Goal: Task Accomplishment & Management: Use online tool/utility

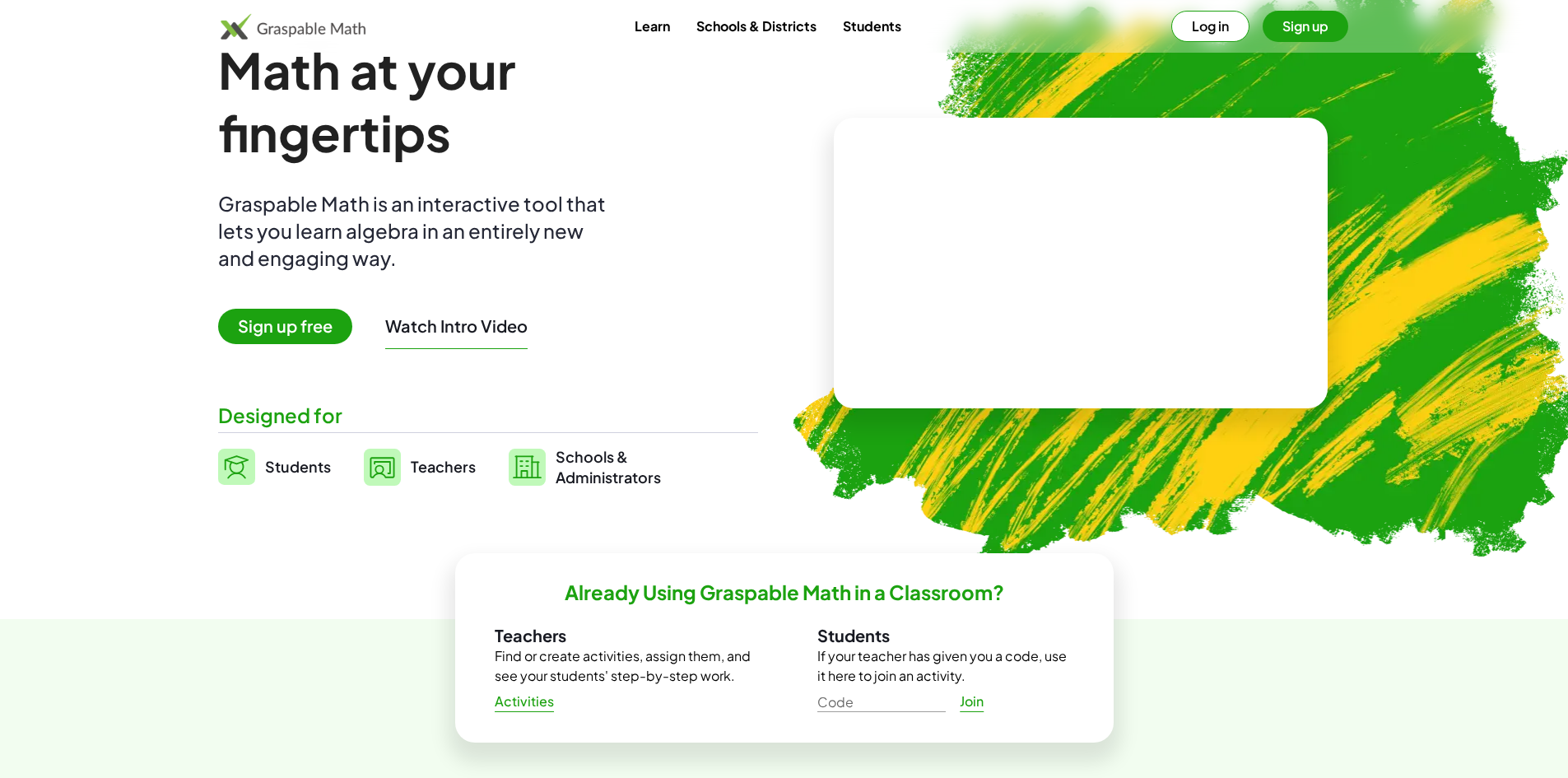
scroll to position [82, 0]
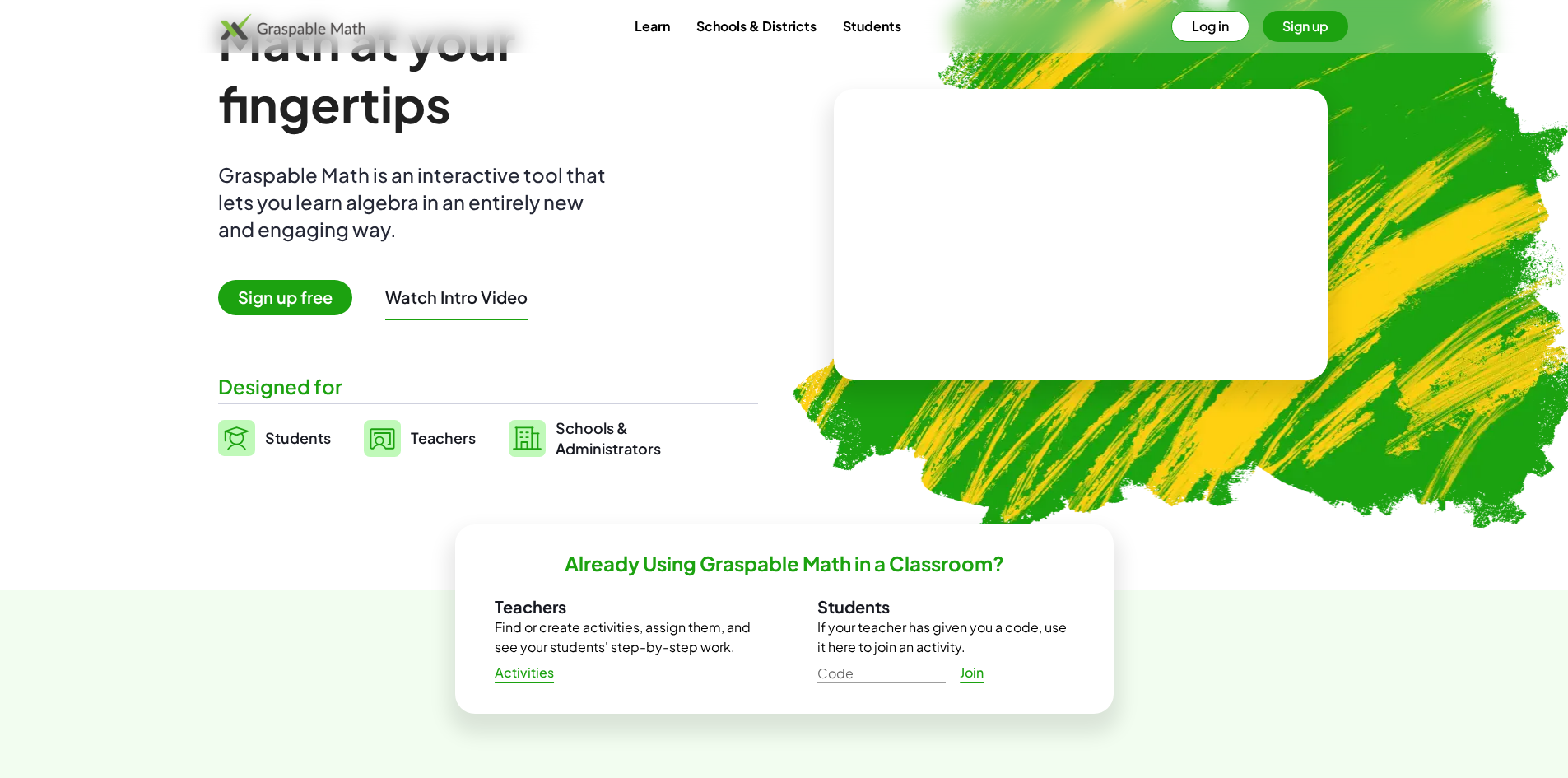
click at [456, 442] on span "Teachers" at bounding box center [443, 437] width 65 height 19
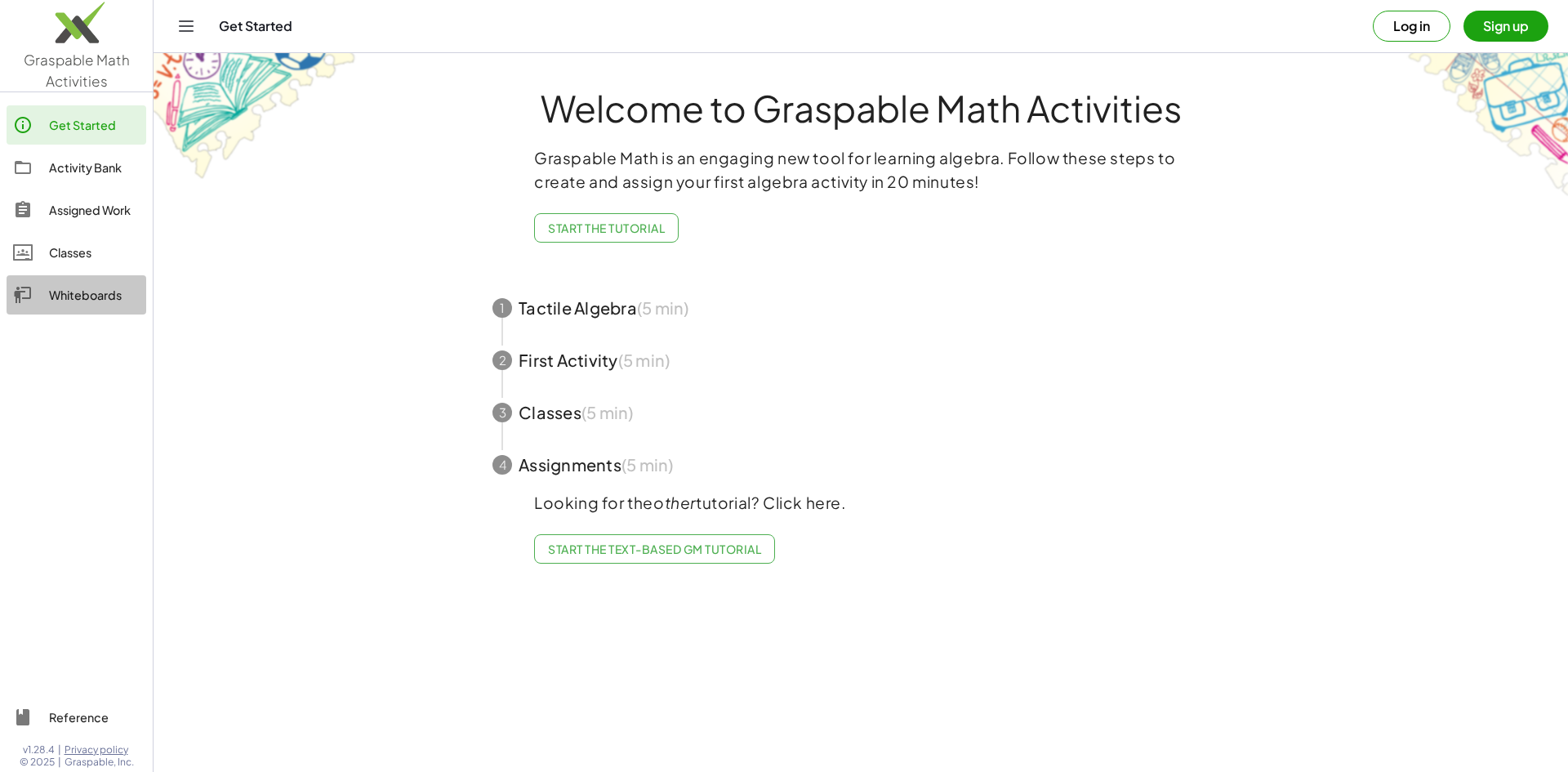
click at [64, 294] on div "Whiteboards" at bounding box center [94, 295] width 90 height 20
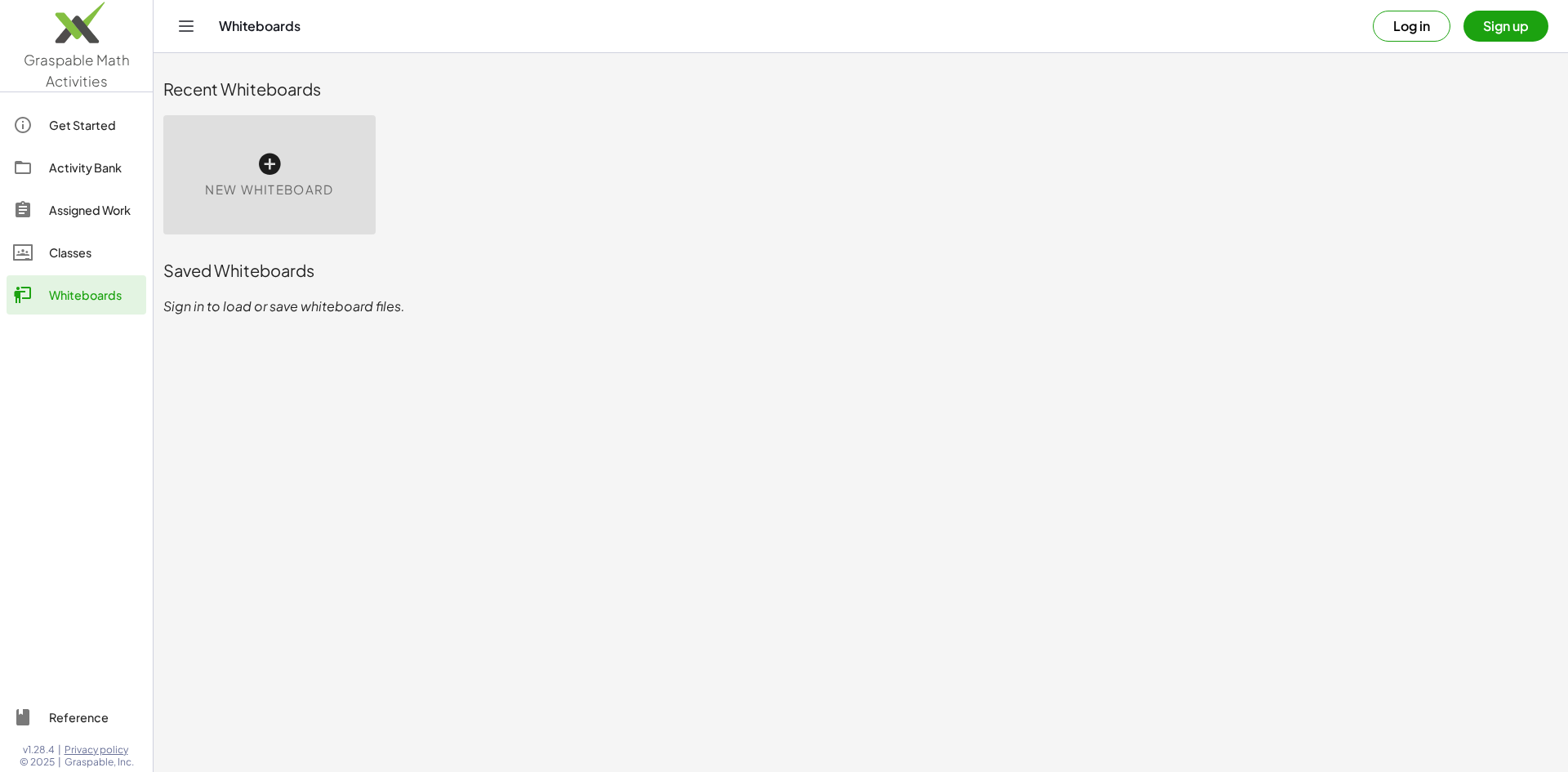
click at [279, 161] on icon at bounding box center [269, 164] width 26 height 26
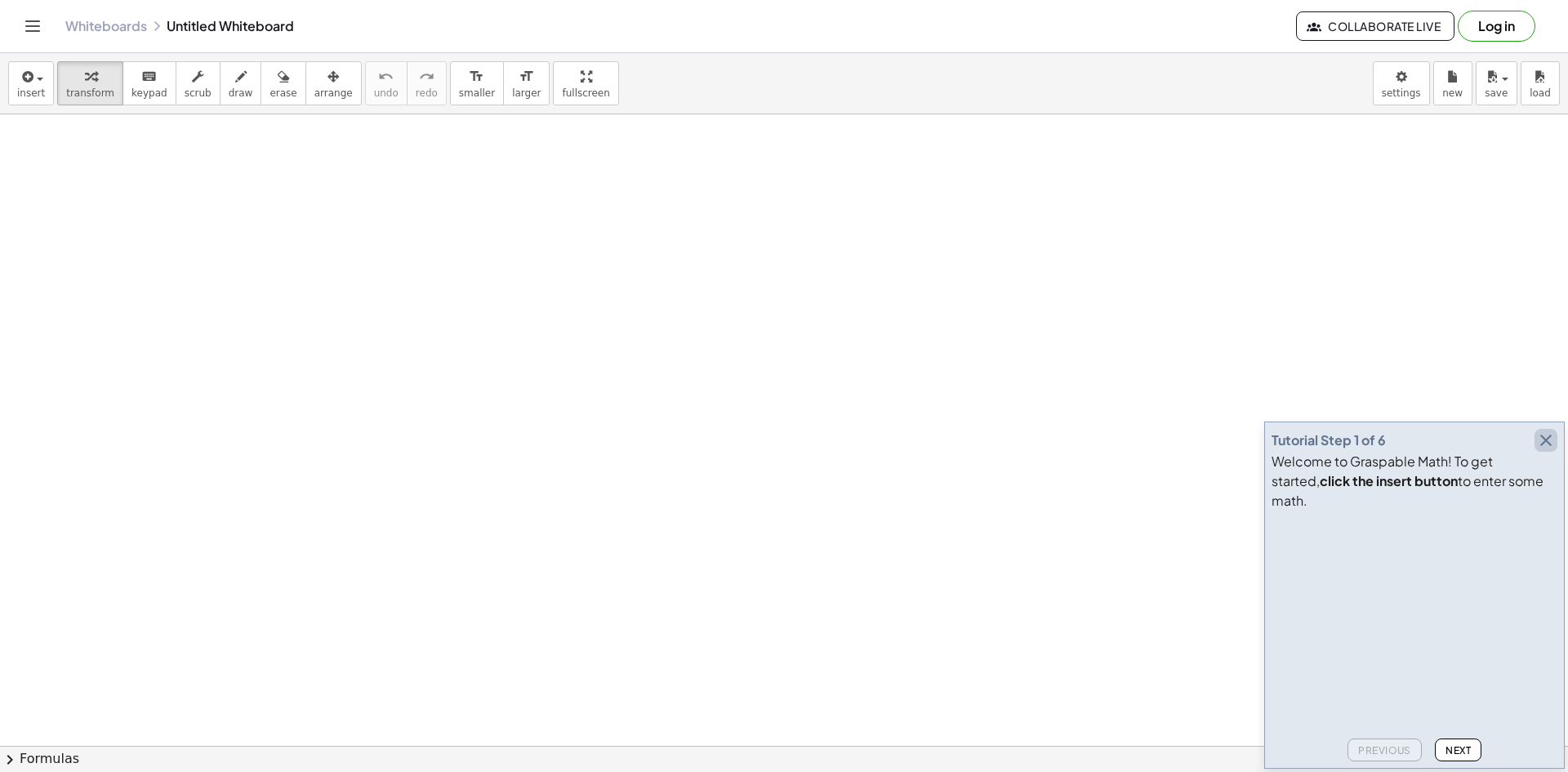
click at [1553, 450] on icon "button" at bounding box center [1546, 441] width 20 height 20
click at [39, 88] on span "insert" at bounding box center [30, 93] width 28 height 12
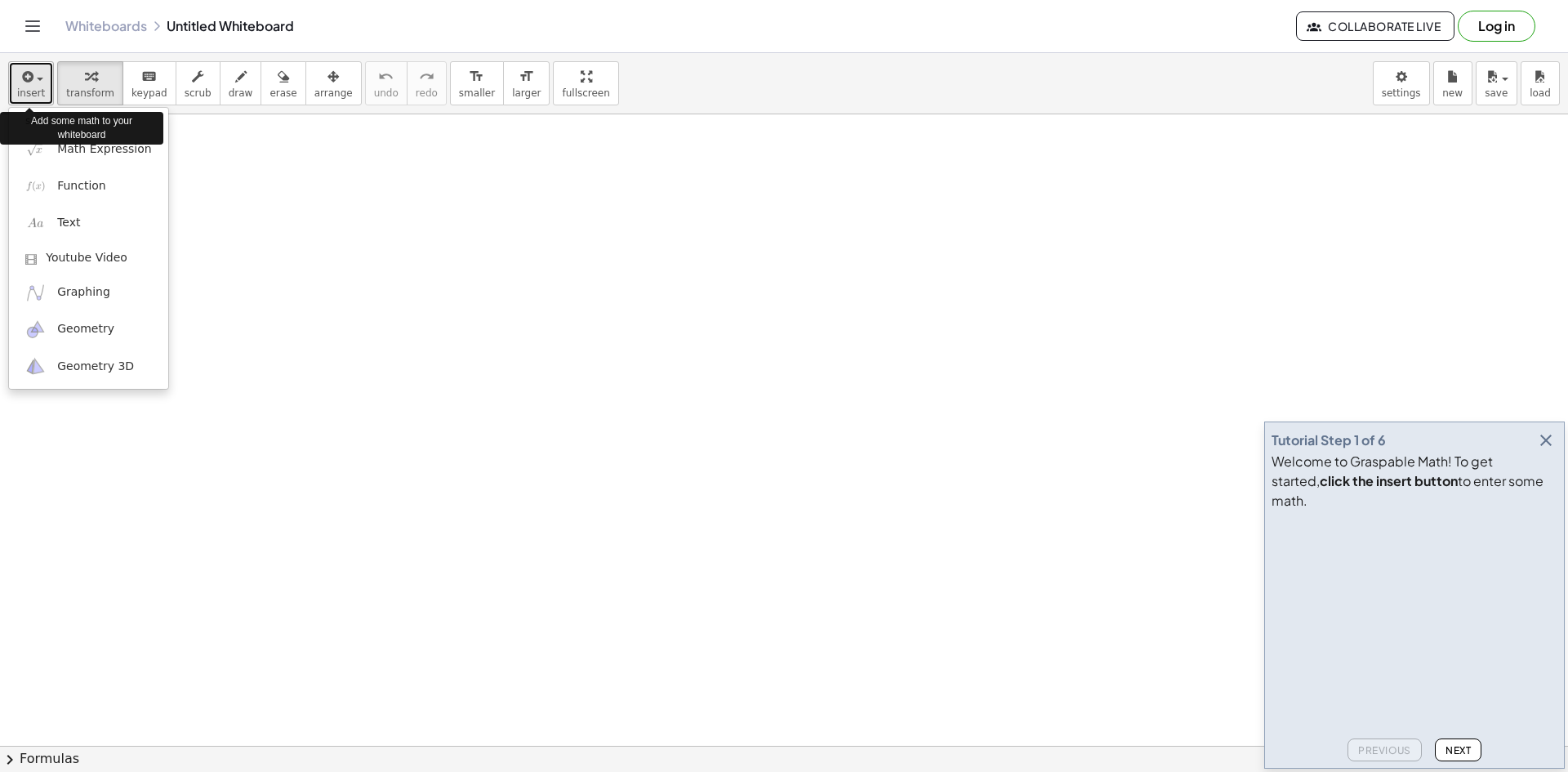
click at [39, 88] on span "insert" at bounding box center [30, 93] width 28 height 12
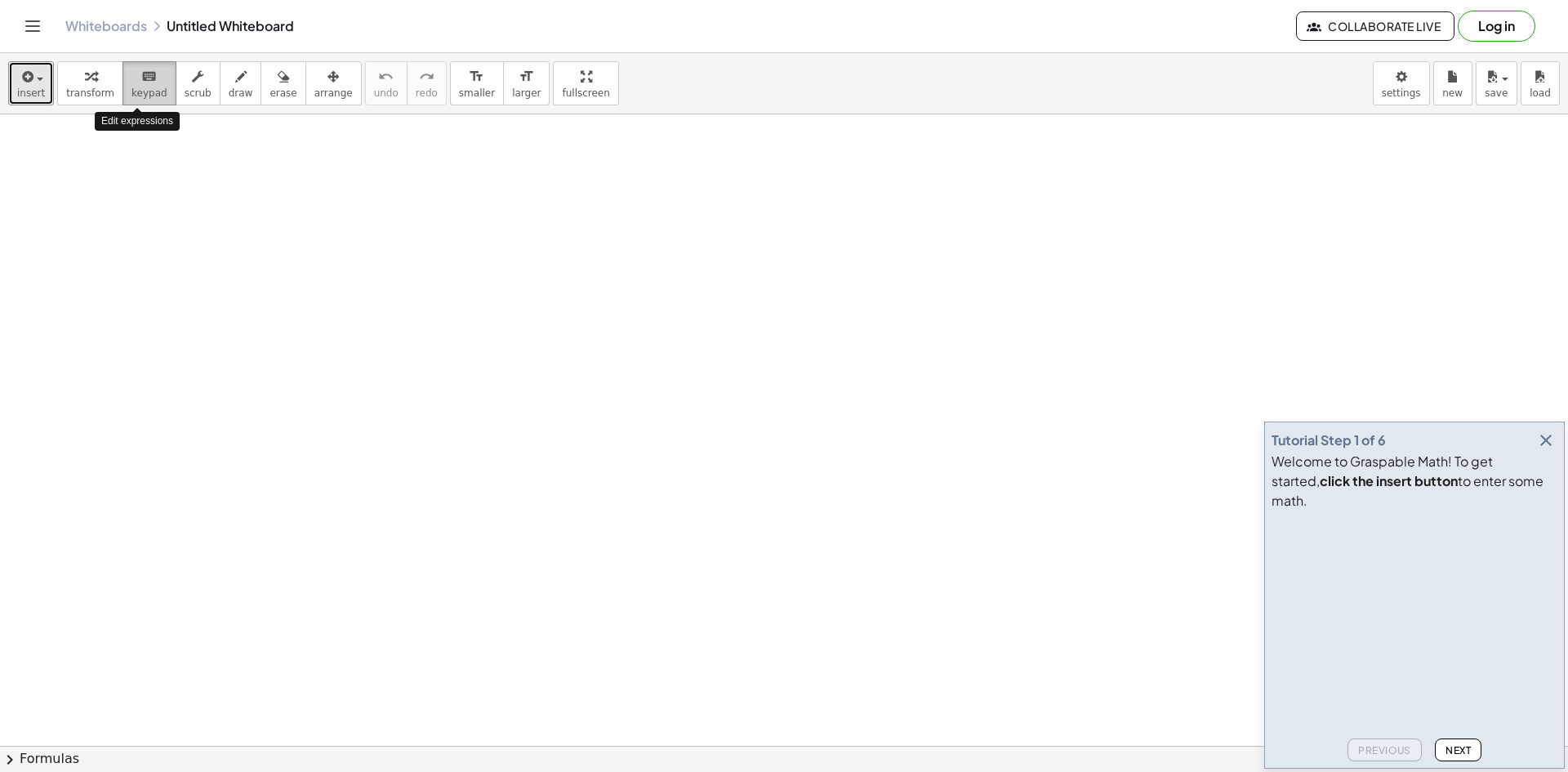
click at [138, 90] on span "keypad" at bounding box center [150, 93] width 36 height 12
click at [138, 90] on span "keypad" at bounding box center [150, 93] width 36 height 12
click at [236, 87] on button "draw" at bounding box center [240, 82] width 42 height 44
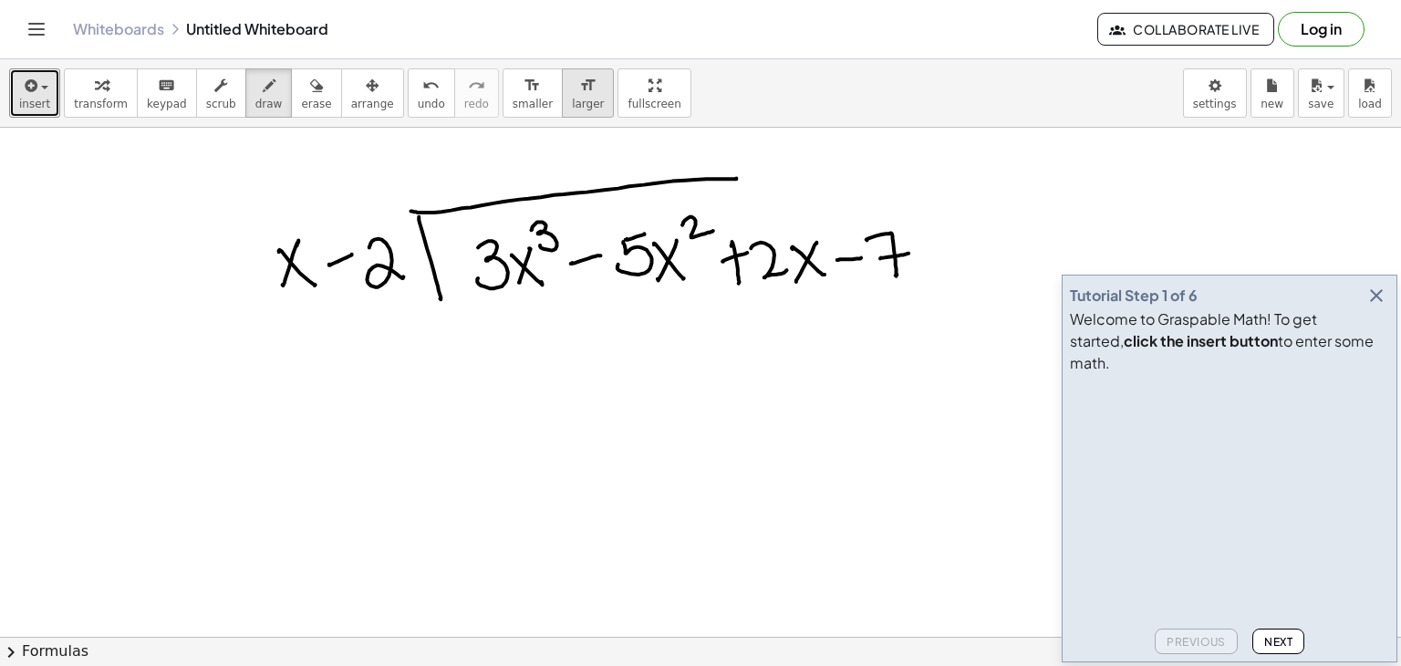
click at [562, 99] on button "format_size larger" at bounding box center [588, 92] width 52 height 49
click at [206, 98] on span "scrub" at bounding box center [221, 104] width 30 height 13
drag, startPoint x: 407, startPoint y: 300, endPoint x: 243, endPoint y: 184, distance: 200.1
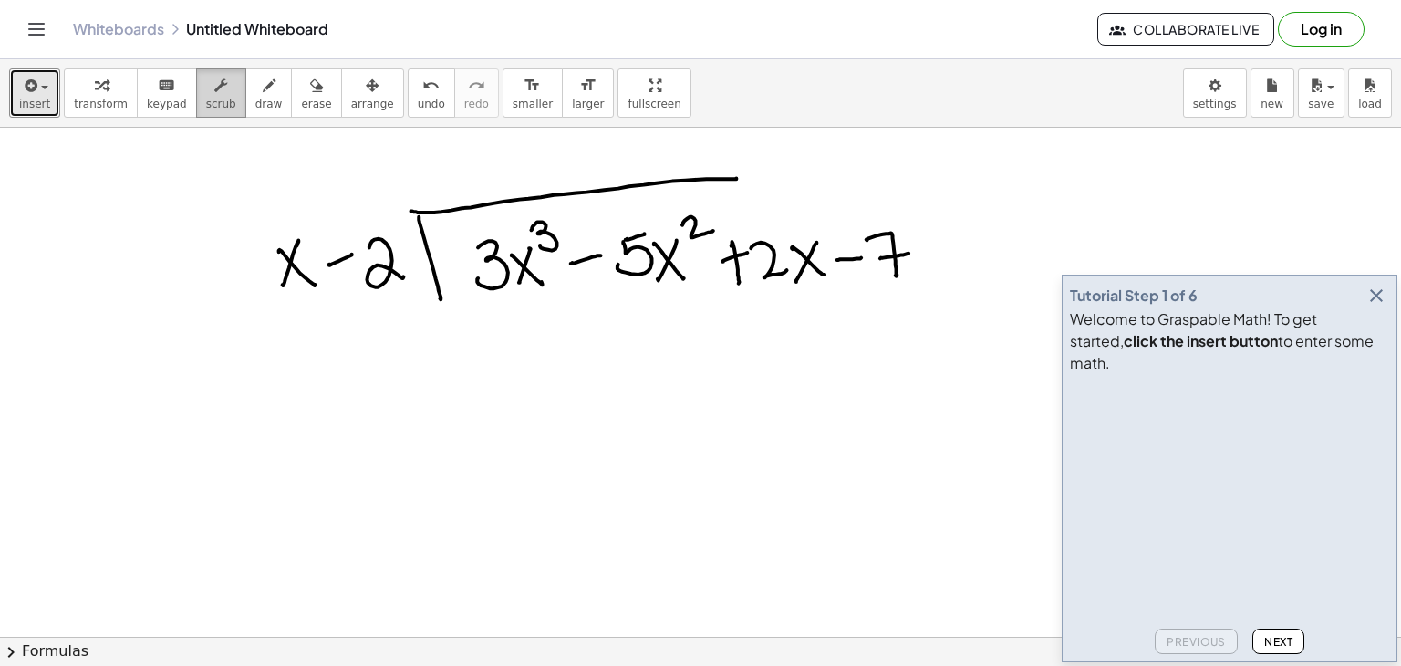
click at [212, 84] on div "button" at bounding box center [221, 85] width 30 height 22
drag, startPoint x: 483, startPoint y: 227, endPoint x: 323, endPoint y: 117, distance: 194.8
click at [259, 103] on button "draw" at bounding box center [268, 92] width 47 height 49
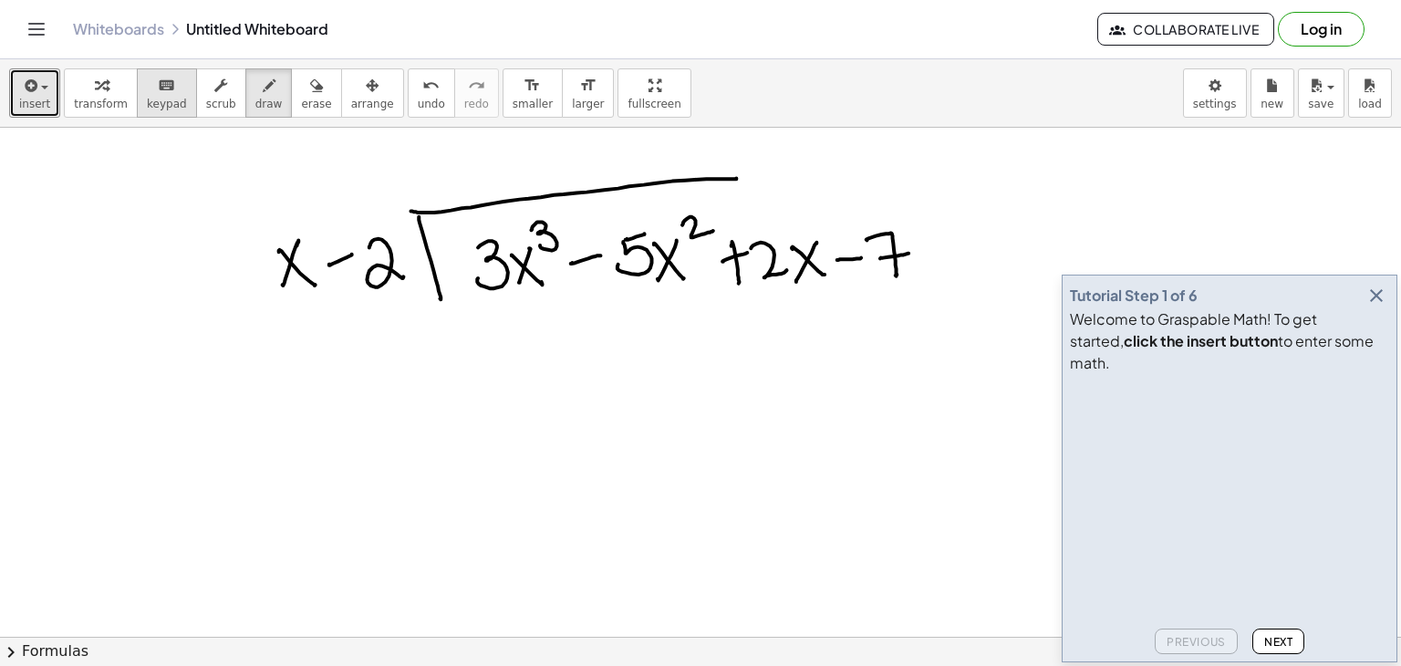
click at [152, 107] on span "keypad" at bounding box center [167, 104] width 40 height 13
click at [95, 92] on icon "button" at bounding box center [101, 86] width 13 height 22
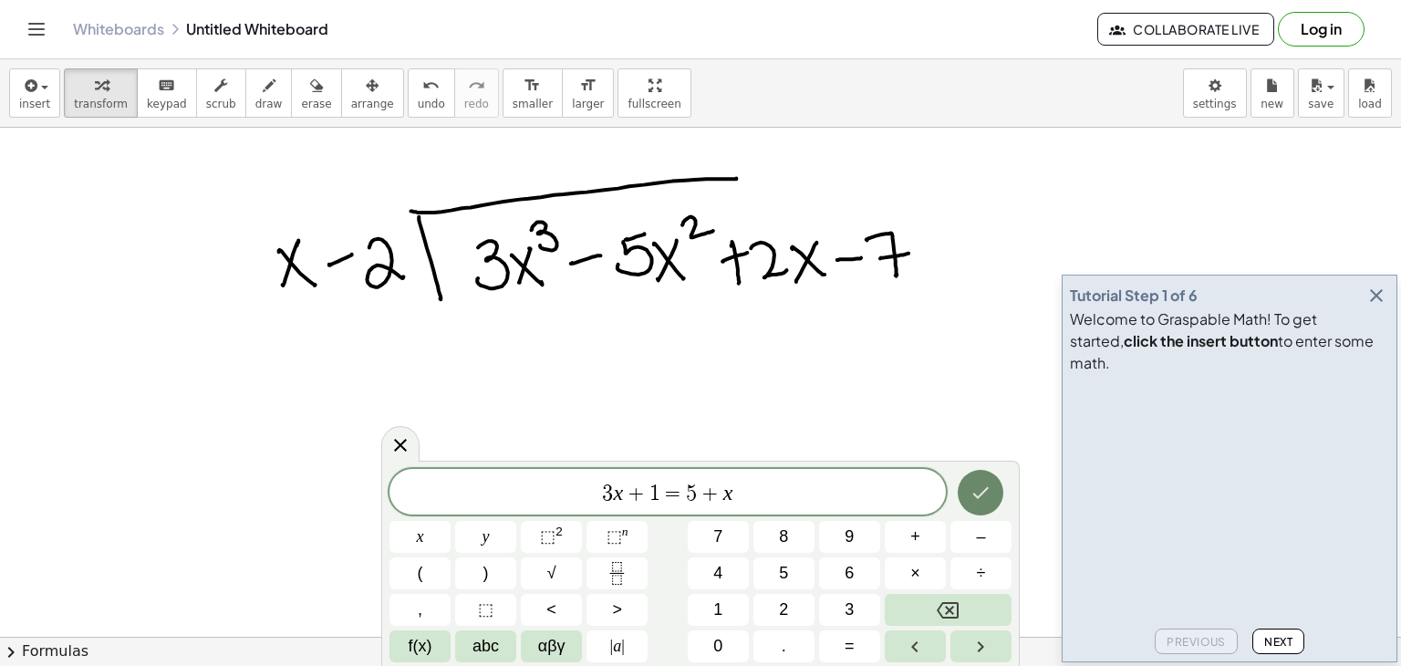
click at [985, 503] on button "Done" at bounding box center [980, 493] width 46 height 46
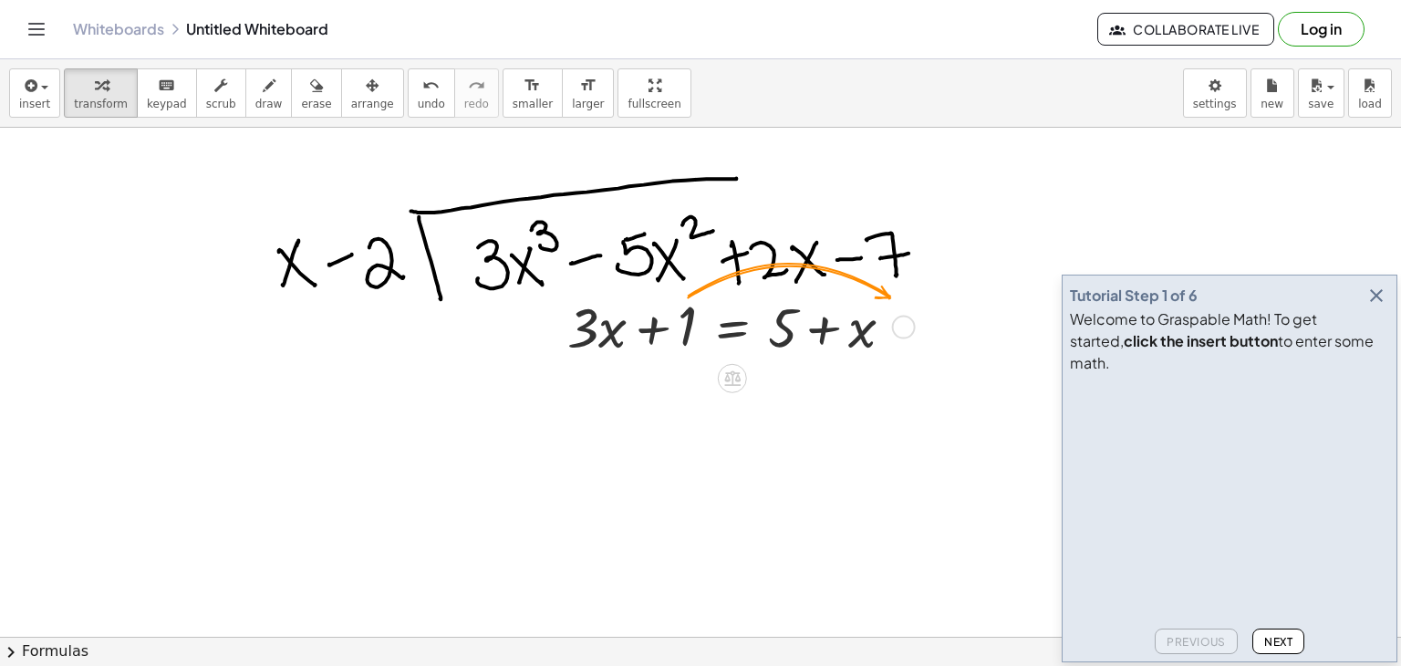
click at [781, 325] on div at bounding box center [737, 325] width 359 height 73
click at [647, 325] on div at bounding box center [737, 325] width 359 height 73
drag, startPoint x: 692, startPoint y: 314, endPoint x: 717, endPoint y: 358, distance: 51.0
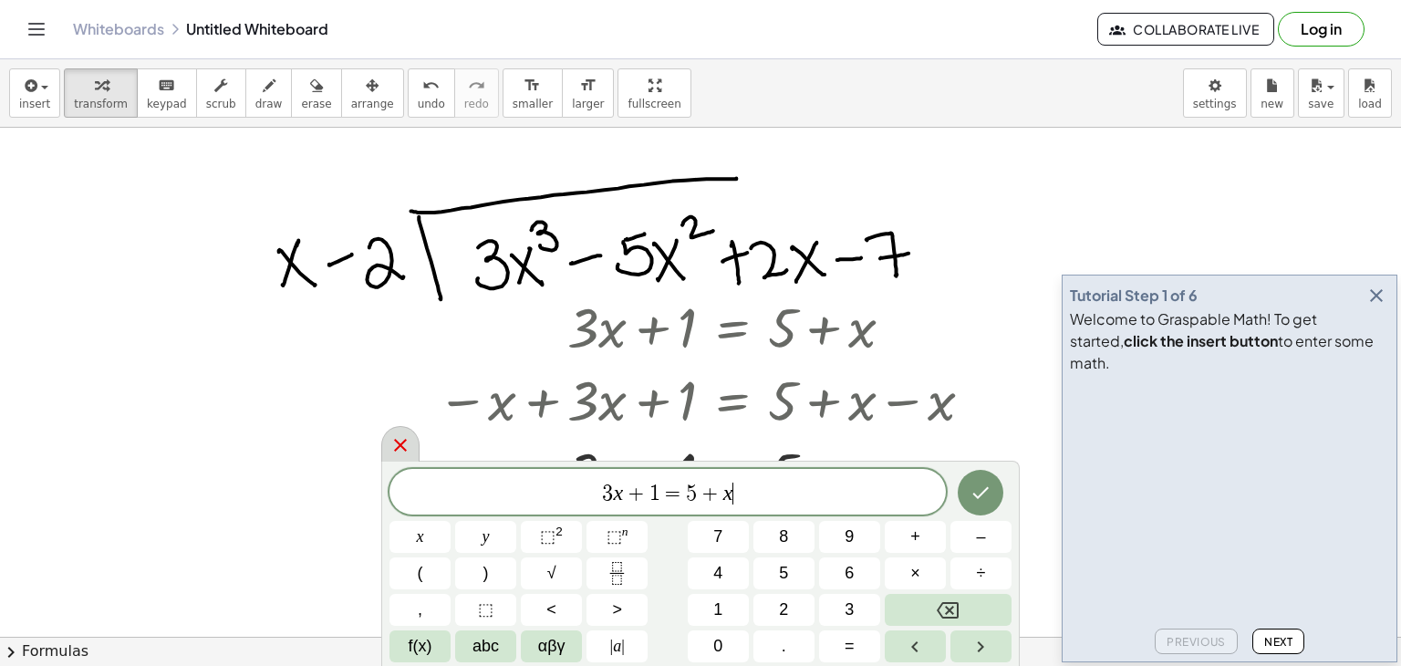
click at [402, 442] on icon at bounding box center [400, 445] width 13 height 13
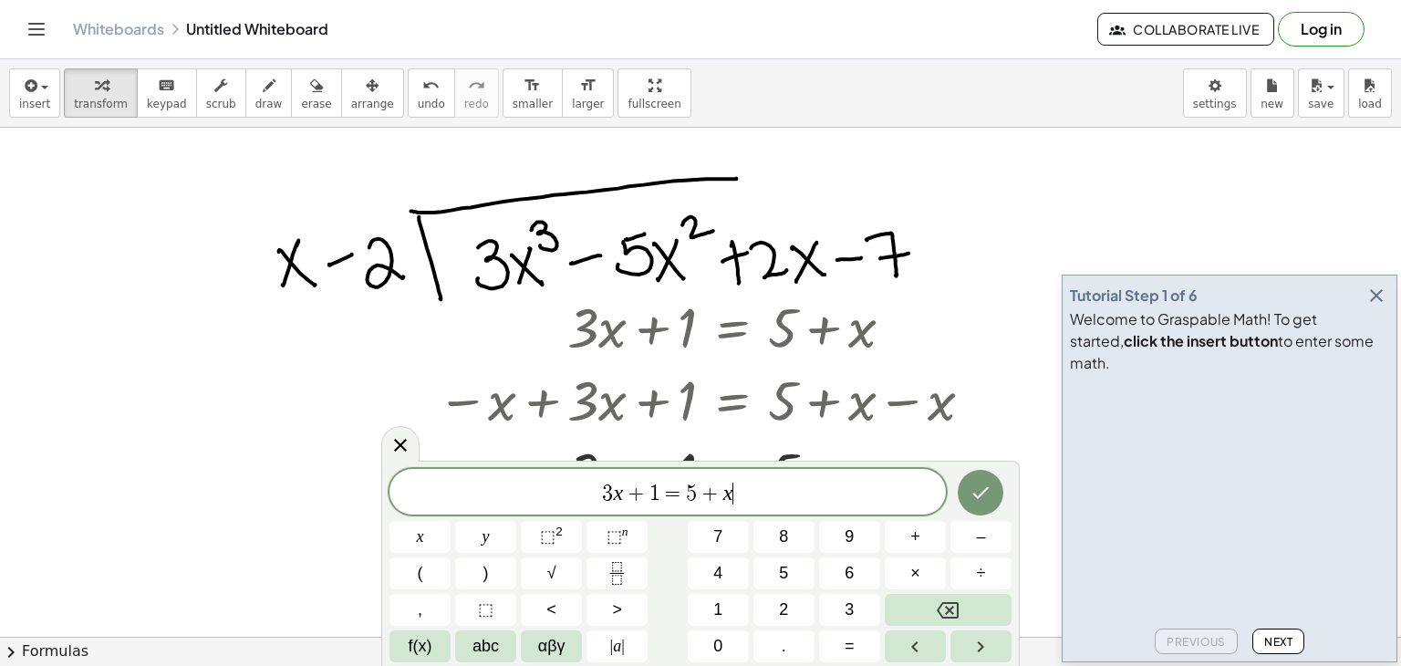
click at [401, 440] on icon at bounding box center [400, 445] width 22 height 22
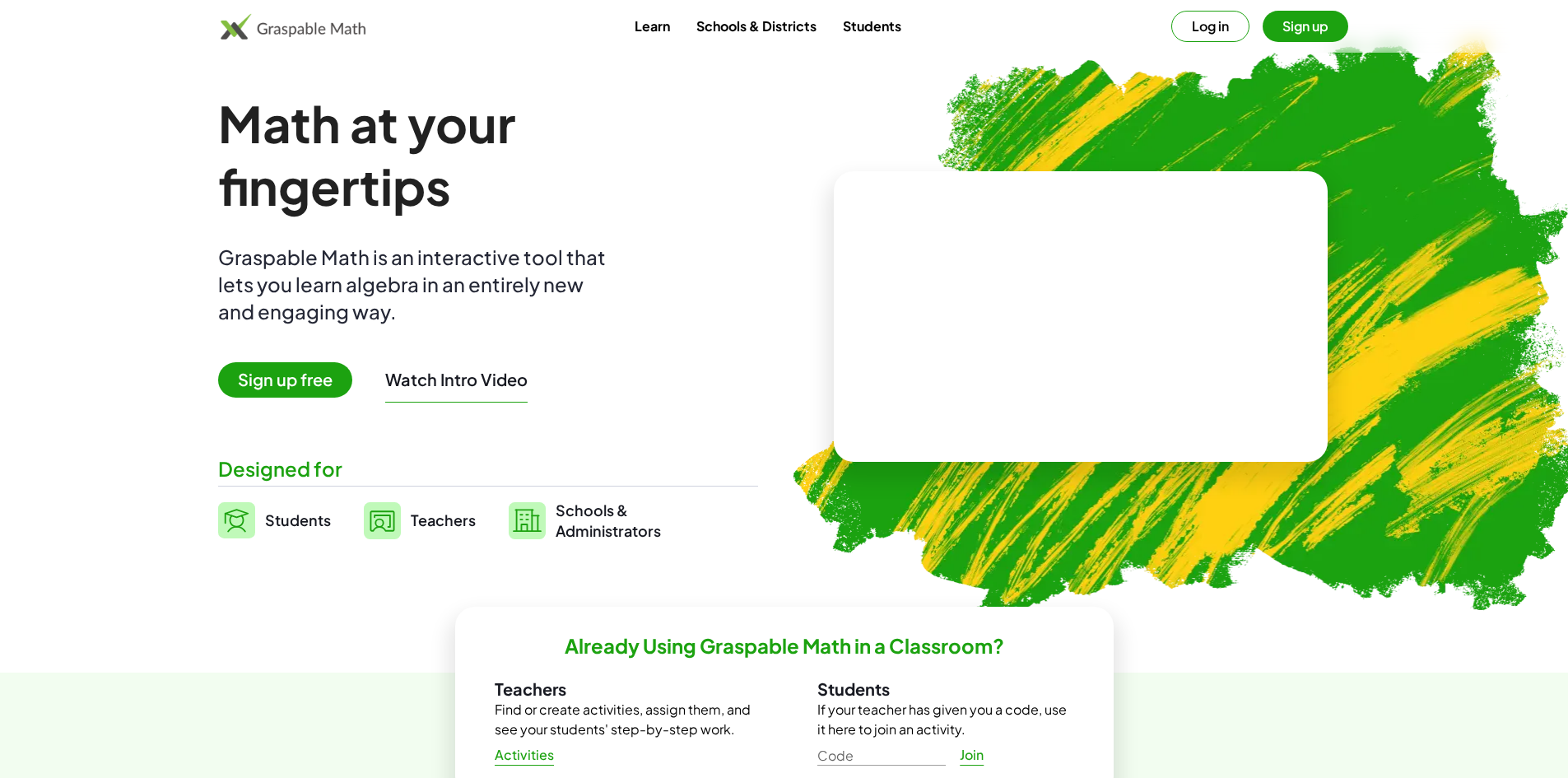
click at [401, 526] on link "Teachers" at bounding box center [420, 520] width 112 height 42
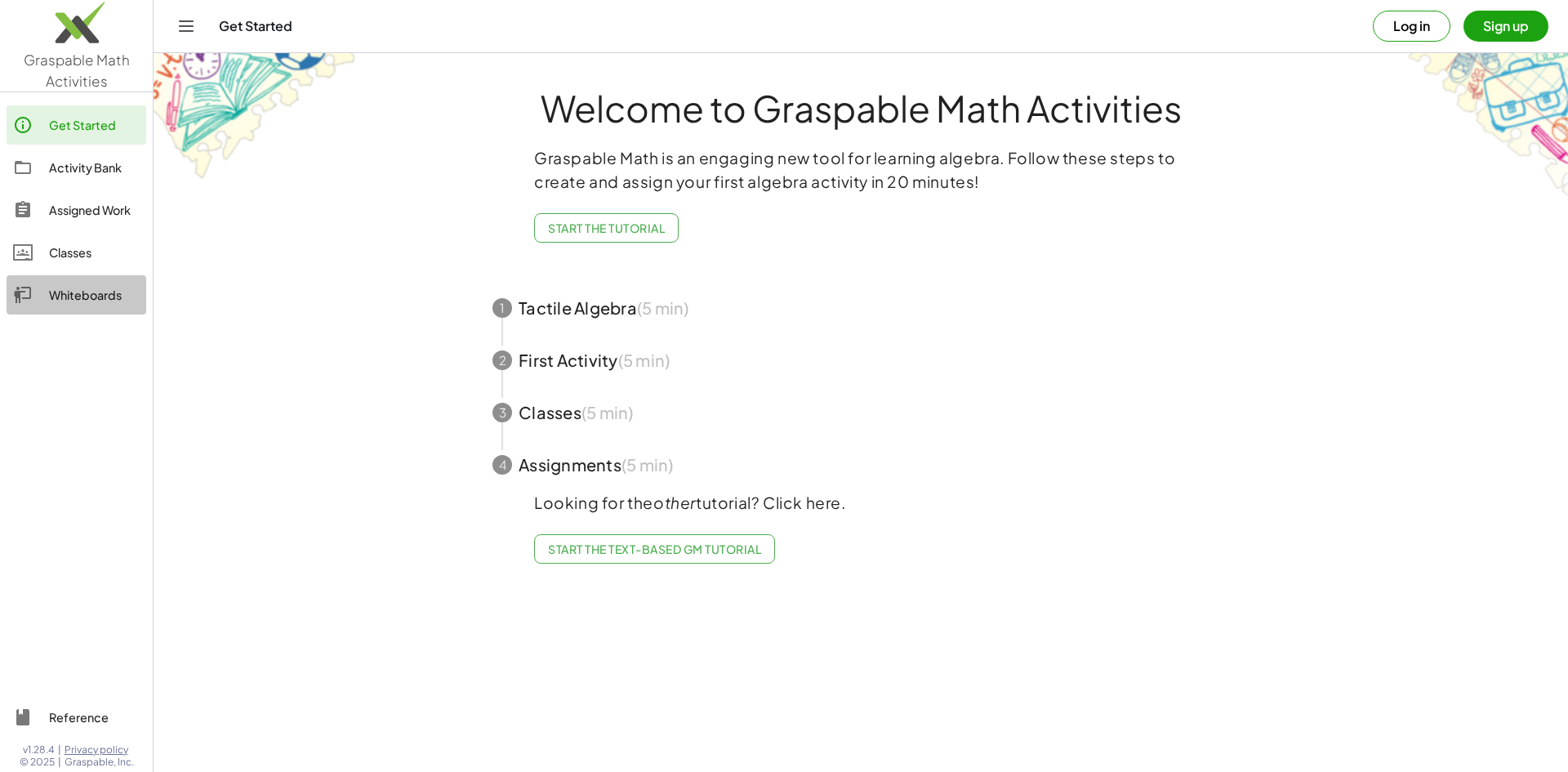
click at [106, 293] on div "Whiteboards" at bounding box center [94, 295] width 90 height 20
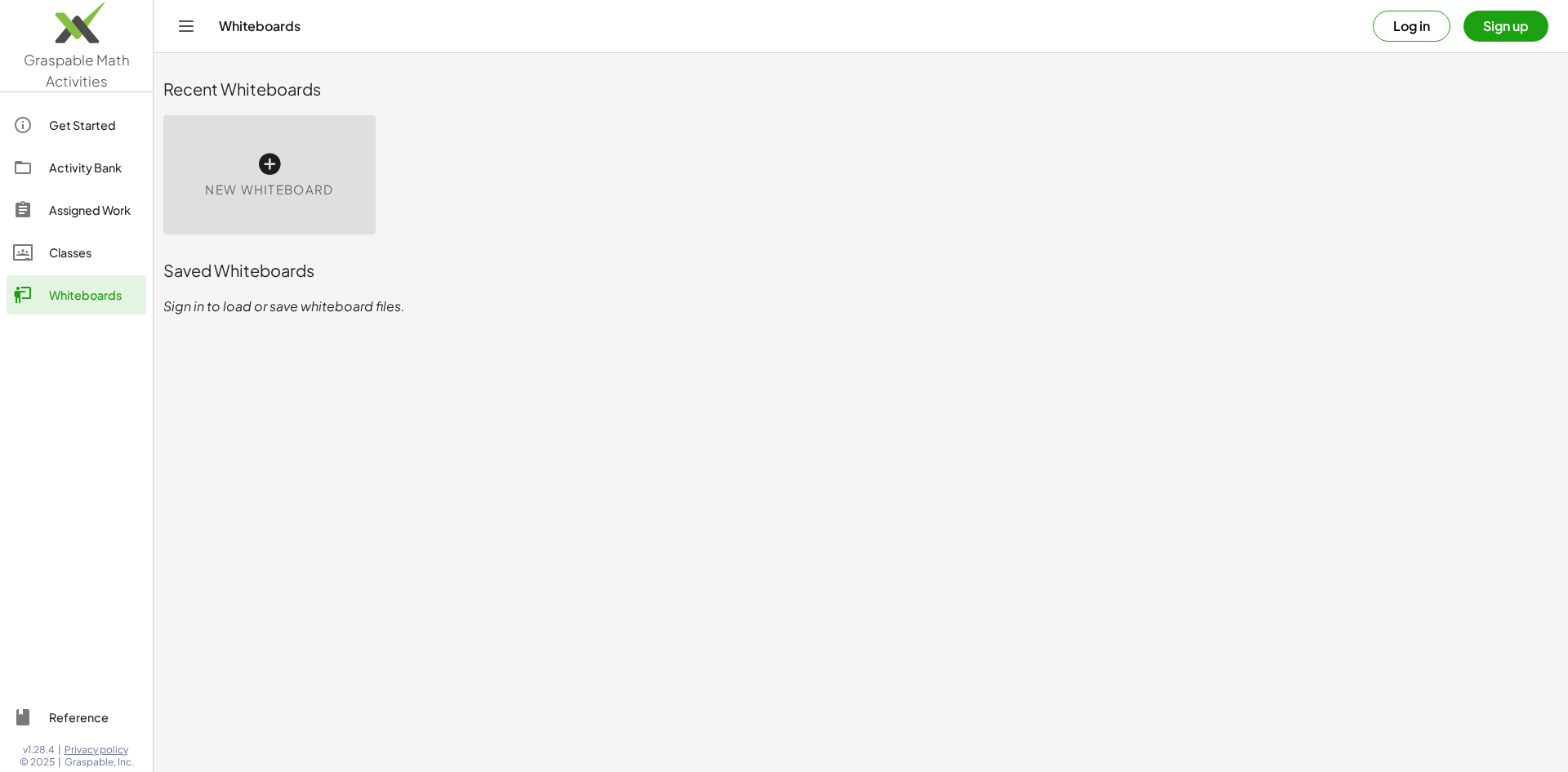
click at [235, 168] on div "New Whiteboard" at bounding box center [269, 175] width 212 height 119
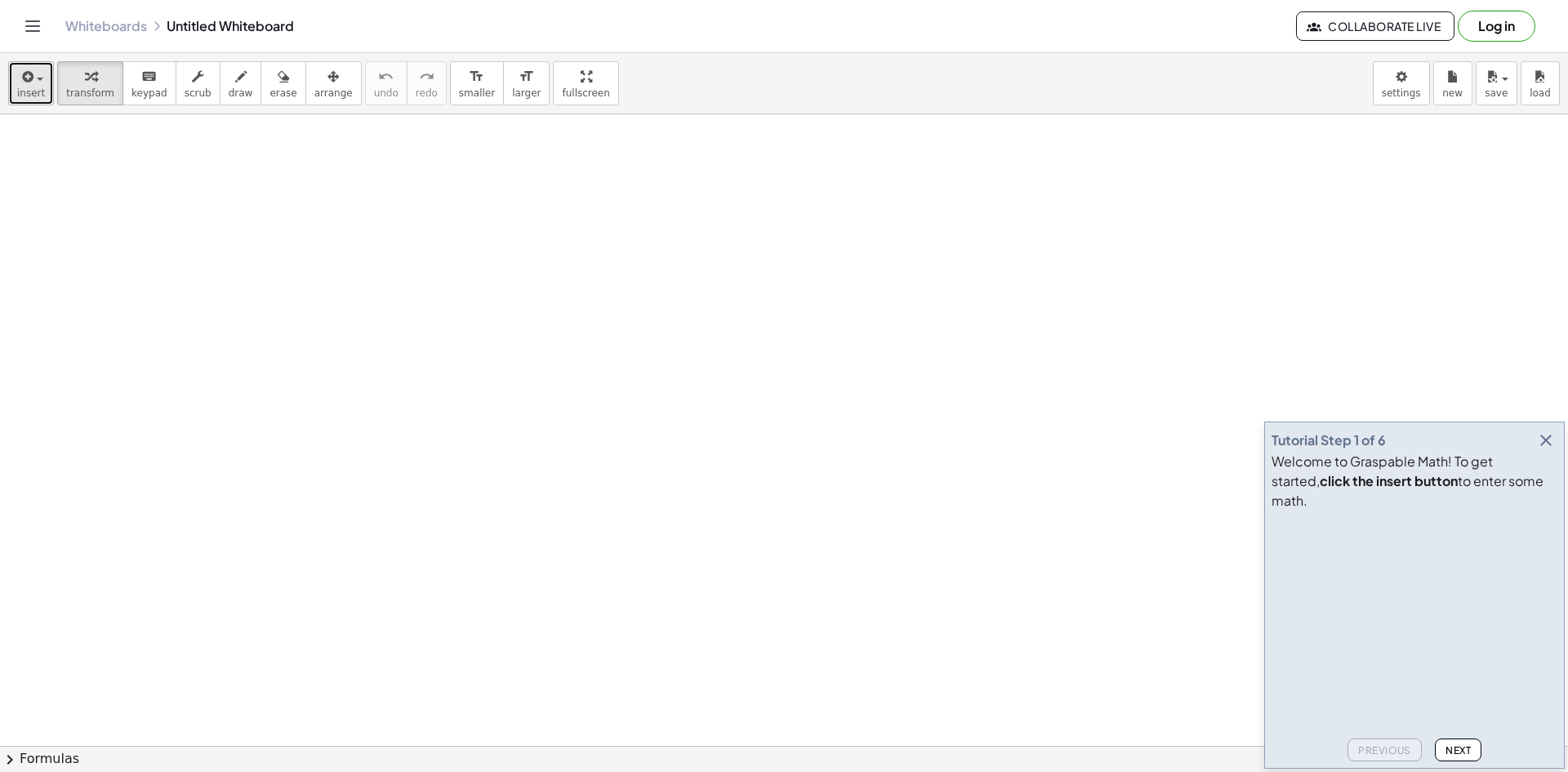
click at [23, 88] on span "insert" at bounding box center [30, 93] width 28 height 12
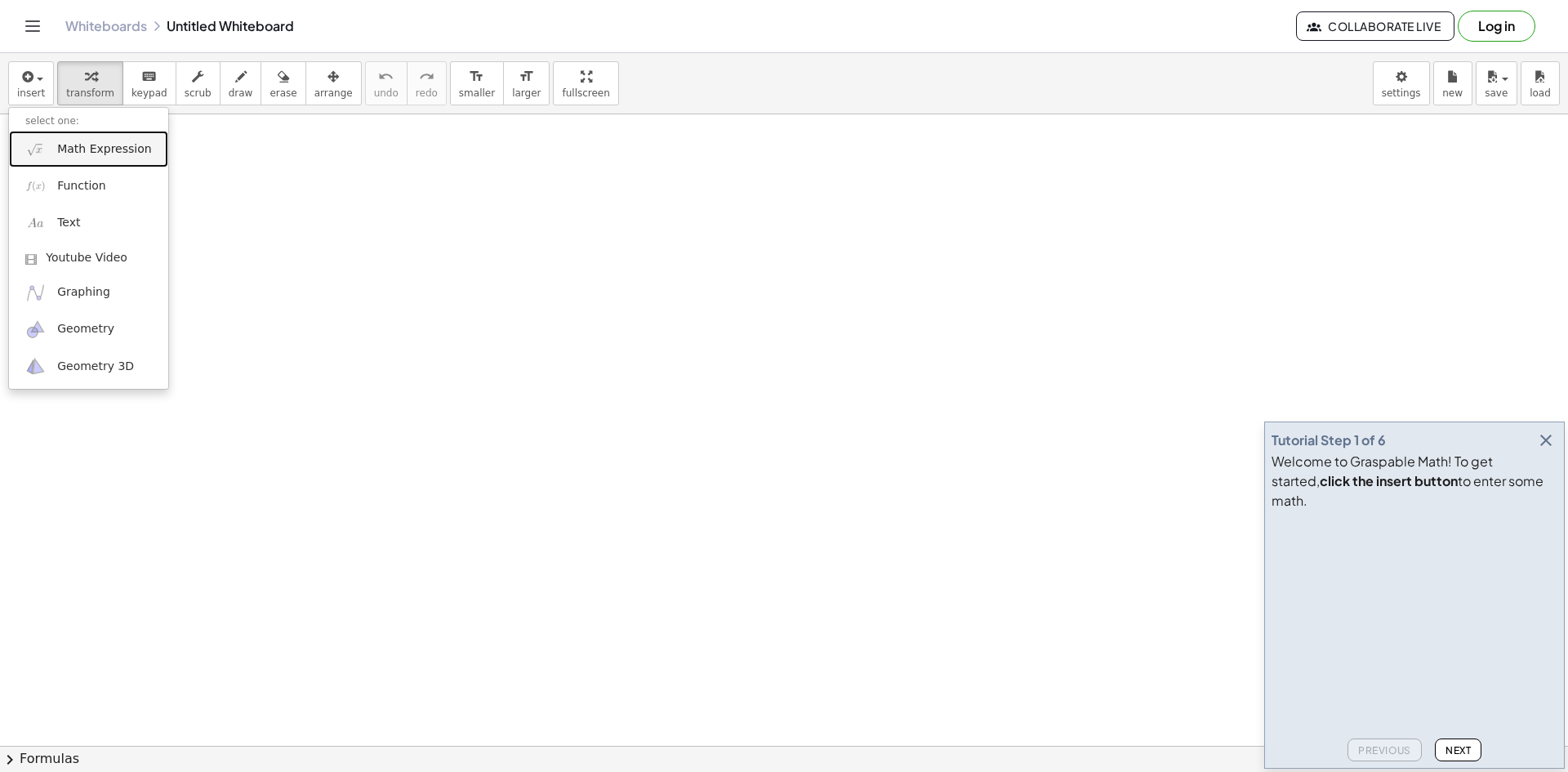
click at [99, 153] on span "Math Expression" at bounding box center [104, 150] width 94 height 16
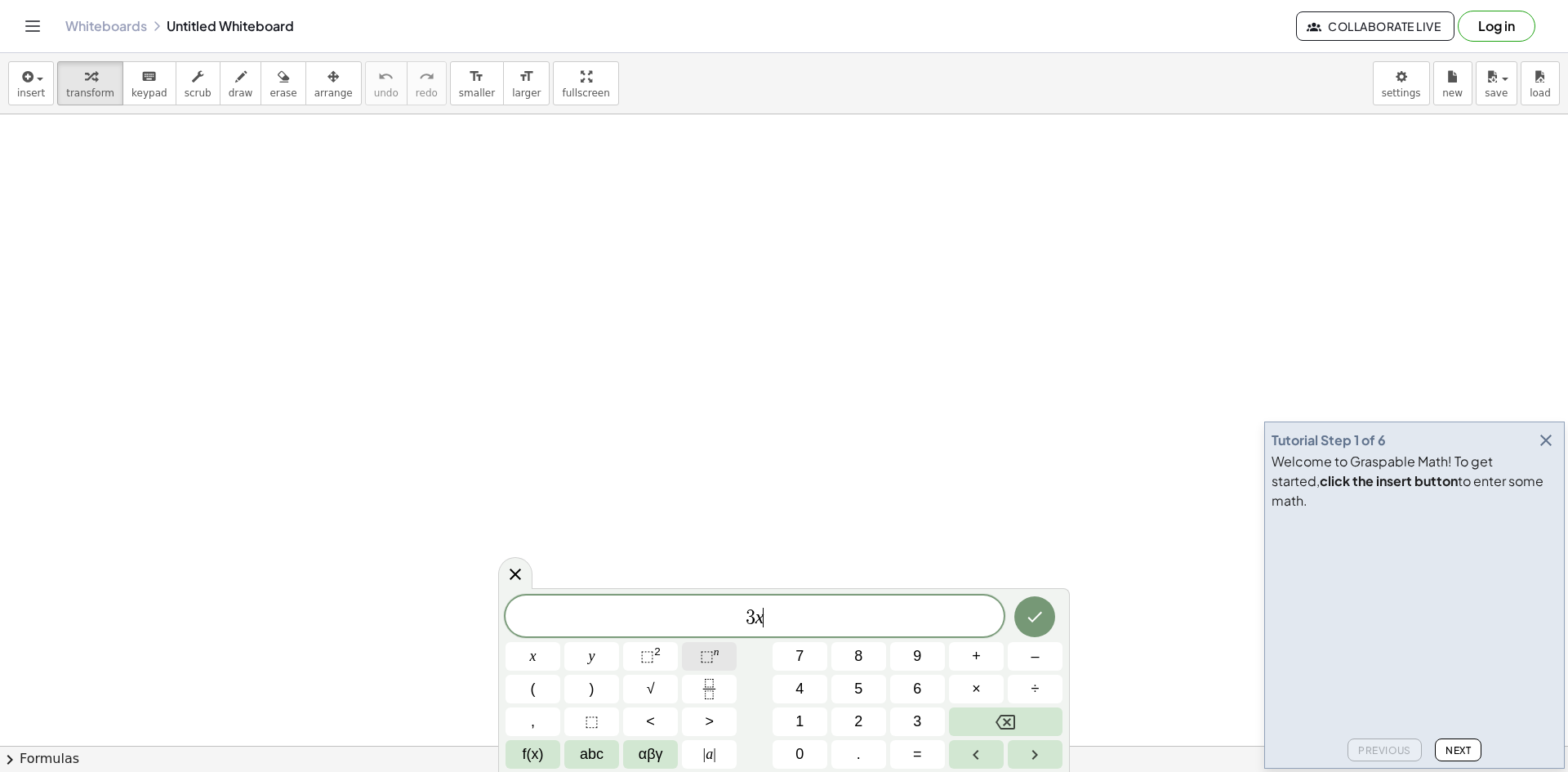
click at [711, 656] on span "⬚" at bounding box center [707, 656] width 14 height 16
click at [663, 658] on button "⬚ 2" at bounding box center [650, 656] width 55 height 29
click at [788, 622] on span "2" at bounding box center [784, 617] width 10 height 20
click at [788, 624] on span "2" at bounding box center [784, 617] width 10 height 20
click at [669, 606] on span "​ 3 x 3 − 5 x 2 + 2 x − 7" at bounding box center [754, 613] width 498 height 30
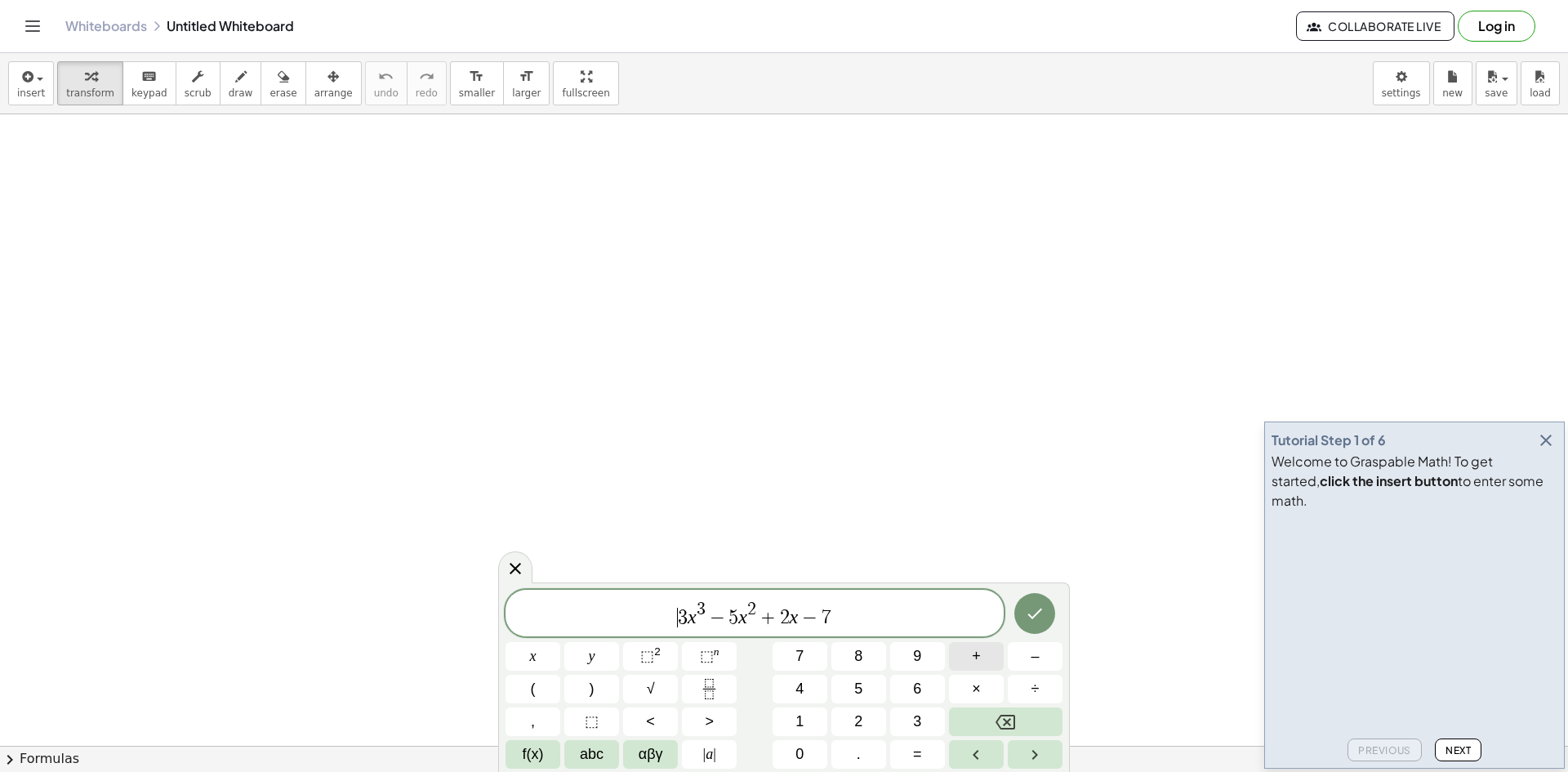
click at [988, 665] on button "+" at bounding box center [976, 656] width 55 height 29
click at [1010, 727] on icon "Backspace" at bounding box center [1006, 722] width 20 height 20
click at [1033, 695] on span "÷" at bounding box center [1035, 689] width 8 height 22
click at [663, 616] on span "÷ ​ 3 x 3 − 5 x 2 + 2 x − 7" at bounding box center [754, 613] width 498 height 30
click at [660, 681] on button "√" at bounding box center [650, 689] width 55 height 29
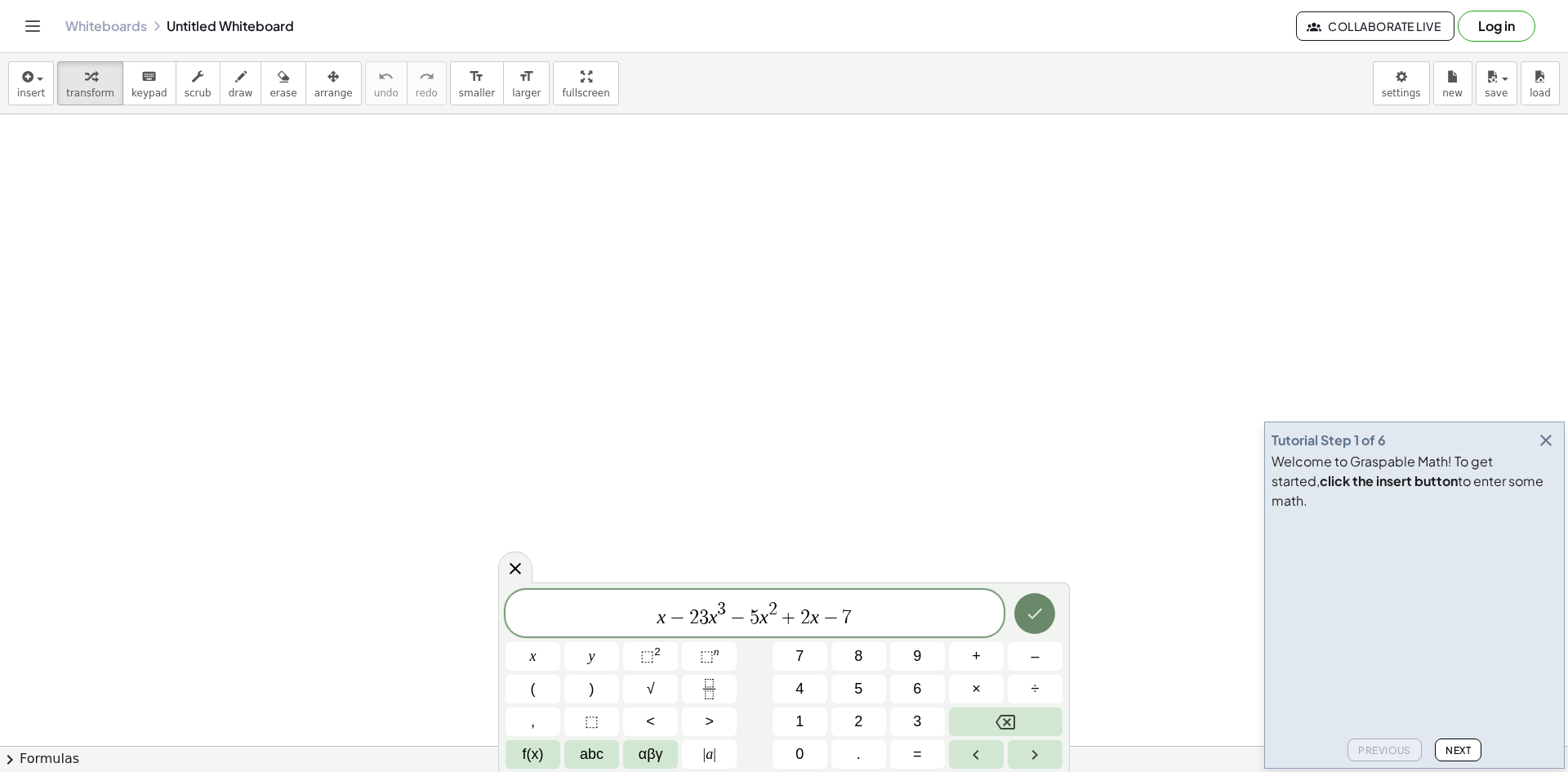
click at [1024, 616] on icon "Done" at bounding box center [1034, 613] width 20 height 20
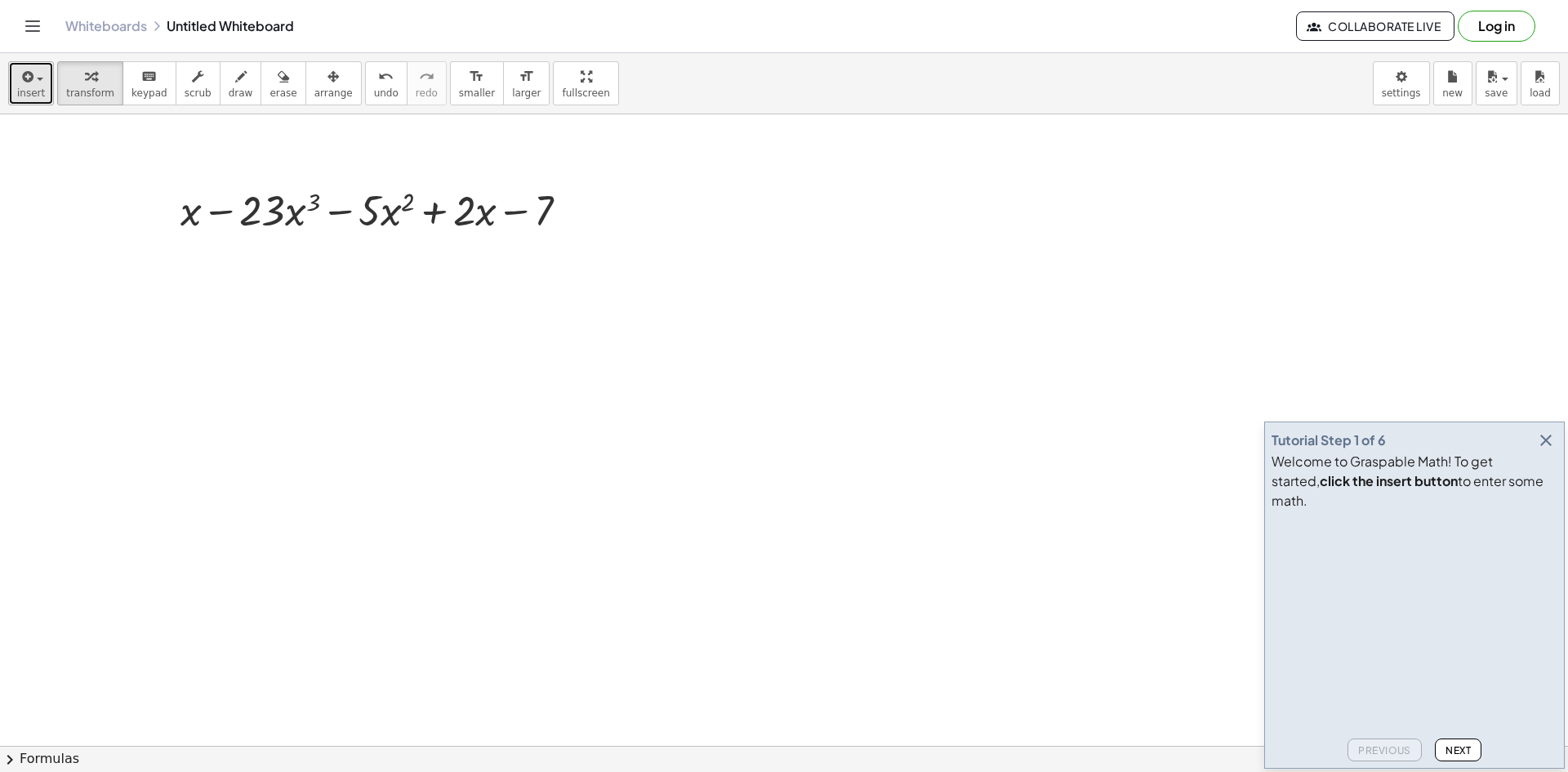
click at [36, 102] on button "insert" at bounding box center [30, 82] width 46 height 44
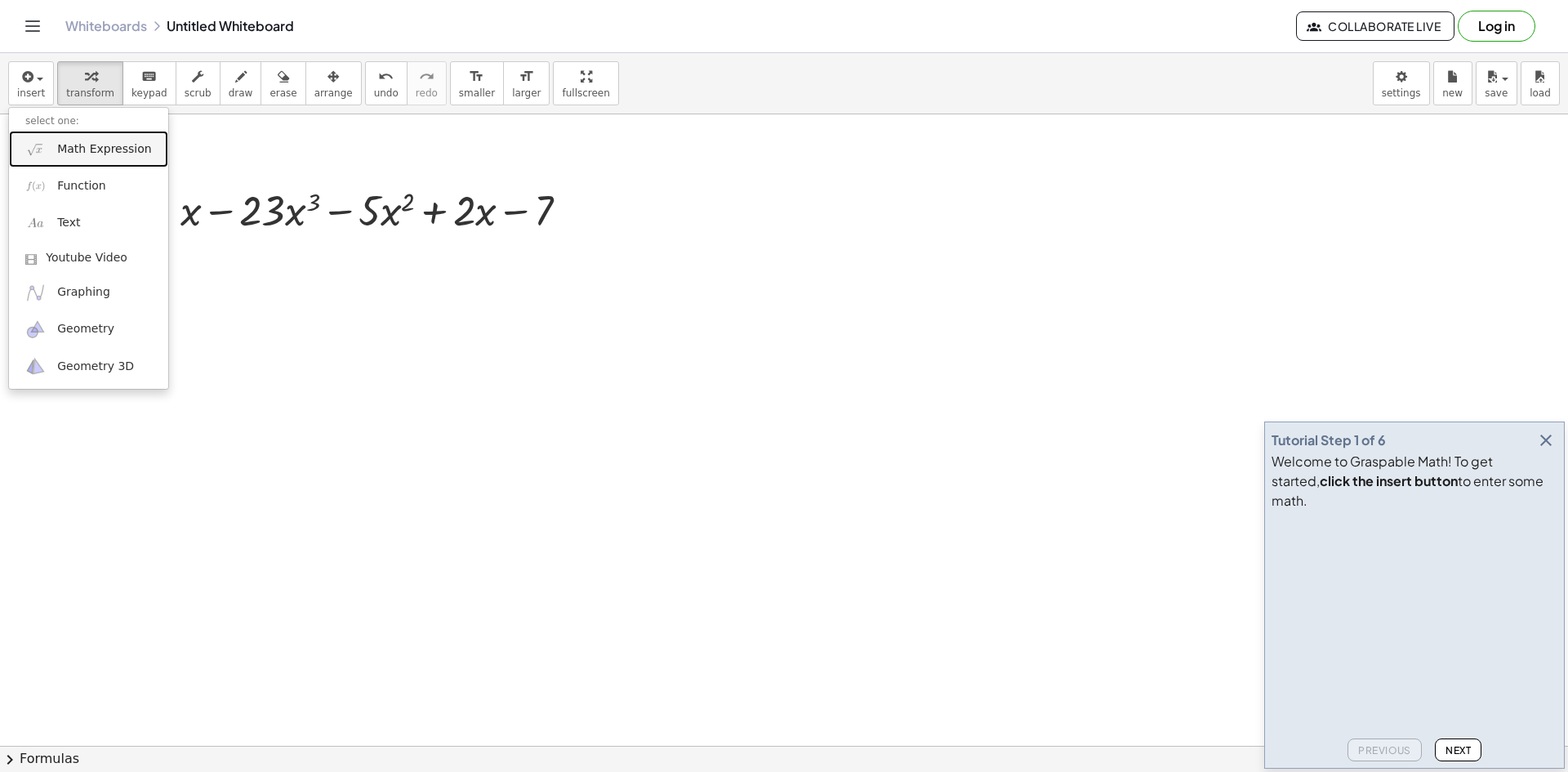
click at [57, 154] on span "Math Expression" at bounding box center [104, 150] width 94 height 16
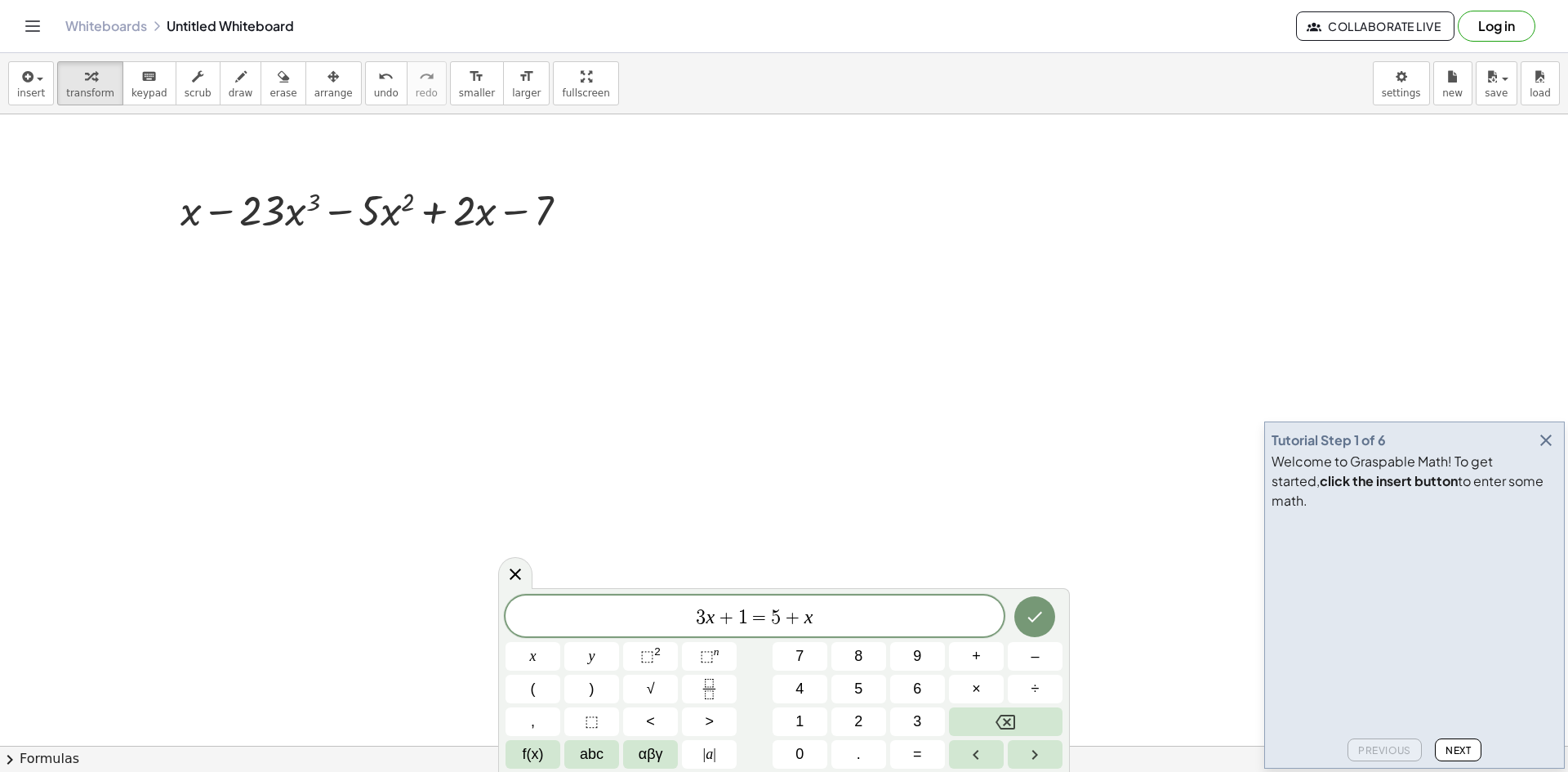
drag, startPoint x: 870, startPoint y: 442, endPoint x: 802, endPoint y: 419, distance: 71.8
click at [870, 442] on div at bounding box center [784, 746] width 1568 height 1263
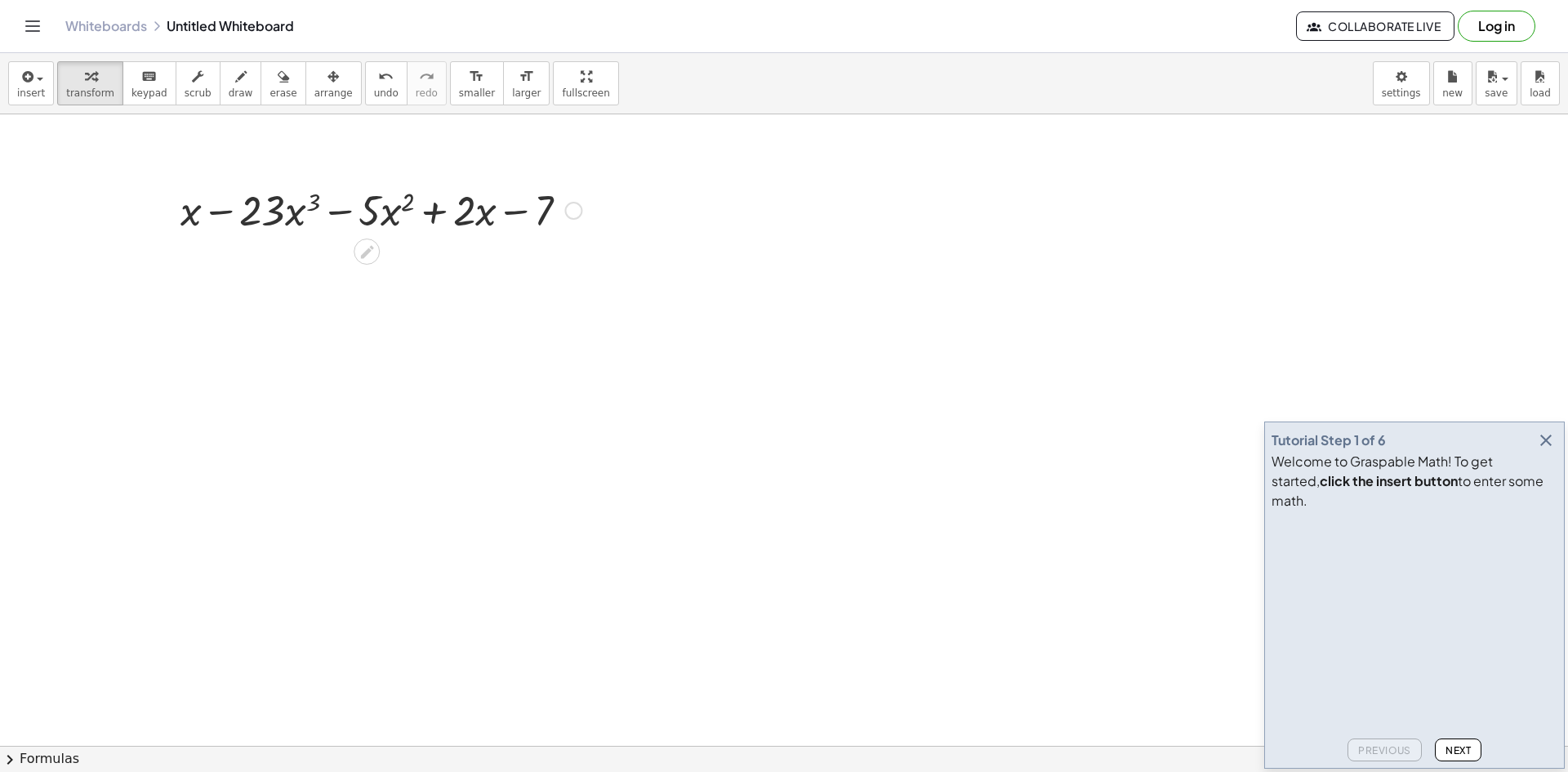
click at [271, 209] on div at bounding box center [381, 209] width 417 height 56
click at [244, 220] on div at bounding box center [381, 209] width 417 height 56
click at [269, 219] on div at bounding box center [381, 209] width 417 height 56
click at [371, 251] on icon at bounding box center [366, 252] width 13 height 13
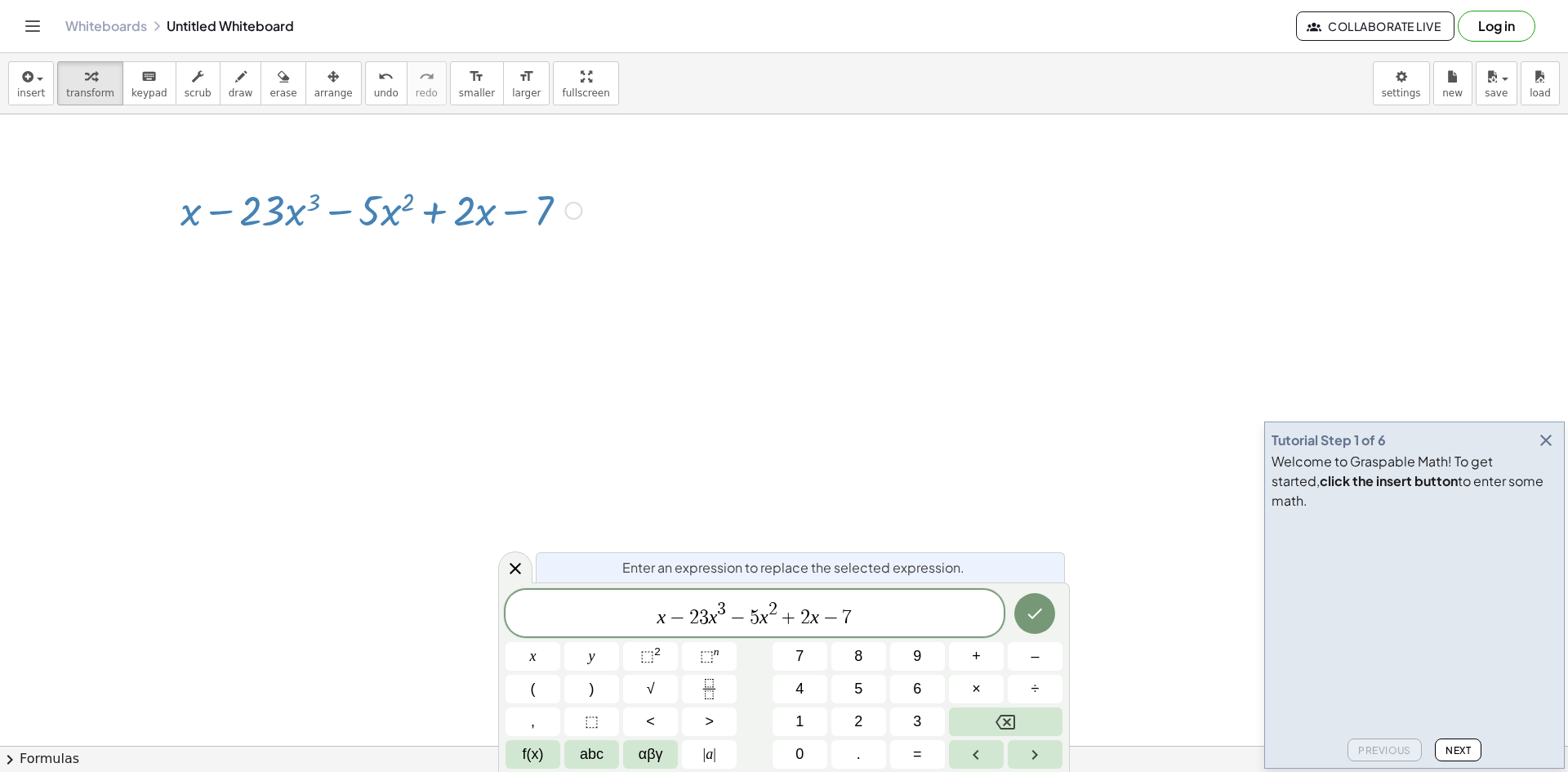
click at [701, 622] on span "3" at bounding box center [704, 617] width 10 height 20
click at [724, 689] on button "Fraction" at bounding box center [708, 689] width 55 height 29
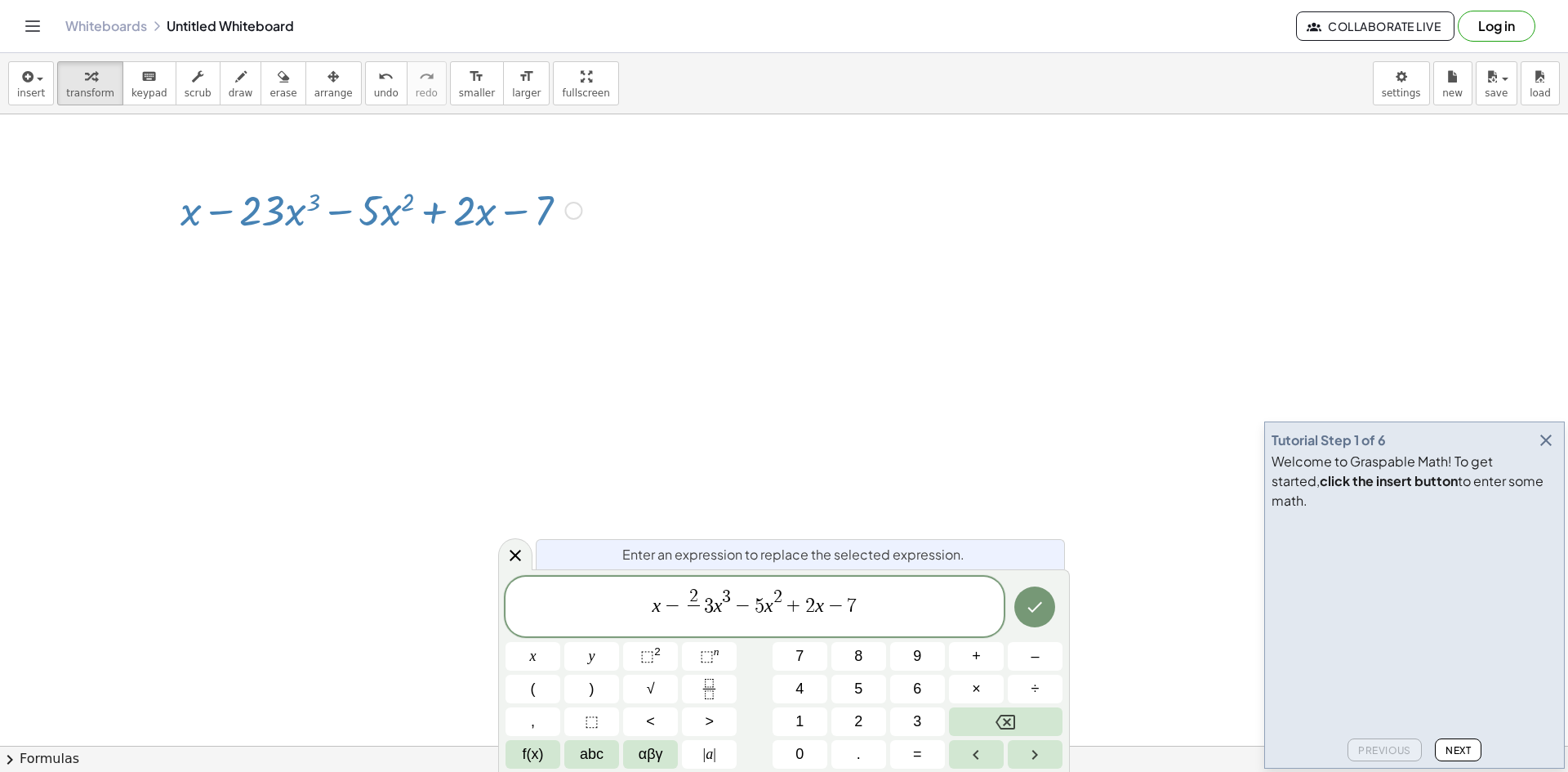
click at [702, 604] on span "x − 2 ​ ​ 3 x 3 − 5 x 2 + 2 x − 7" at bounding box center [754, 608] width 498 height 43
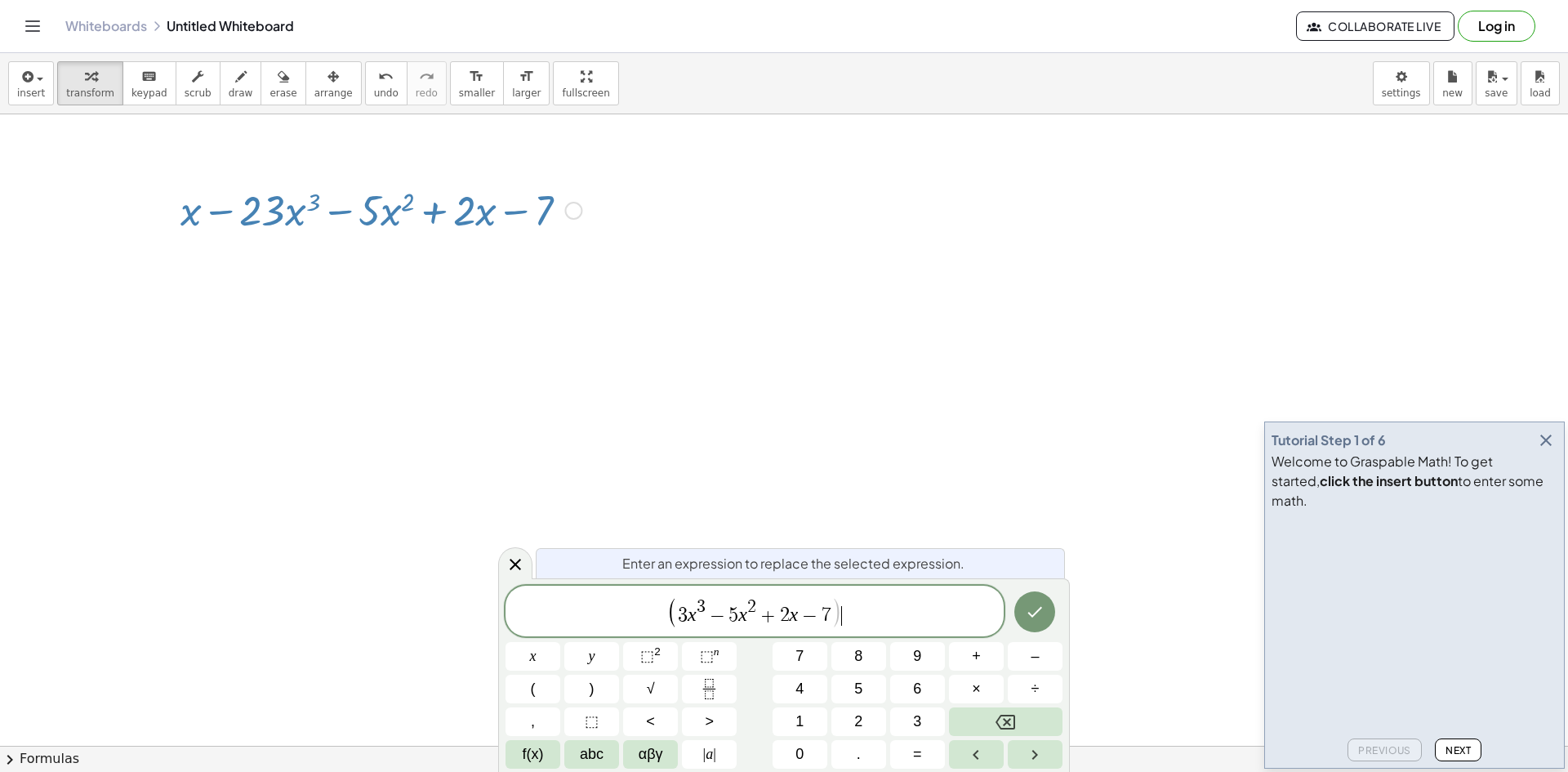
click at [858, 622] on span "( 3 x 3 − 5 x 2 + 2 x − 7 ) ​" at bounding box center [754, 612] width 498 height 33
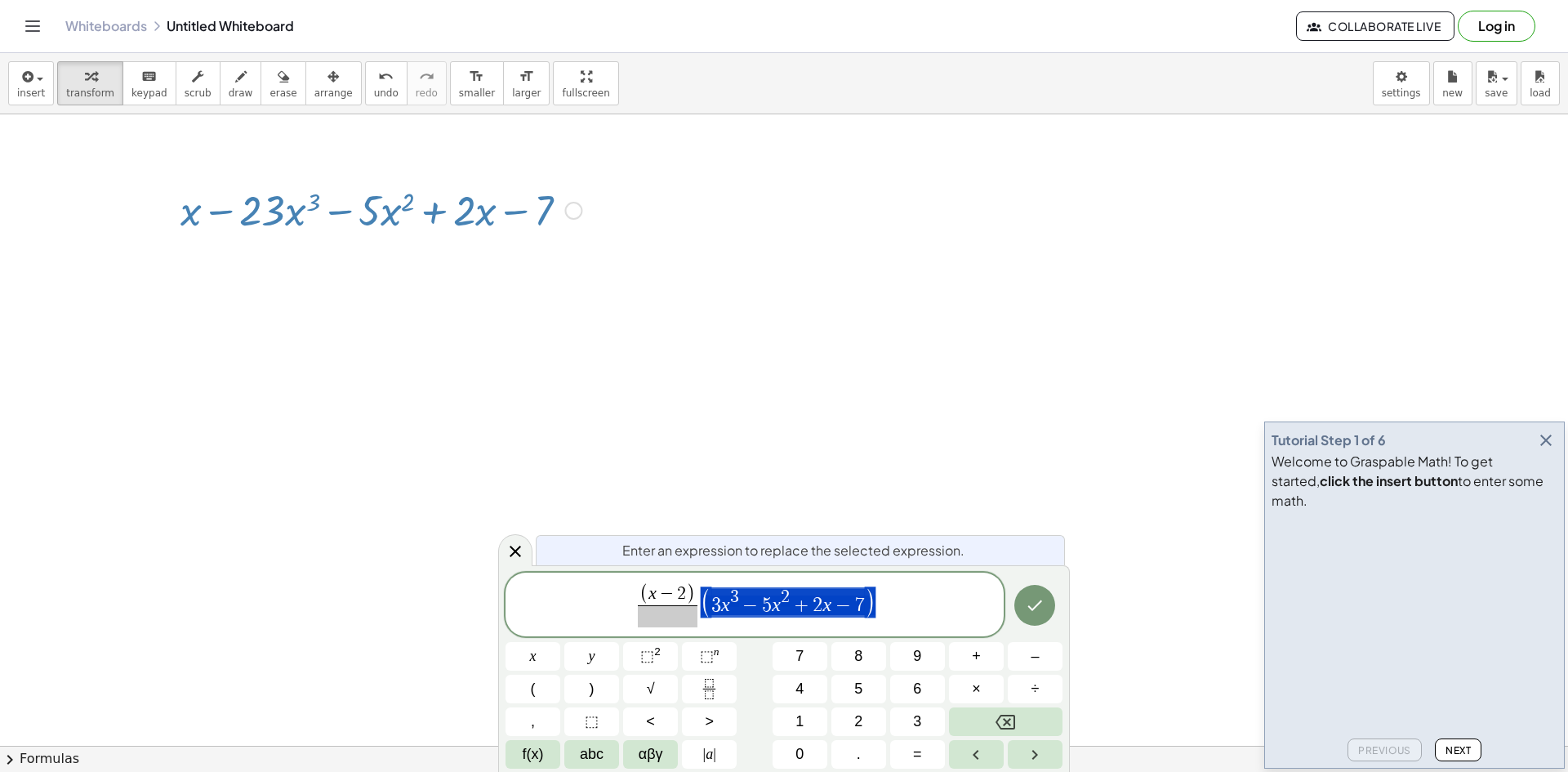
drag, startPoint x: 920, startPoint y: 594, endPoint x: 743, endPoint y: 583, distance: 177.3
click at [743, 583] on span "( x − 2 ) ​ ( 3 x 3 − 5 x 2 + 2 x − 7 )" at bounding box center [754, 605] width 498 height 47
click at [794, 596] on span "( x − 2 ) ​ ​" at bounding box center [754, 605] width 498 height 47
drag, startPoint x: 757, startPoint y: 591, endPoint x: 701, endPoint y: 583, distance: 56.6
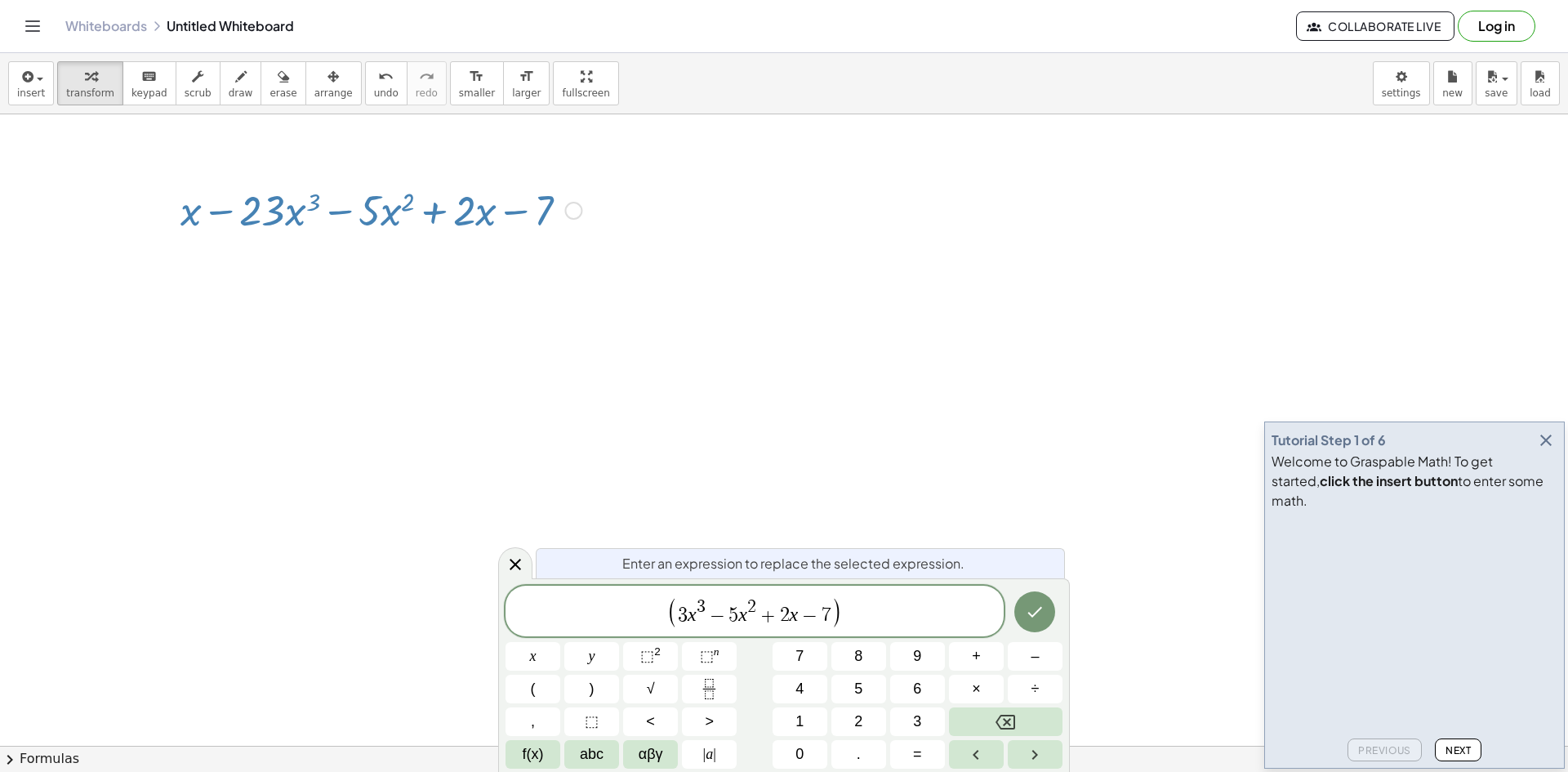
click at [867, 608] on span "( 3 x 3 − 5 x 2 + 2 x − 7 ) ​" at bounding box center [754, 612] width 498 height 33
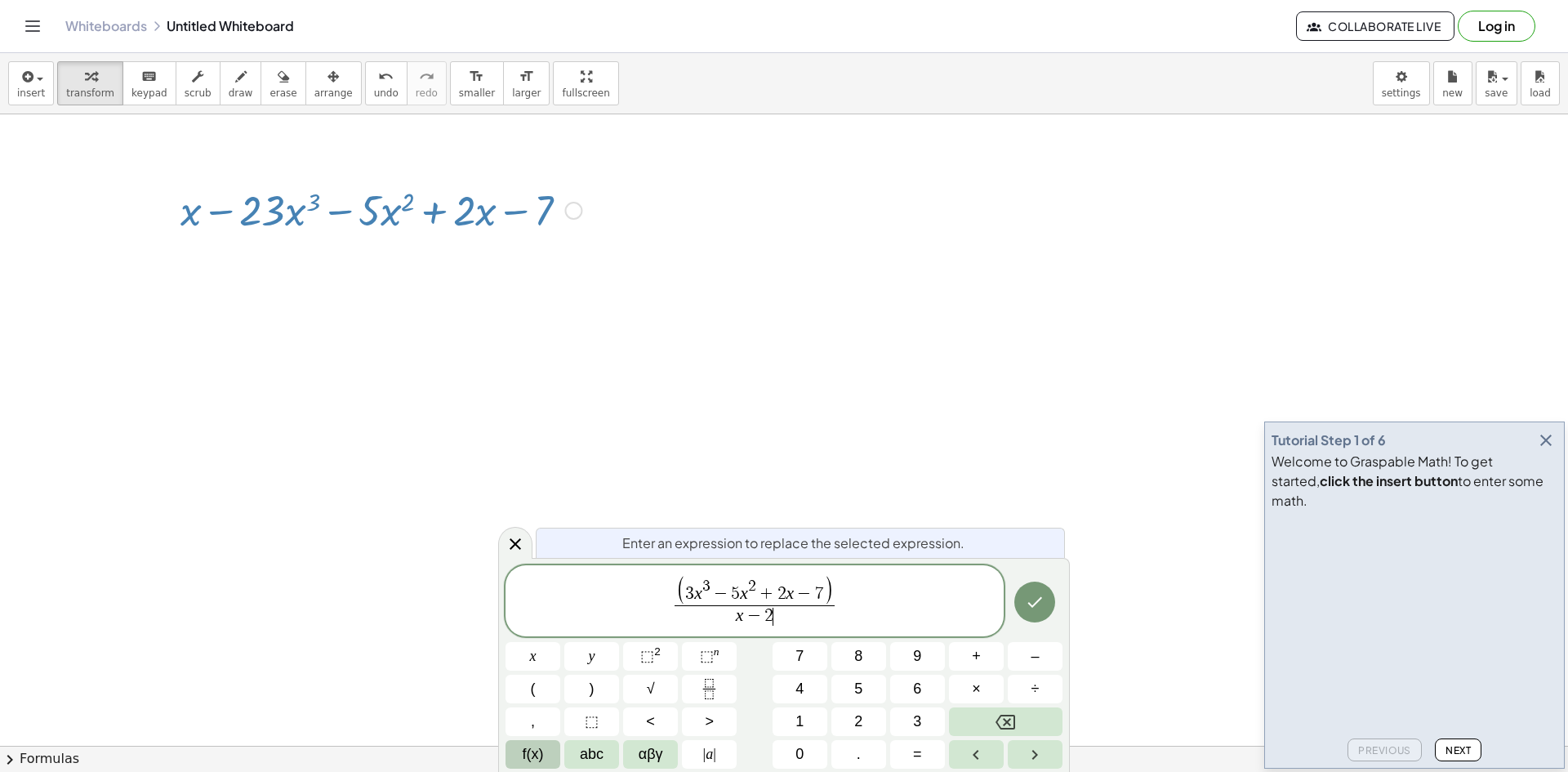
click at [535, 741] on button "f(x)" at bounding box center [532, 754] width 55 height 29
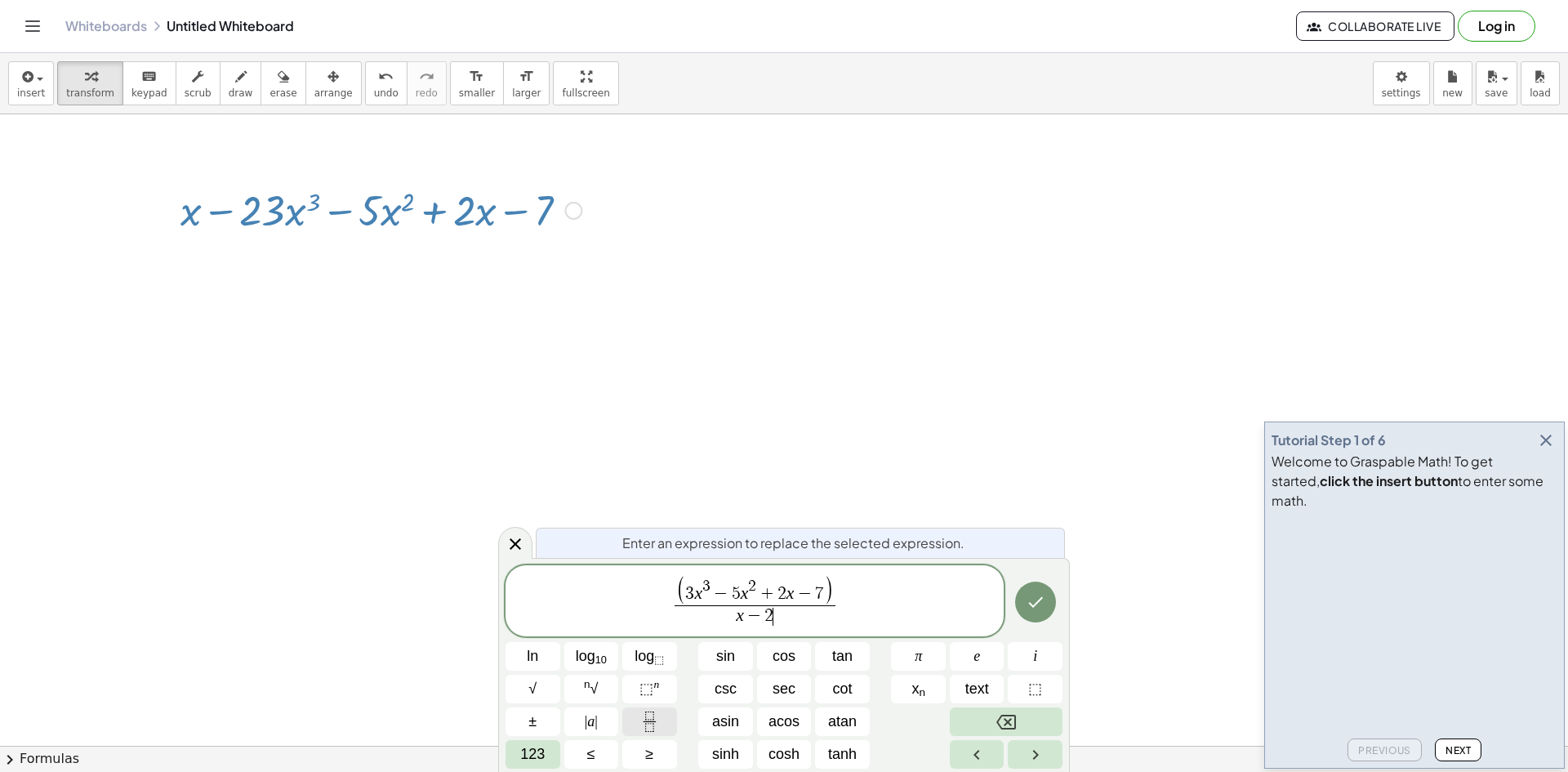
click at [639, 716] on icon "Fraction" at bounding box center [649, 721] width 21 height 21
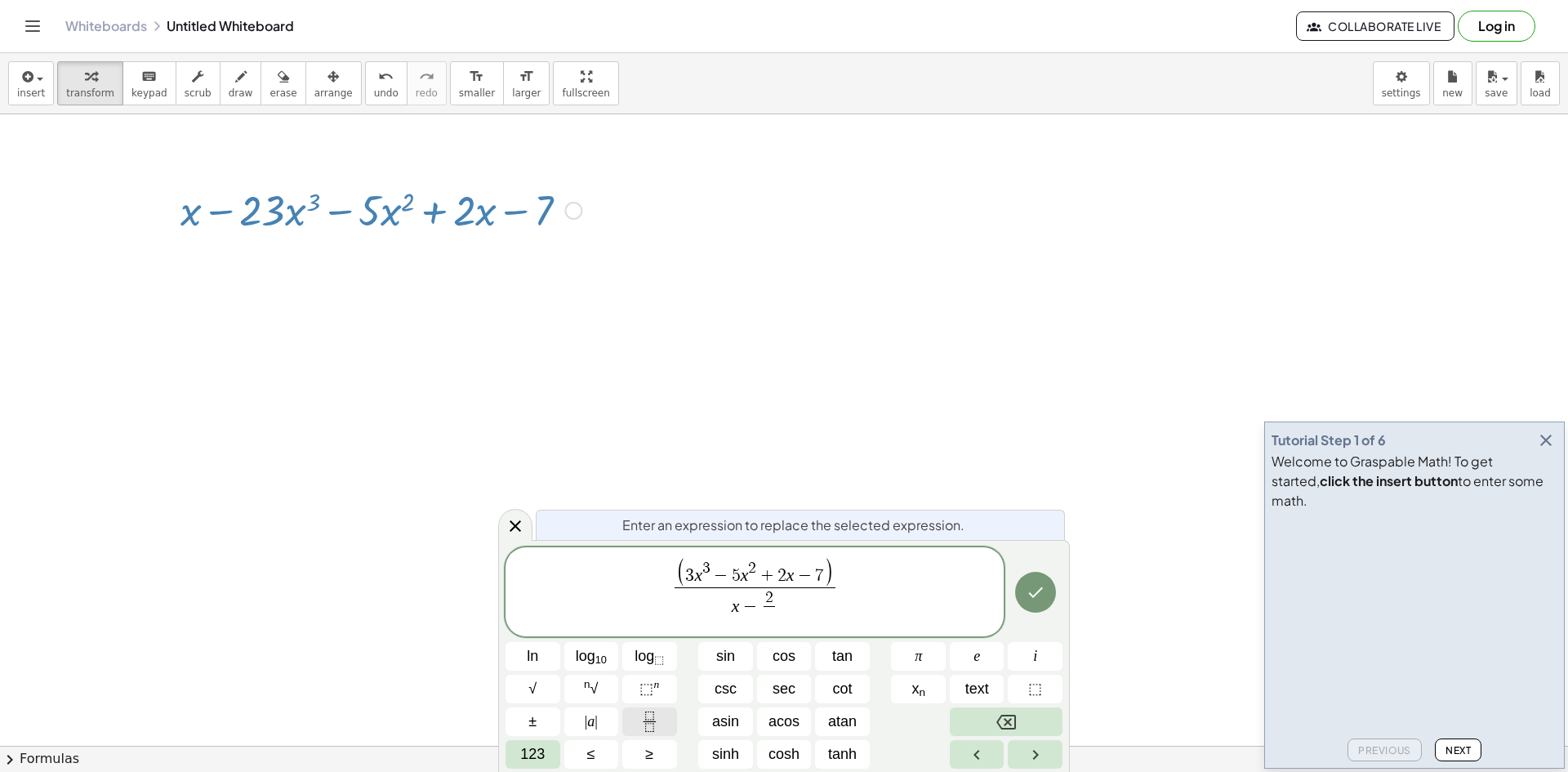
click at [640, 715] on icon "Fraction" at bounding box center [649, 721] width 21 height 21
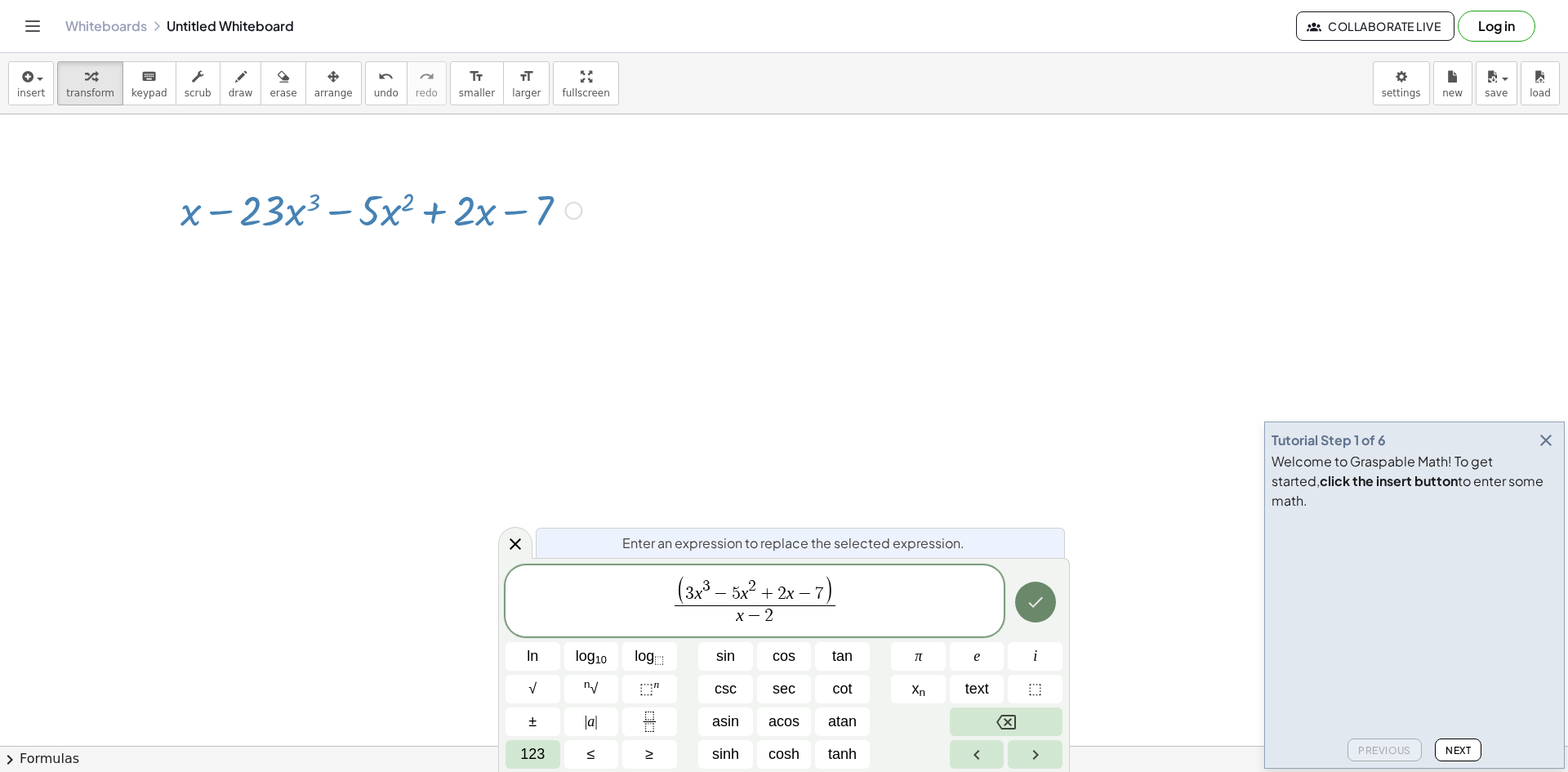
click at [1054, 598] on button "Done" at bounding box center [1035, 602] width 41 height 41
click at [1041, 600] on icon "Done" at bounding box center [1035, 602] width 20 height 20
click at [875, 618] on div at bounding box center [784, 746] width 1568 height 1263
click at [1030, 599] on div at bounding box center [784, 746] width 1568 height 1263
click at [881, 613] on span "( 3 x 3 − 5 x 2 + 2 x − 7 ) x − 2 ​ ​" at bounding box center [754, 602] width 498 height 54
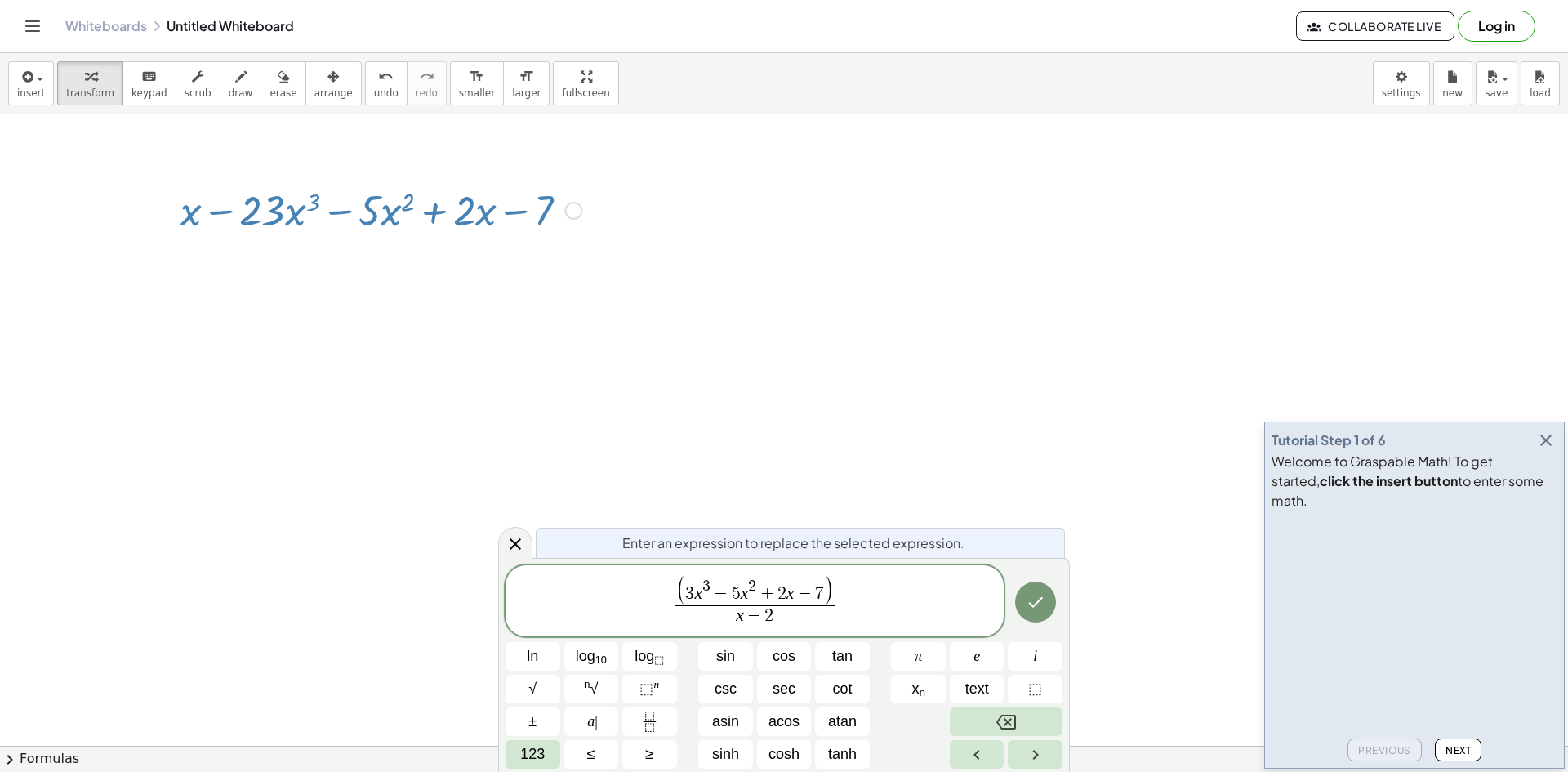
click at [893, 592] on div "Enter an expression to replace the selected expression. ( 3 x 3 − 5 x 2 + 2 x −…" at bounding box center [784, 665] width 571 height 214
click at [876, 583] on div at bounding box center [784, 746] width 1568 height 1263
click at [1550, 450] on icon "button" at bounding box center [1546, 441] width 20 height 20
click at [887, 573] on div at bounding box center [784, 746] width 1568 height 1263
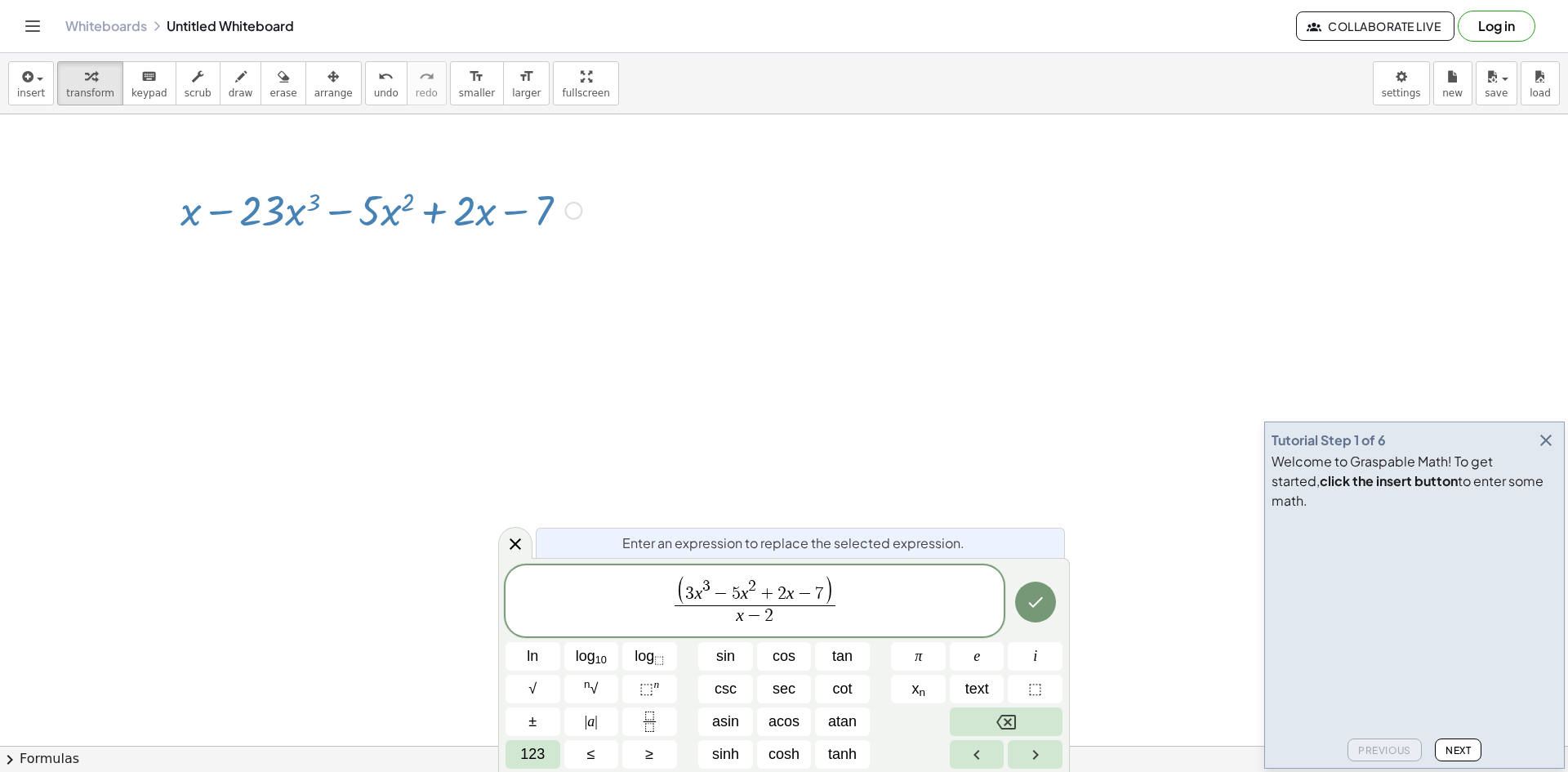
click at [1455, 751] on button "chevron_right Formulas" at bounding box center [784, 759] width 1568 height 26
click at [0, 0] on div "+ a 2 + · 2 · a · b + b 2 ⇔ ( + a + b ) 2" at bounding box center [0, 0] width 0 height 0
click at [0, 0] on div "+ x 2 + · b · x + c ⇒ · ( + x + ⬚ ) · ( + x + ⬚ )" at bounding box center [0, 0] width 0 height 0
click at [0, 0] on div "+ x 2 + · p · x + q = 0 ⇔ x = − · p · 2 ± 2 √ ( + ( · p · 2 ) 2 − q )" at bounding box center [0, 0] width 0 height 0
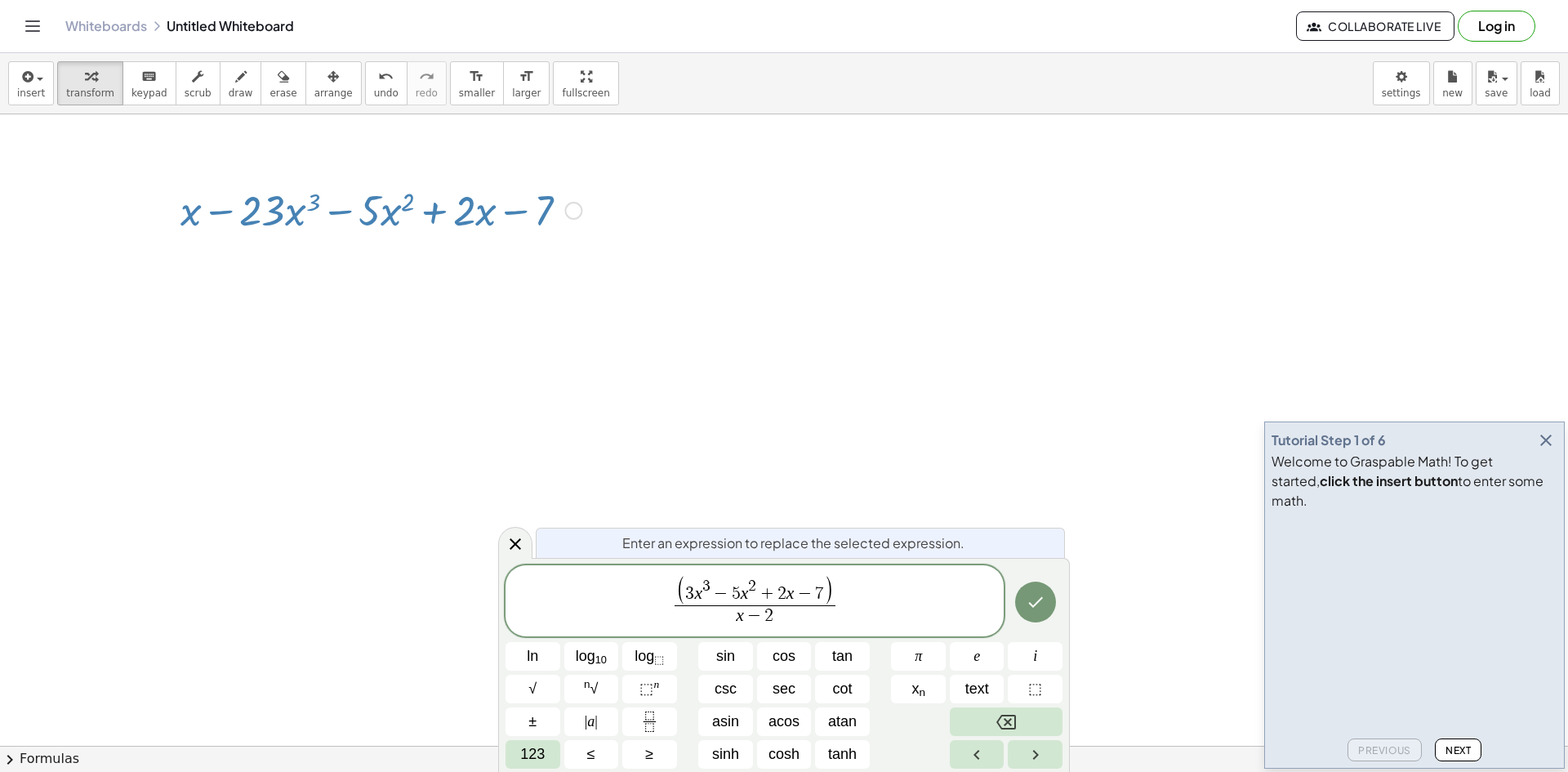
click at [0, 0] on div "Quadratic Binomial + a 2 + · 2 · a · b + b 2 ⇔ ( + a + b ) 2" at bounding box center [0, 0] width 0 height 0
click at [373, 154] on div "insert select one: Math Expression Function Text Youtube Video Graphing Geometr…" at bounding box center [784, 412] width 1568 height 718
click at [373, 98] on button "undo undo" at bounding box center [386, 82] width 42 height 44
click at [430, 109] on div "insert select one: Math Expression Function Text Youtube Video Graphing Geometr…" at bounding box center [784, 83] width 1568 height 61
click at [229, 105] on div "transform keyboard keypad scrub draw erase arrange" at bounding box center [209, 82] width 304 height 44
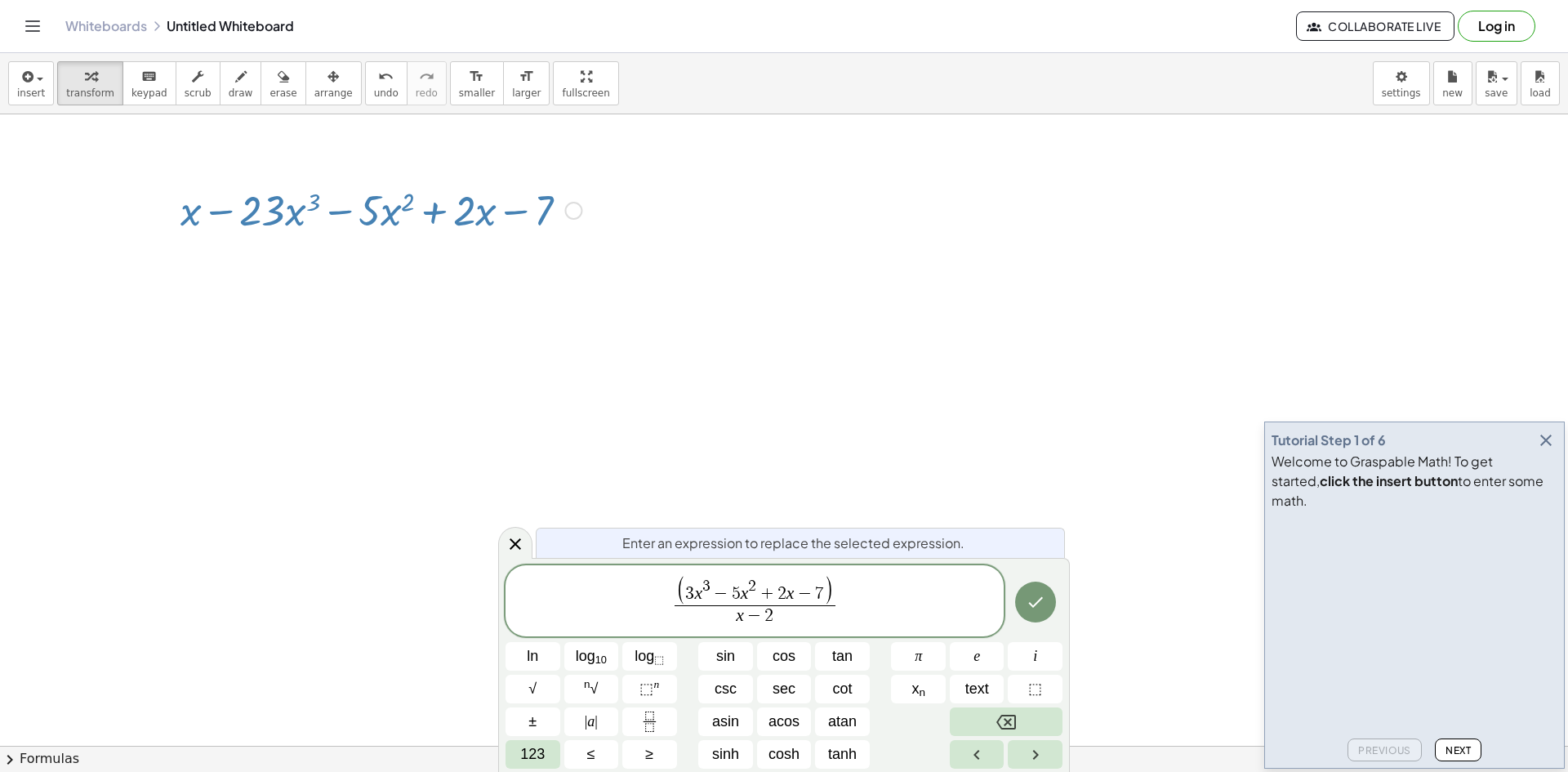
click at [102, 88] on span "transform" at bounding box center [90, 93] width 48 height 12
click at [148, 88] on button "keyboard keypad" at bounding box center [150, 82] width 54 height 44
click at [115, 74] on div "transform keyboard keypad scrub draw erase arrange" at bounding box center [209, 82] width 304 height 44
click at [141, 74] on icon "keyboard" at bounding box center [149, 77] width 15 height 20
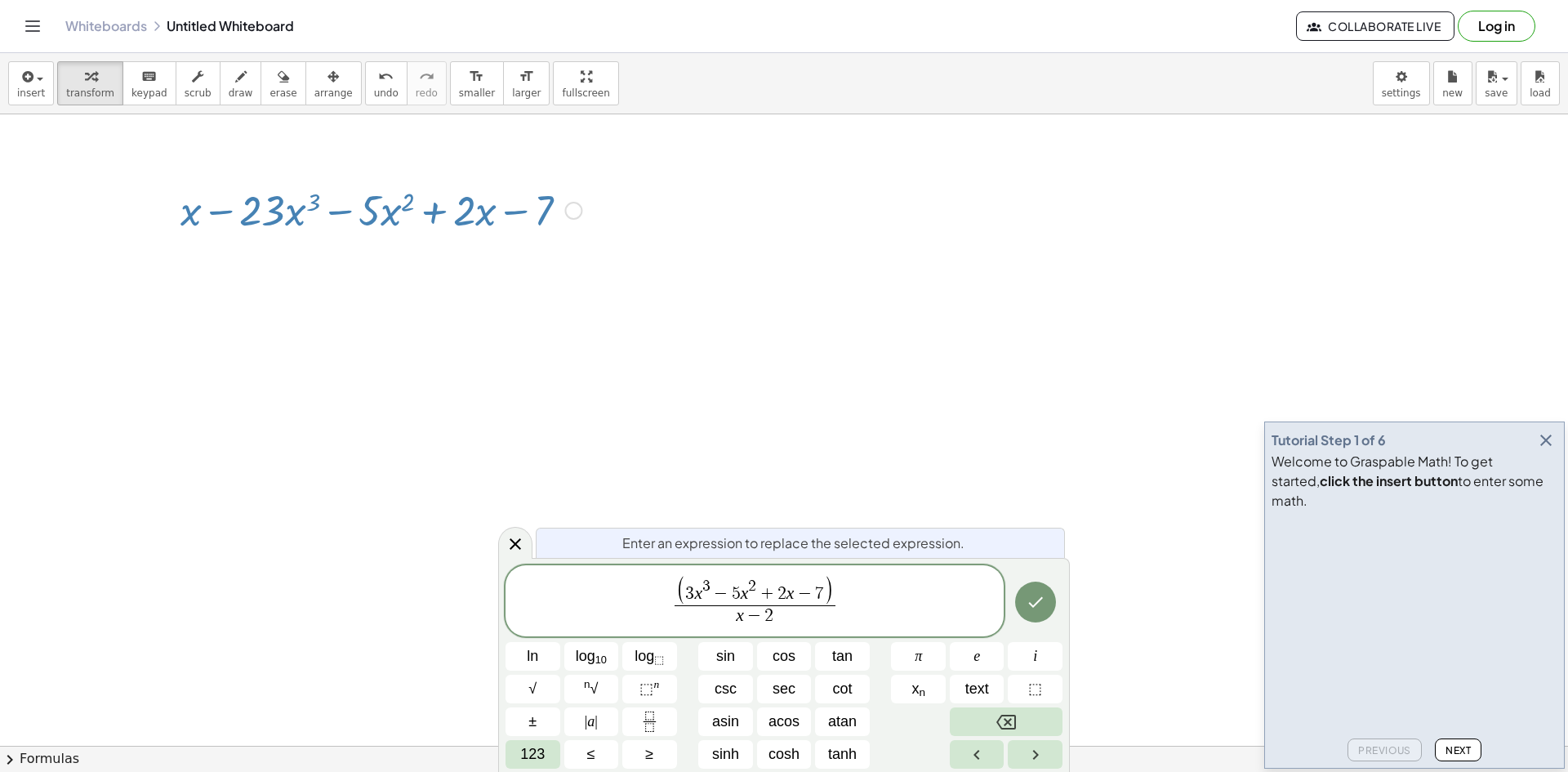
click at [141, 74] on icon "keyboard" at bounding box center [149, 77] width 15 height 20
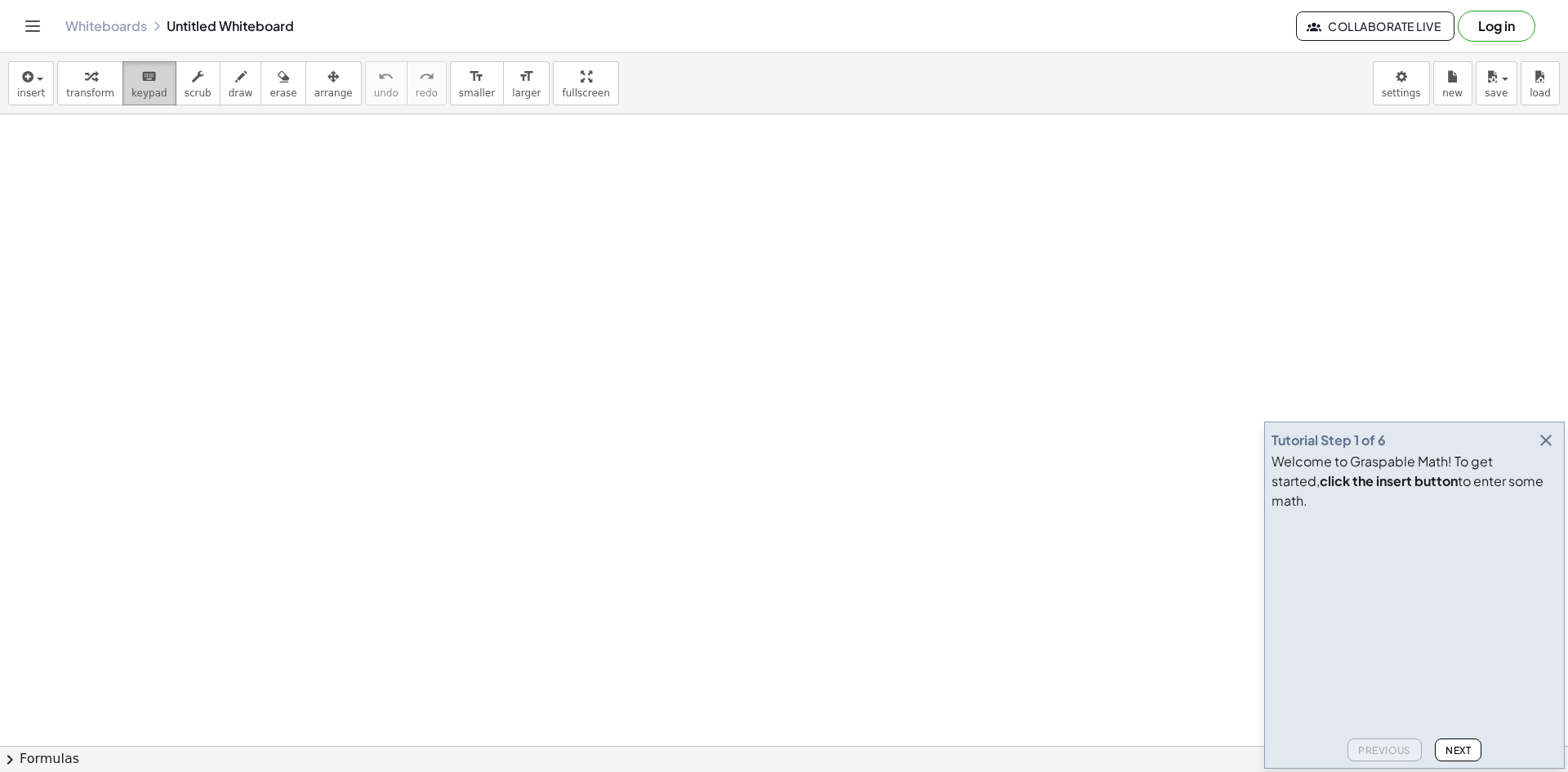
click at [157, 98] on button "keyboard keypad" at bounding box center [150, 82] width 54 height 44
drag, startPoint x: 561, startPoint y: 268, endPoint x: 569, endPoint y: 269, distance: 8.1
click at [198, 94] on button "scrub" at bounding box center [198, 82] width 45 height 44
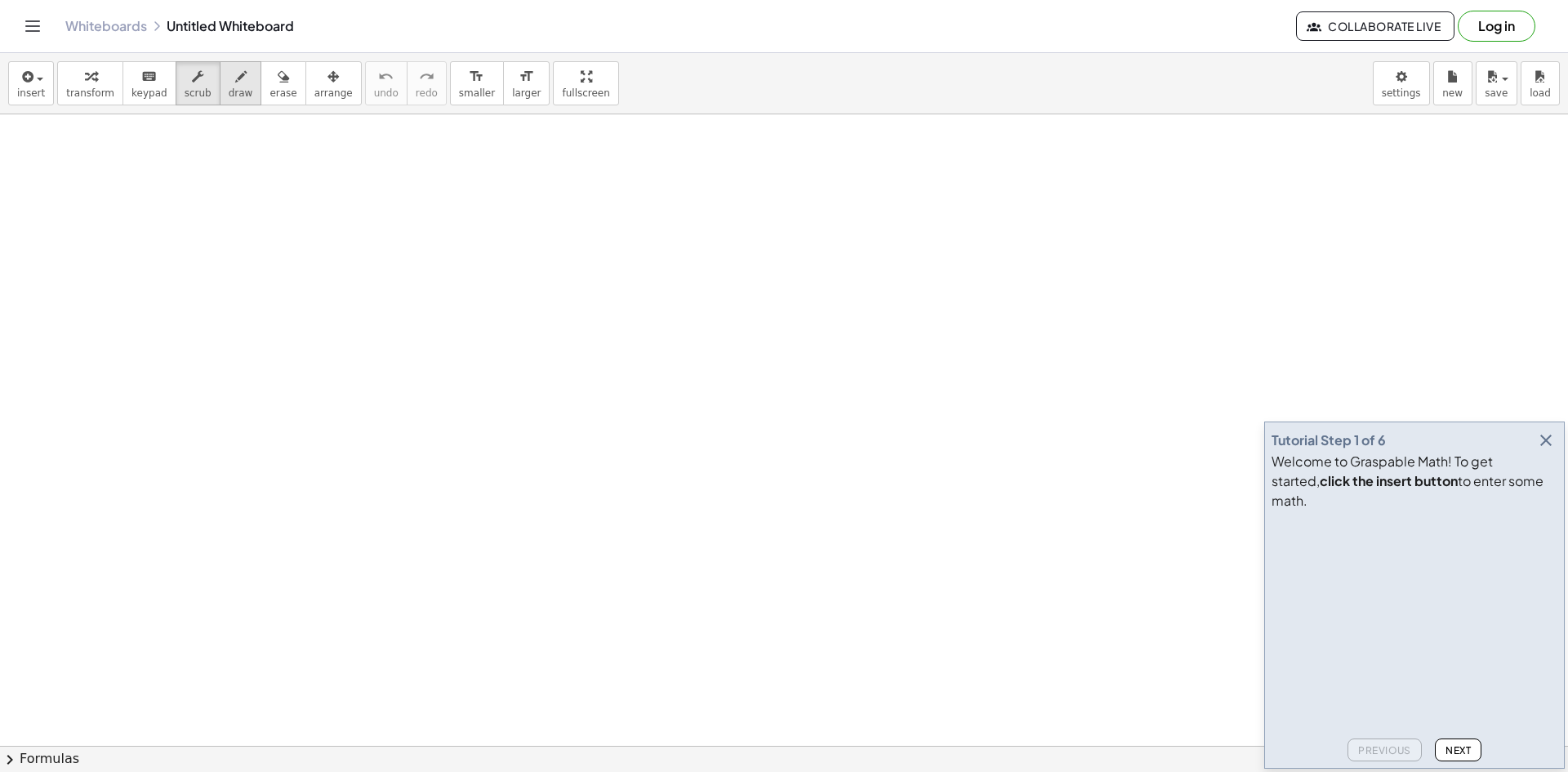
click at [228, 92] on span "draw" at bounding box center [240, 93] width 24 height 12
click at [38, 83] on div "button" at bounding box center [30, 76] width 28 height 20
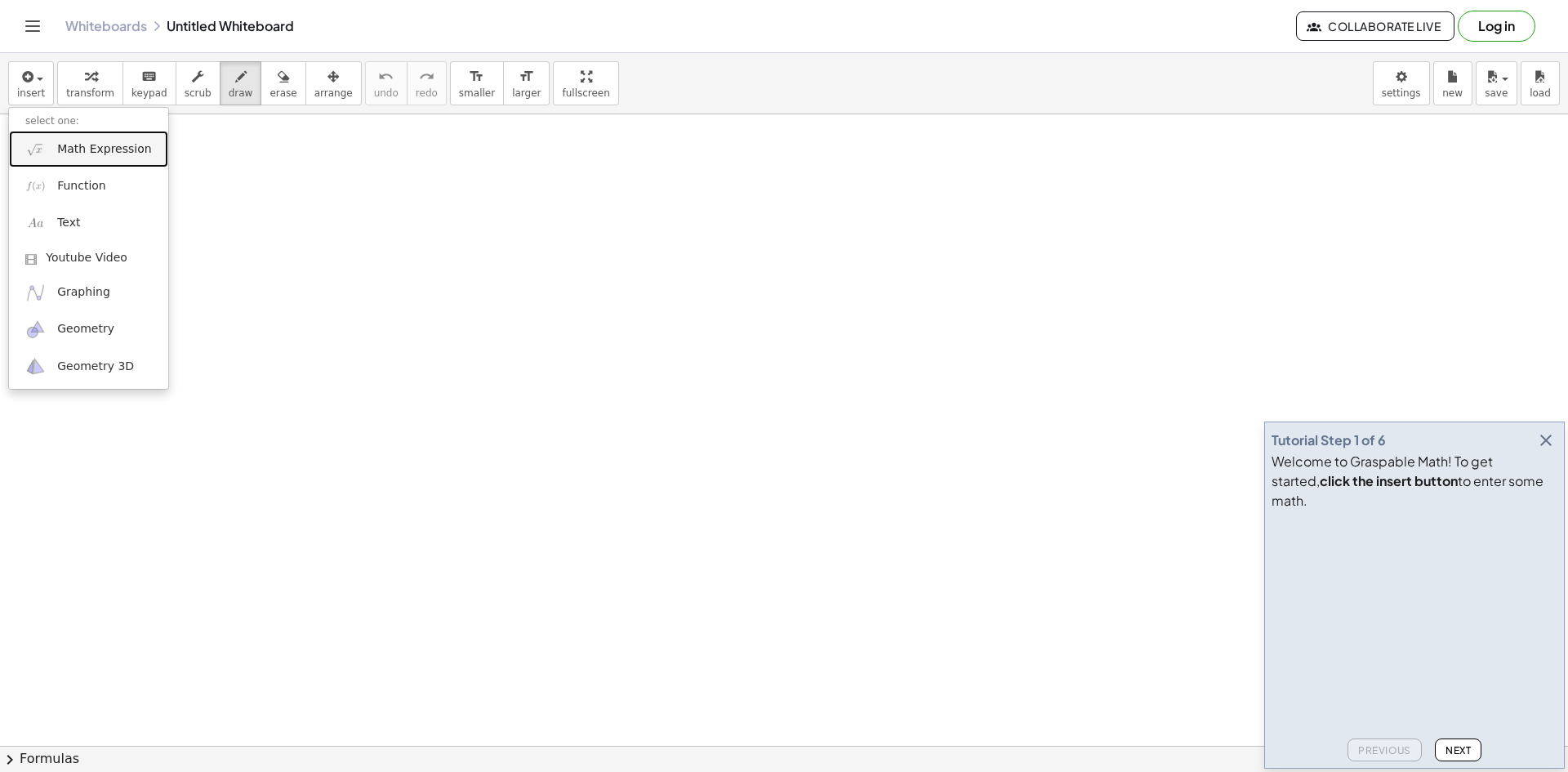
click at [110, 153] on span "Math Expression" at bounding box center [104, 150] width 94 height 16
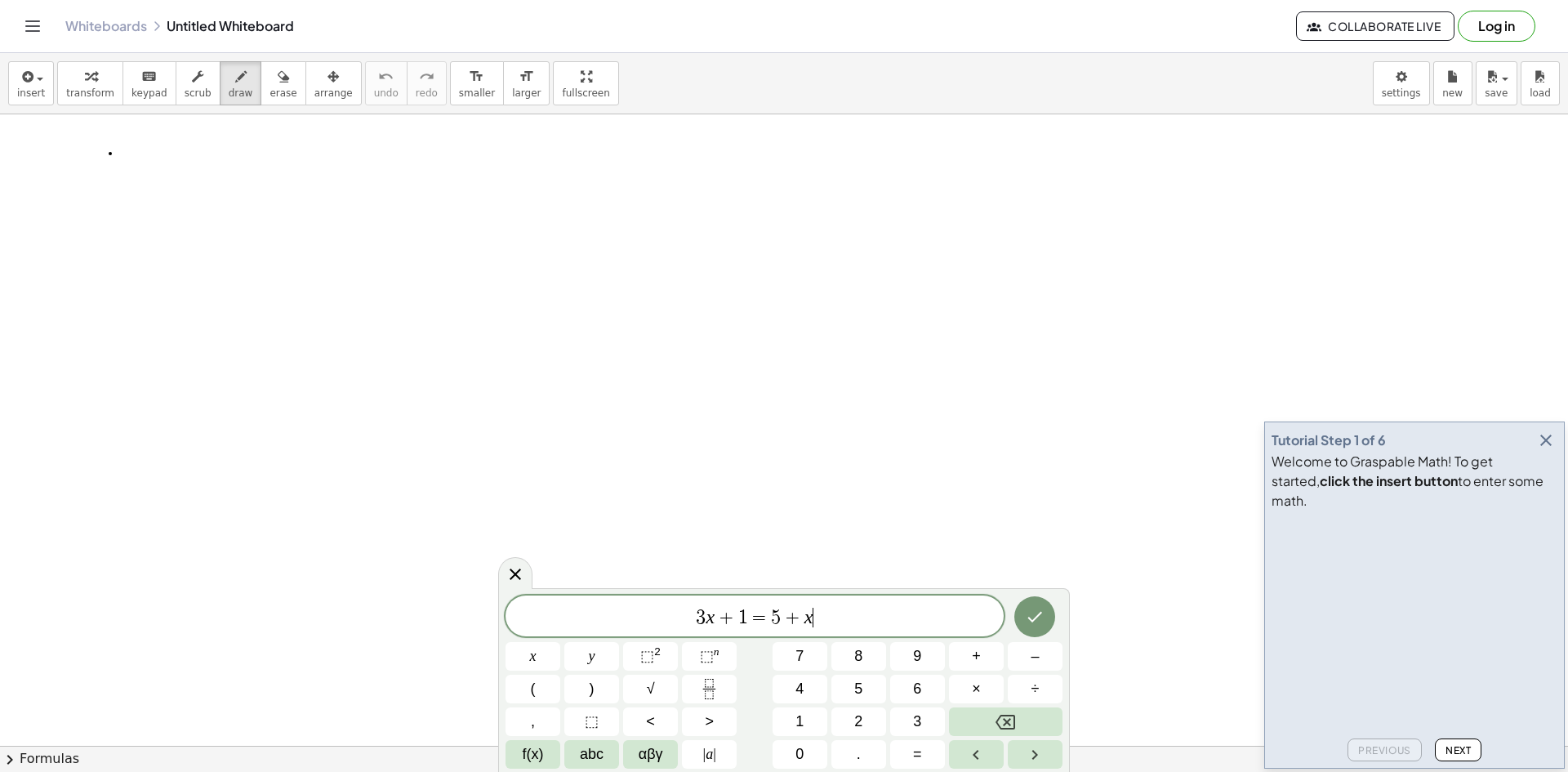
click at [523, 572] on icon at bounding box center [515, 574] width 20 height 20
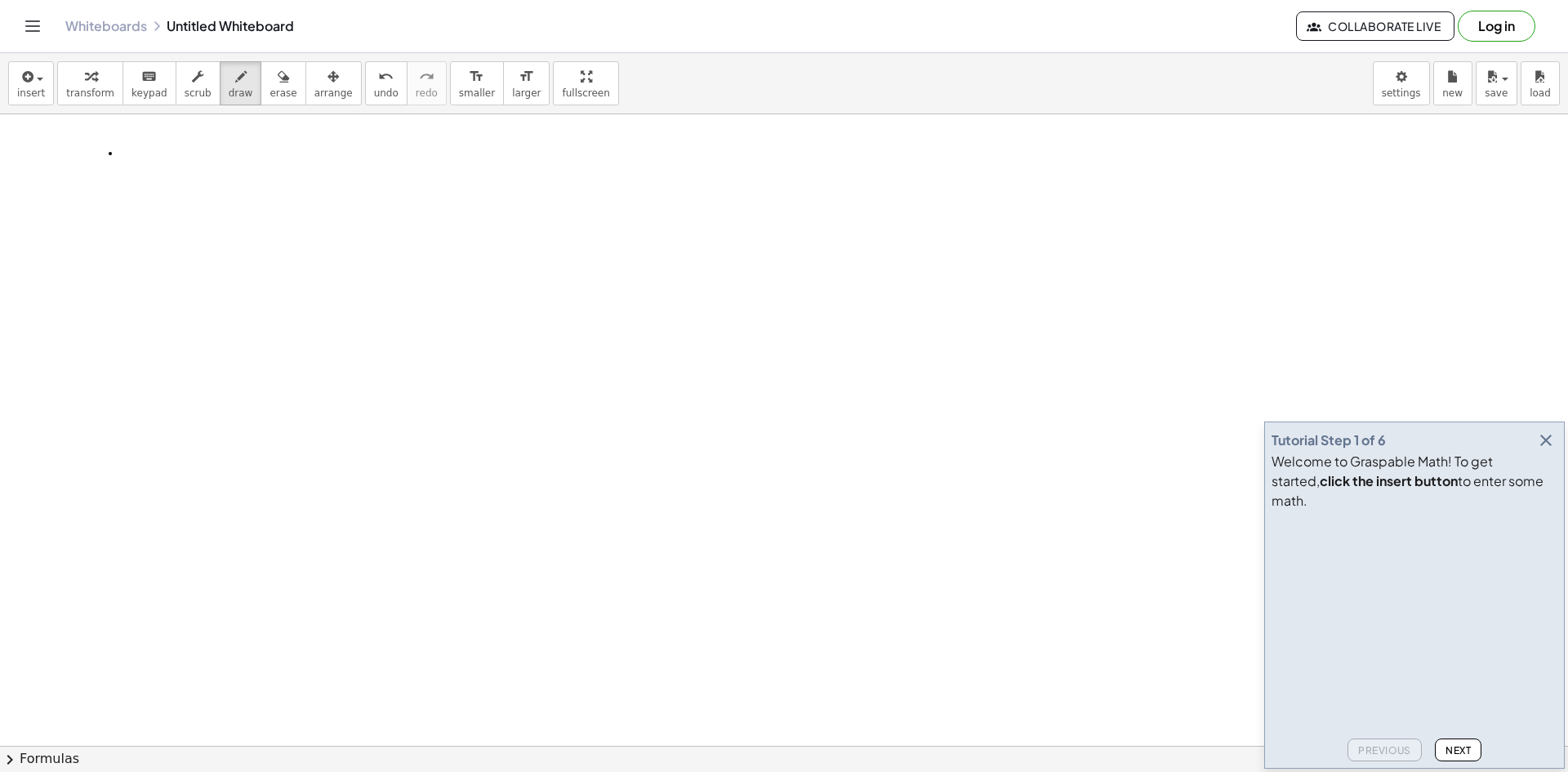
click at [16, 757] on span "chevron_right" at bounding box center [10, 759] width 20 height 20
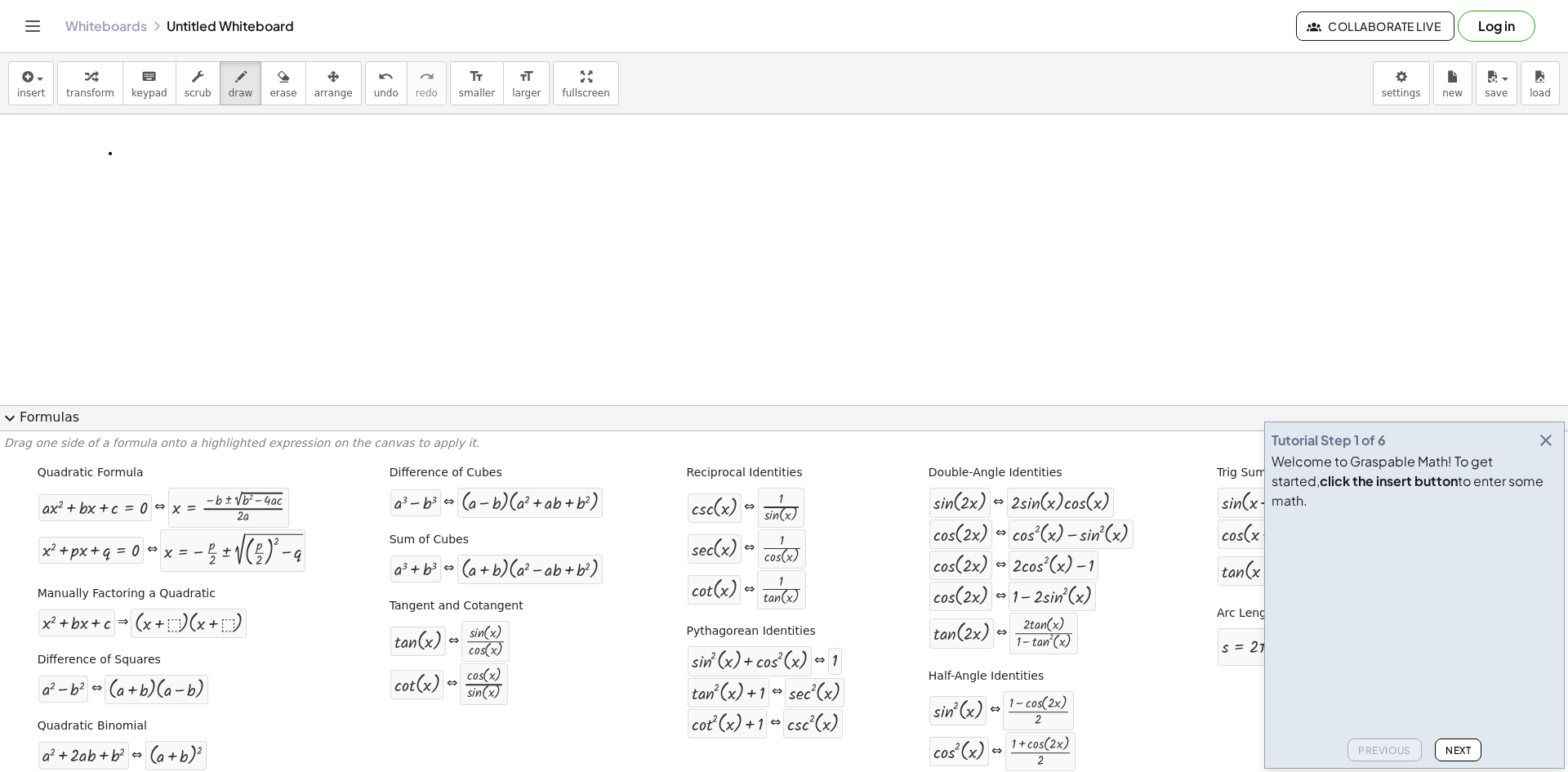
click at [8, 419] on span "expand_more" at bounding box center [10, 418] width 20 height 20
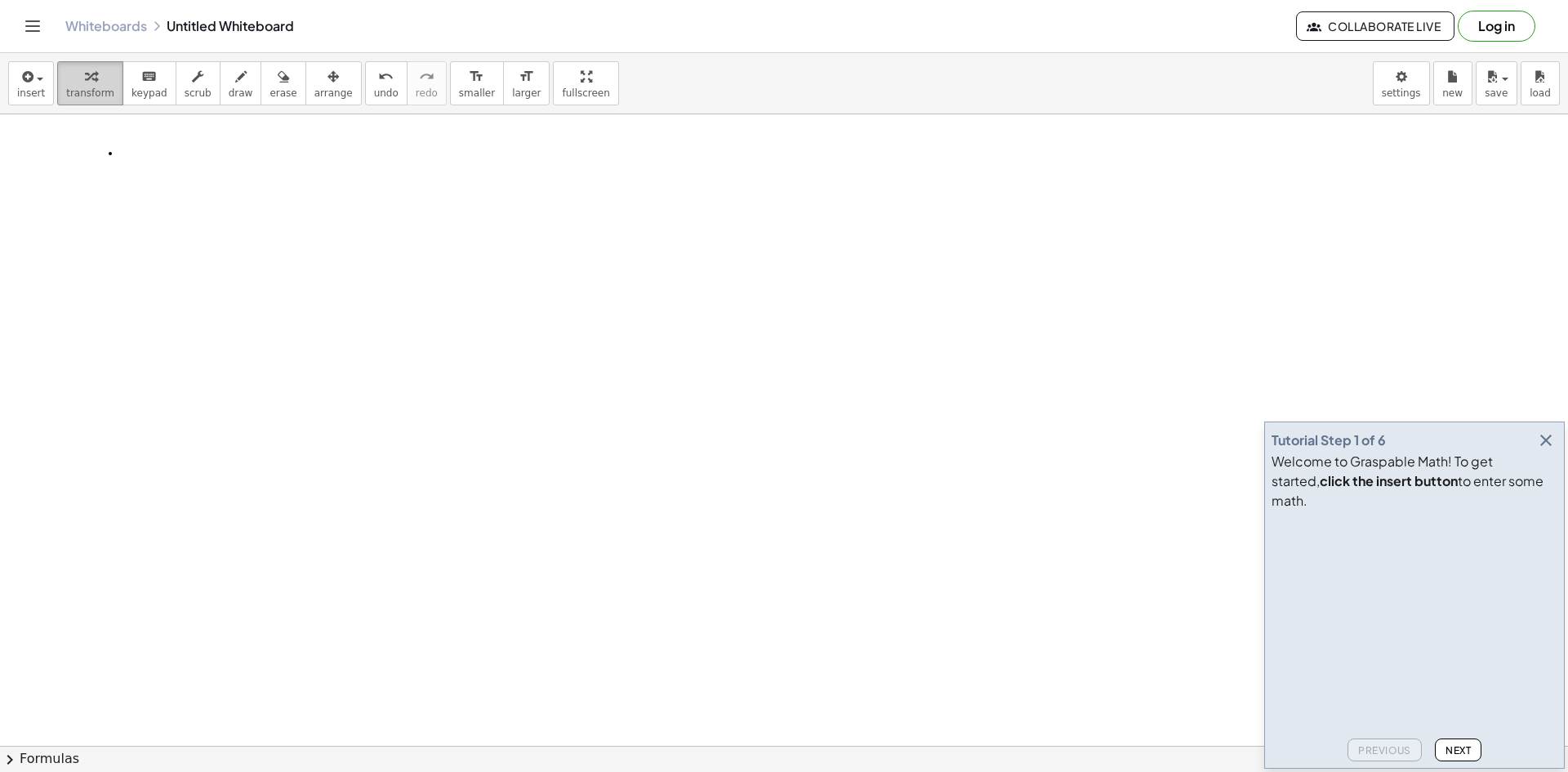
click at [99, 100] on button "transform" at bounding box center [90, 82] width 66 height 44
click at [144, 89] on span "keypad" at bounding box center [150, 93] width 36 height 12
drag, startPoint x: 112, startPoint y: 158, endPoint x: 308, endPoint y: 190, distance: 198.6
click at [228, 93] on span "draw" at bounding box center [240, 93] width 24 height 12
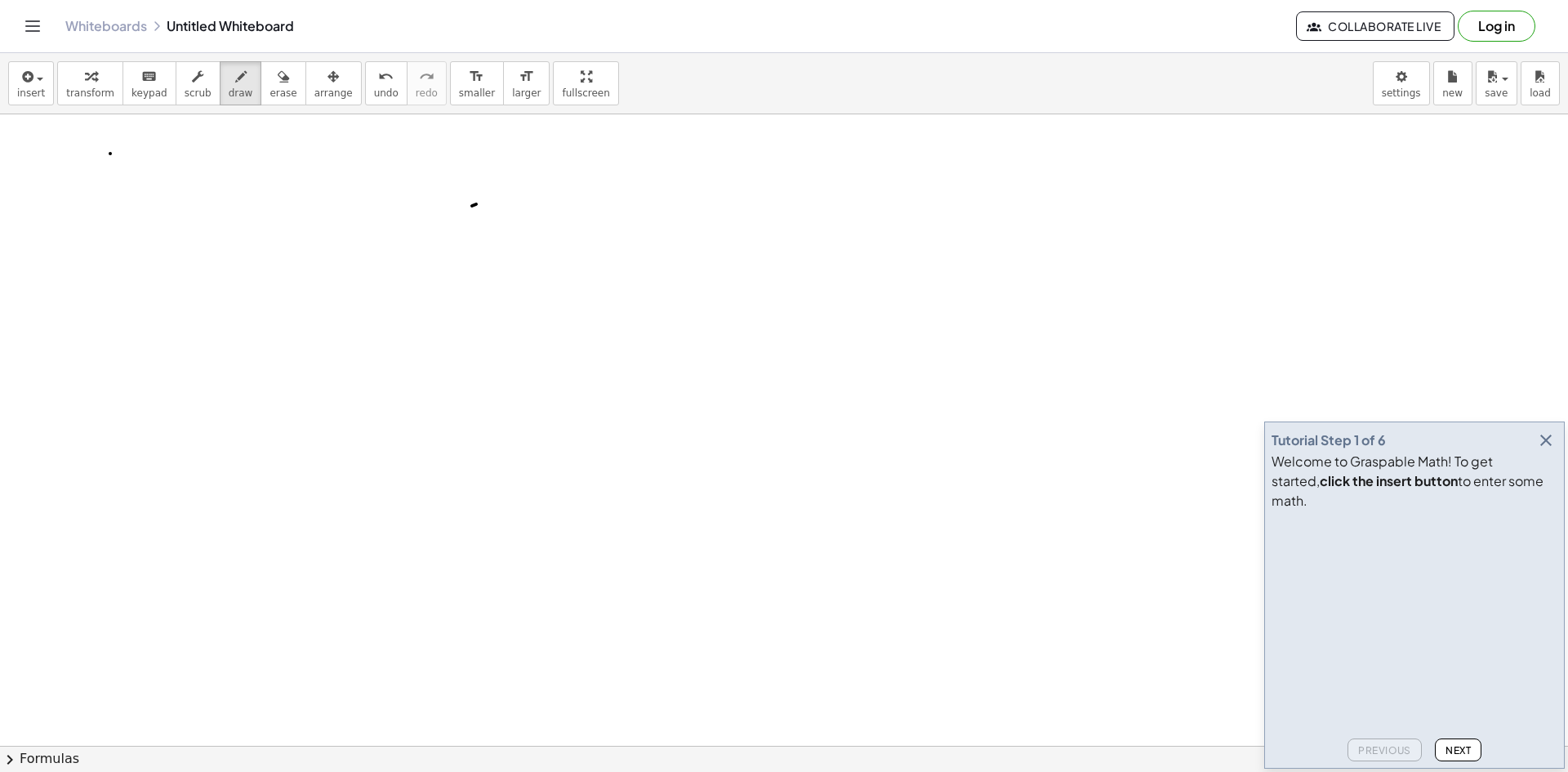
drag, startPoint x: 476, startPoint y: 204, endPoint x: 417, endPoint y: 339, distance: 147.3
drag, startPoint x: 417, startPoint y: 339, endPoint x: 647, endPoint y: 253, distance: 245.6
drag, startPoint x: 604, startPoint y: 329, endPoint x: 589, endPoint y: 261, distance: 69.6
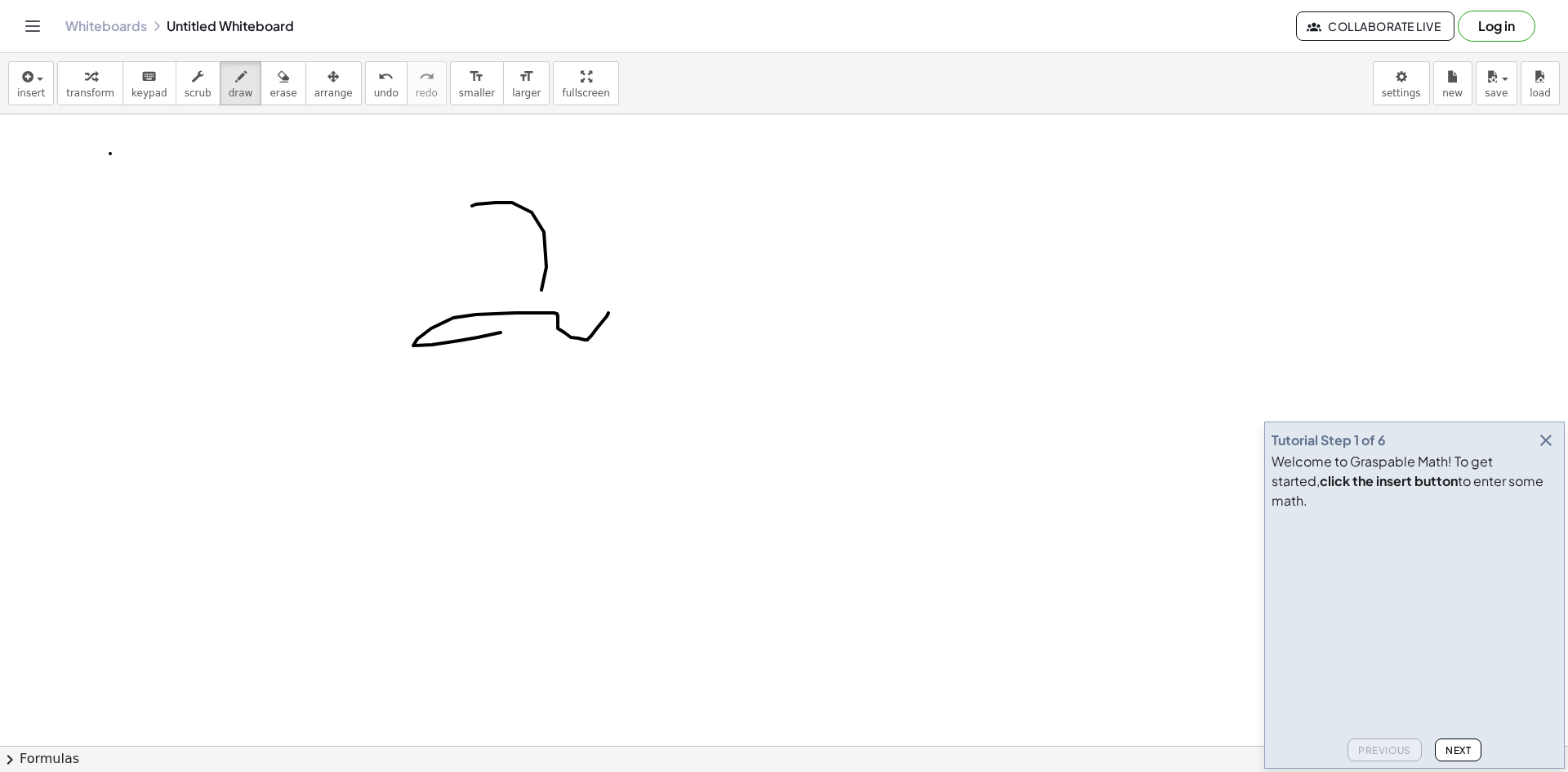
drag, startPoint x: 616, startPoint y: 295, endPoint x: 670, endPoint y: 239, distance: 77.8
drag, startPoint x: 681, startPoint y: 269, endPoint x: 803, endPoint y: 251, distance: 123.3
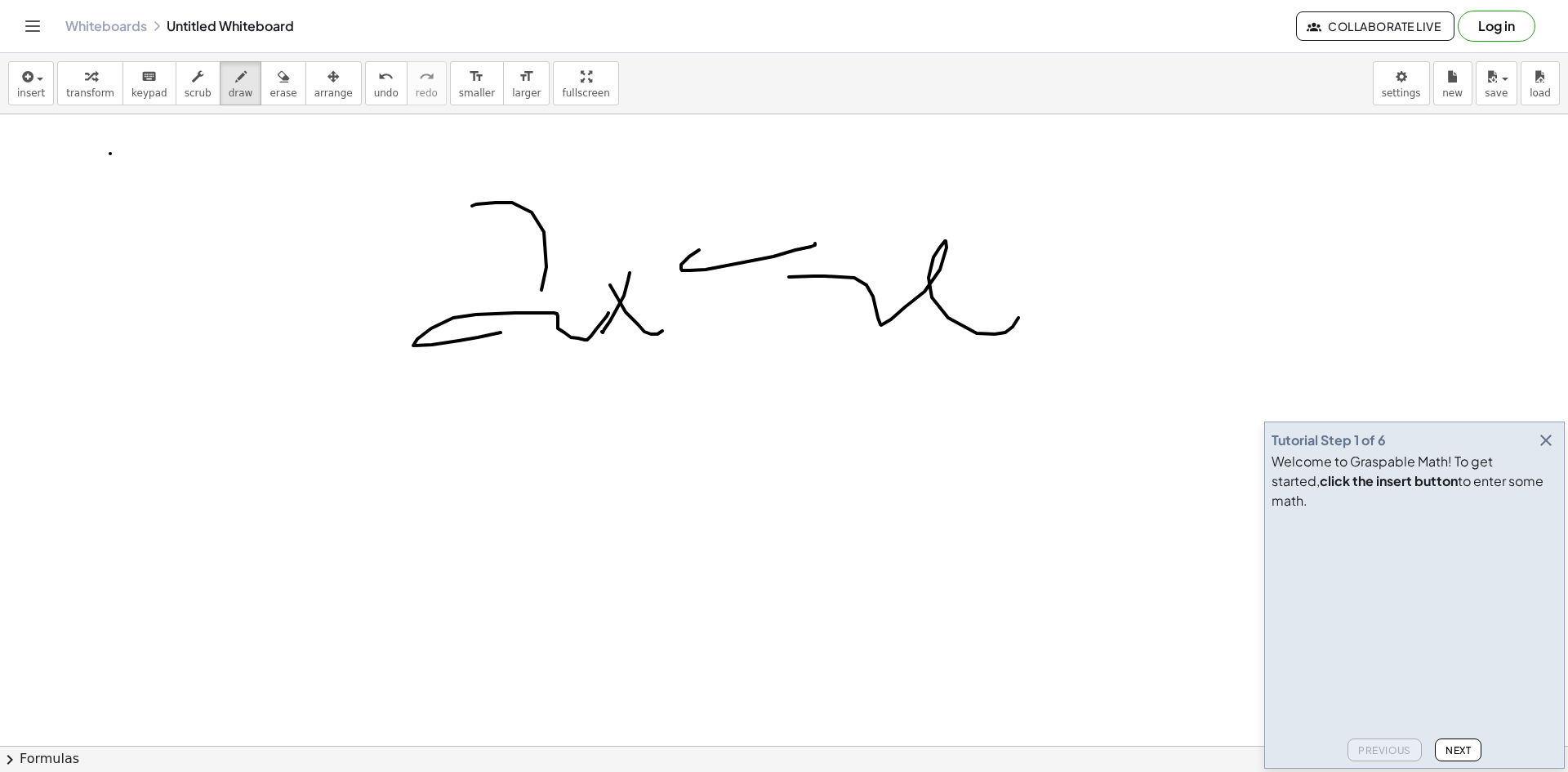
drag, startPoint x: 813, startPoint y: 276, endPoint x: 998, endPoint y: 303, distance: 187.0
click at [378, 78] on icon "undo" at bounding box center [385, 77] width 15 height 20
click at [458, 90] on button "format_size smaller" at bounding box center [476, 82] width 54 height 44
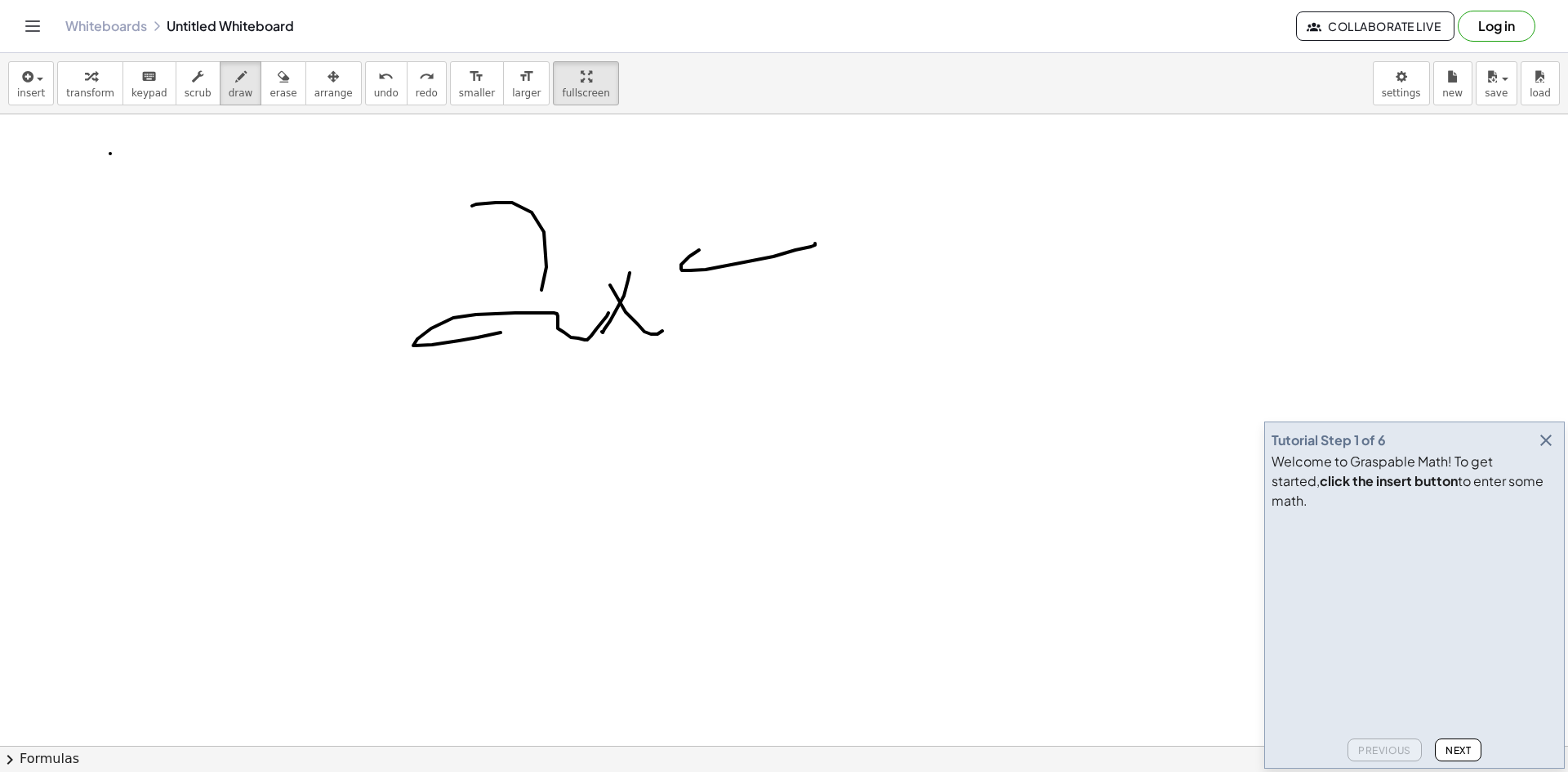
click at [526, 153] on div "insert select one: Math Expression Function Text Youtube Video Graphing Geometr…" at bounding box center [784, 412] width 1568 height 718
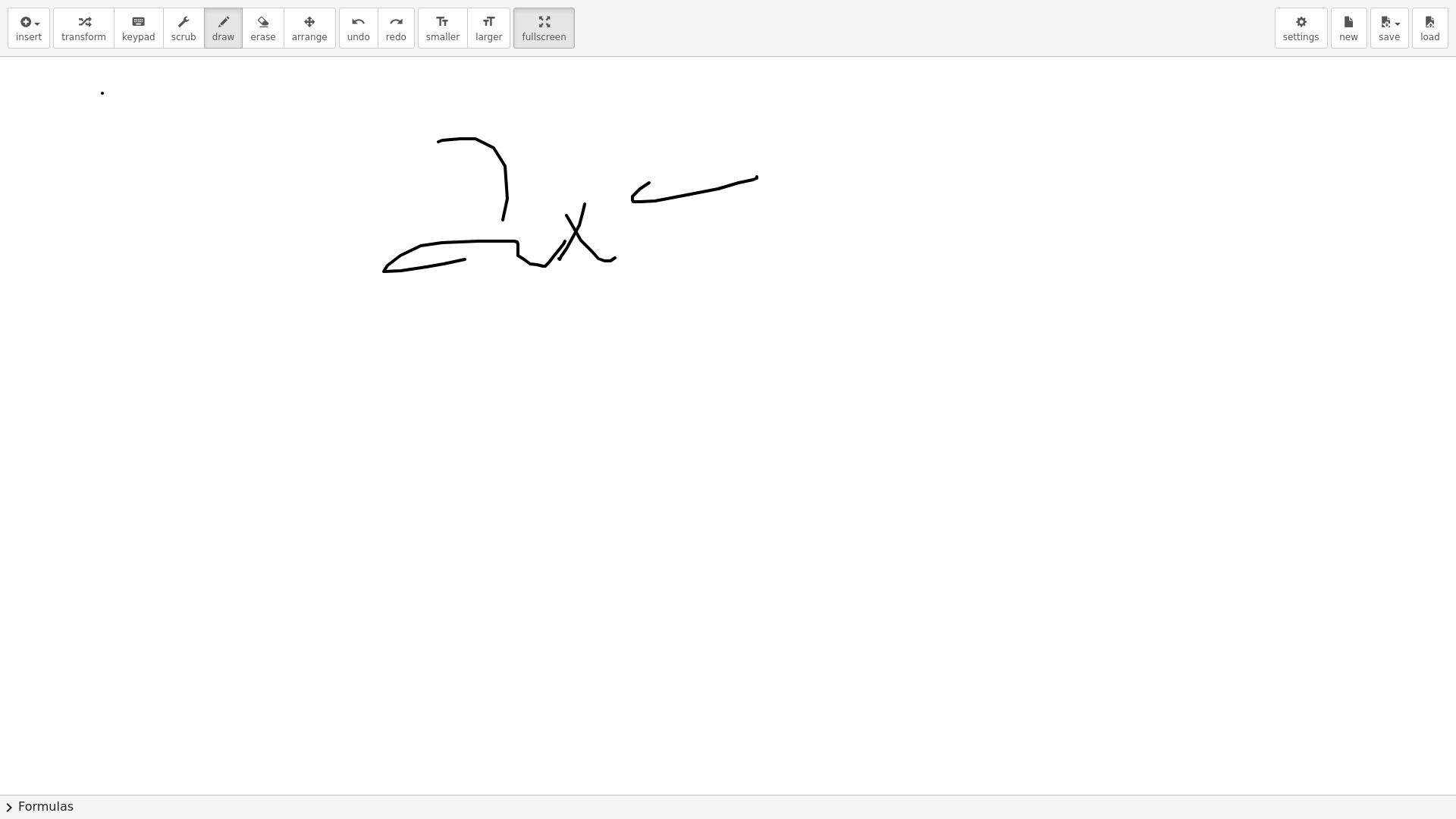
drag, startPoint x: 501, startPoint y: 31, endPoint x: 501, endPoint y: -35, distance: 66.0
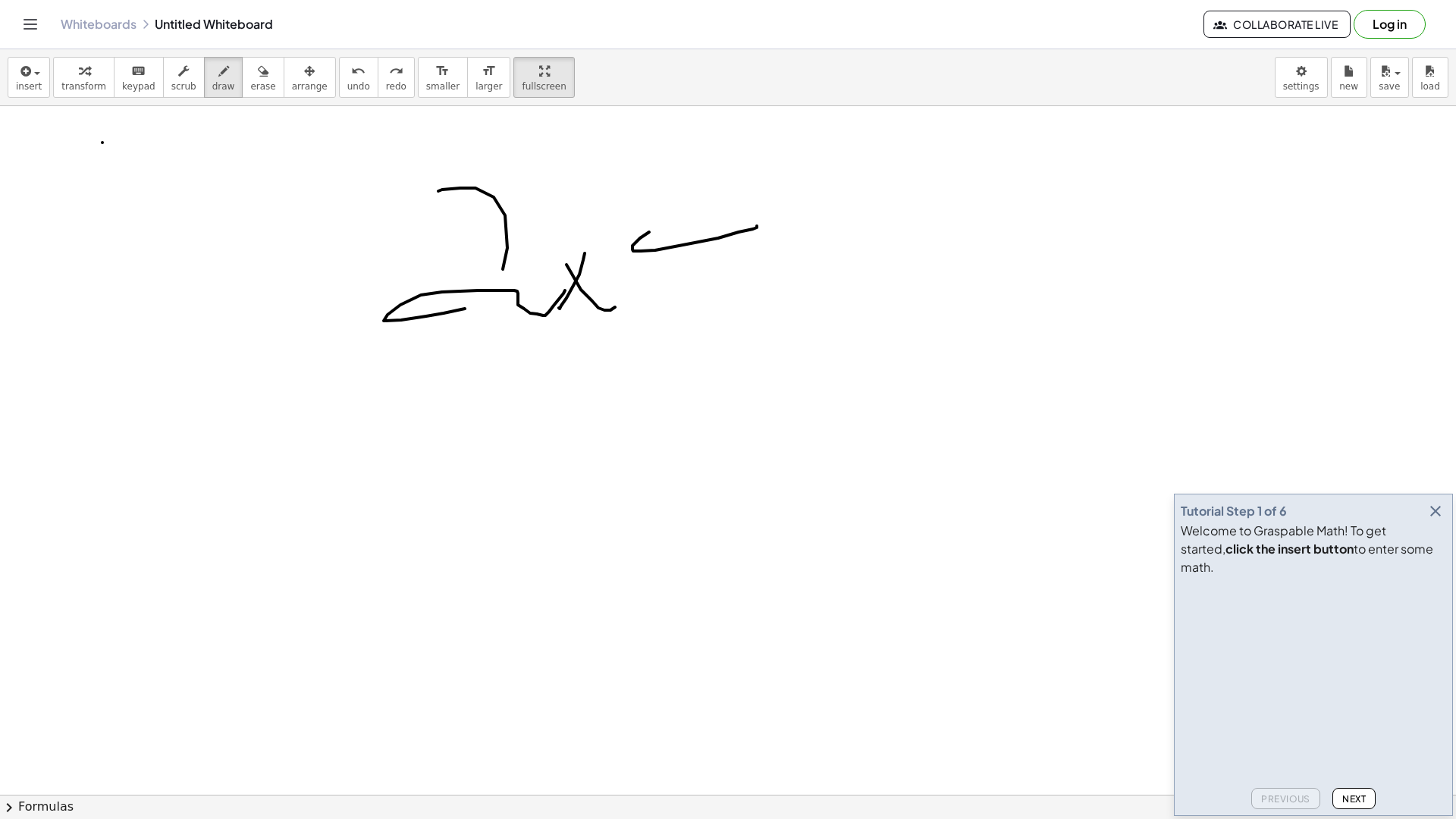
click at [501, 0] on html "Graspable Math Activities Get Started Activity Bank Assigned Work Classes White…" at bounding box center [728, 409] width 1456 height 819
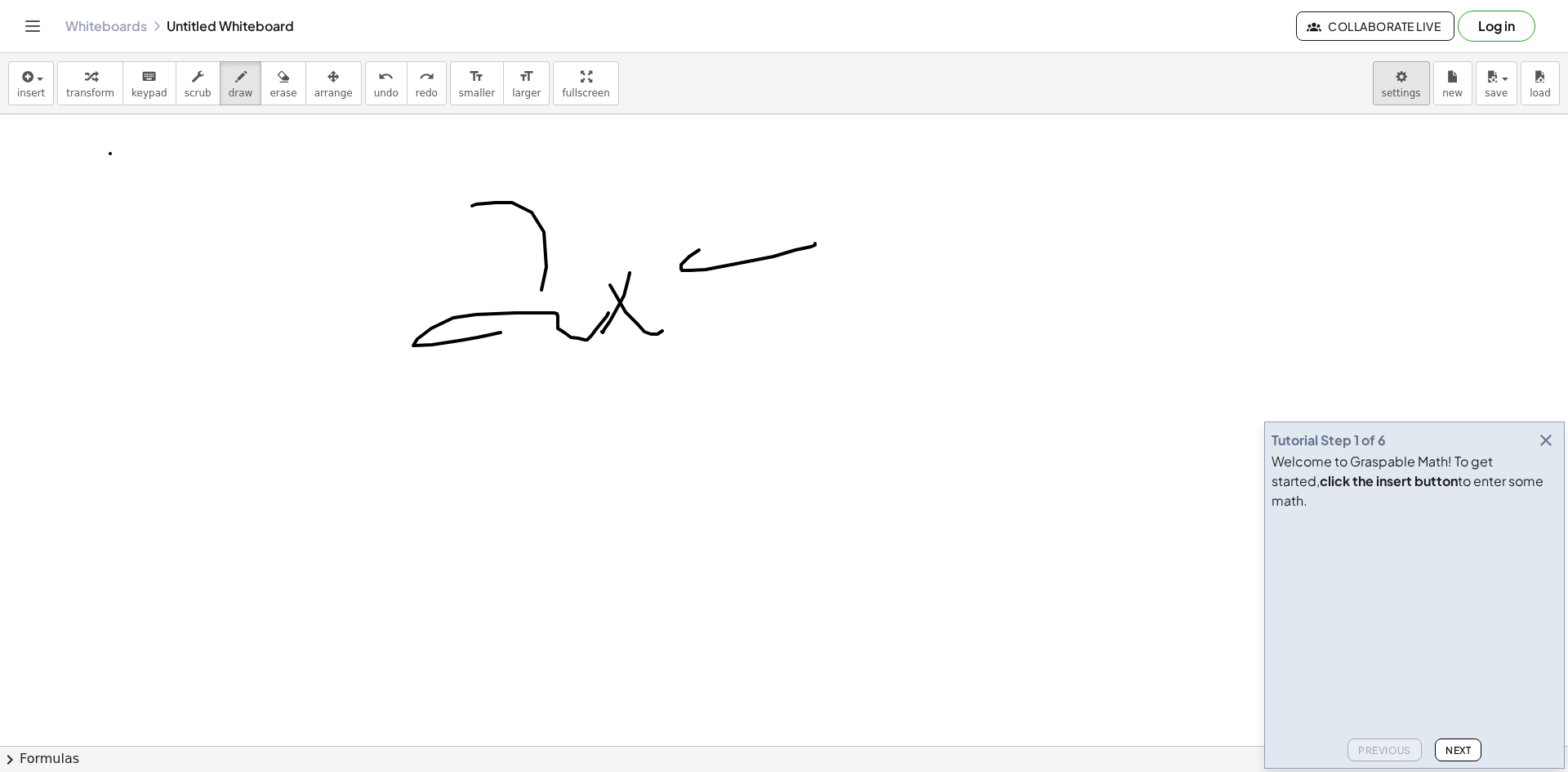
click at [1418, 85] on body "Graspable Math Activities Get Started Activity Bank Assigned Work Classes White…" at bounding box center [784, 386] width 1568 height 772
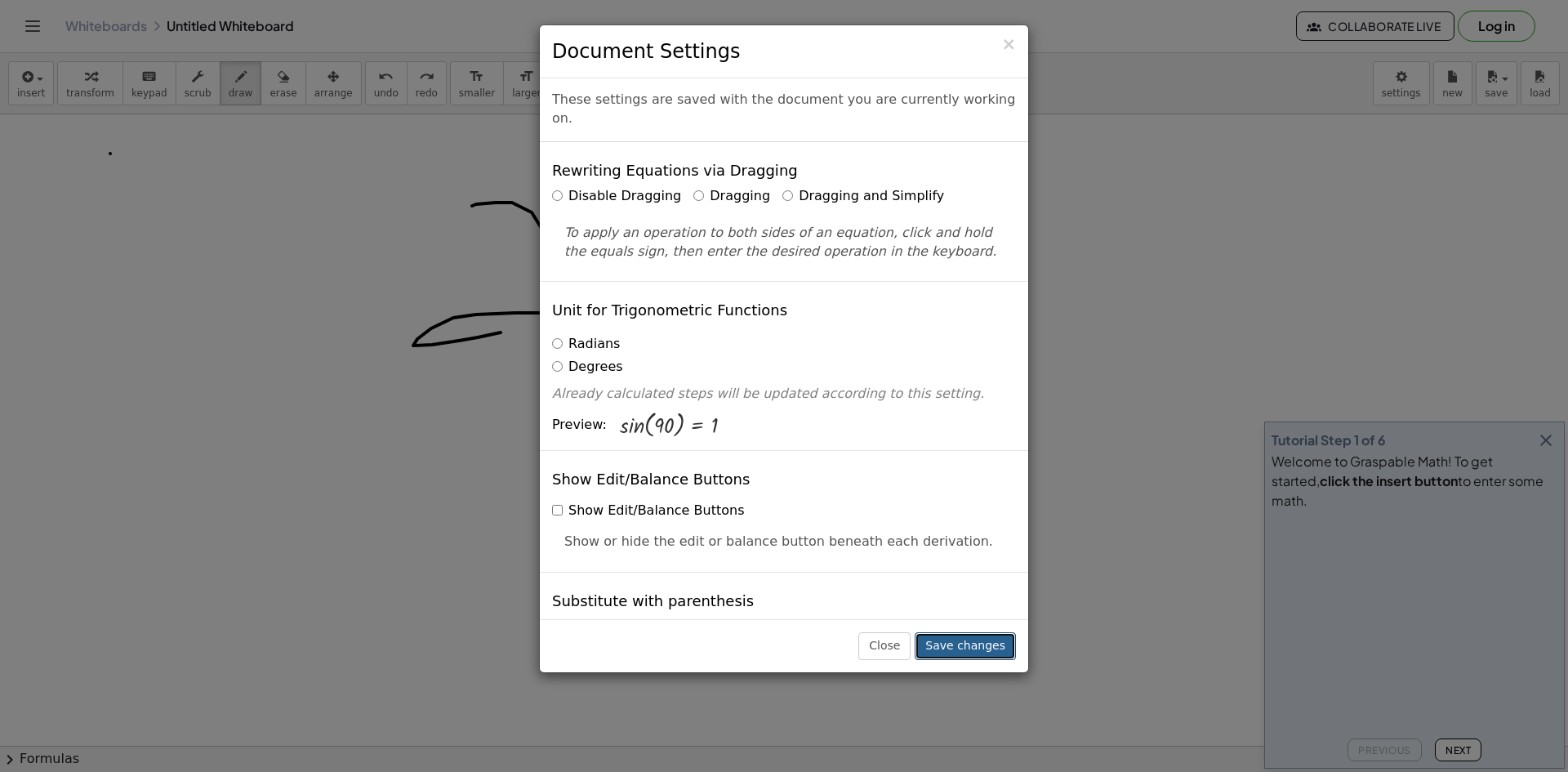
click at [965, 656] on button "Save changes" at bounding box center [964, 646] width 101 height 28
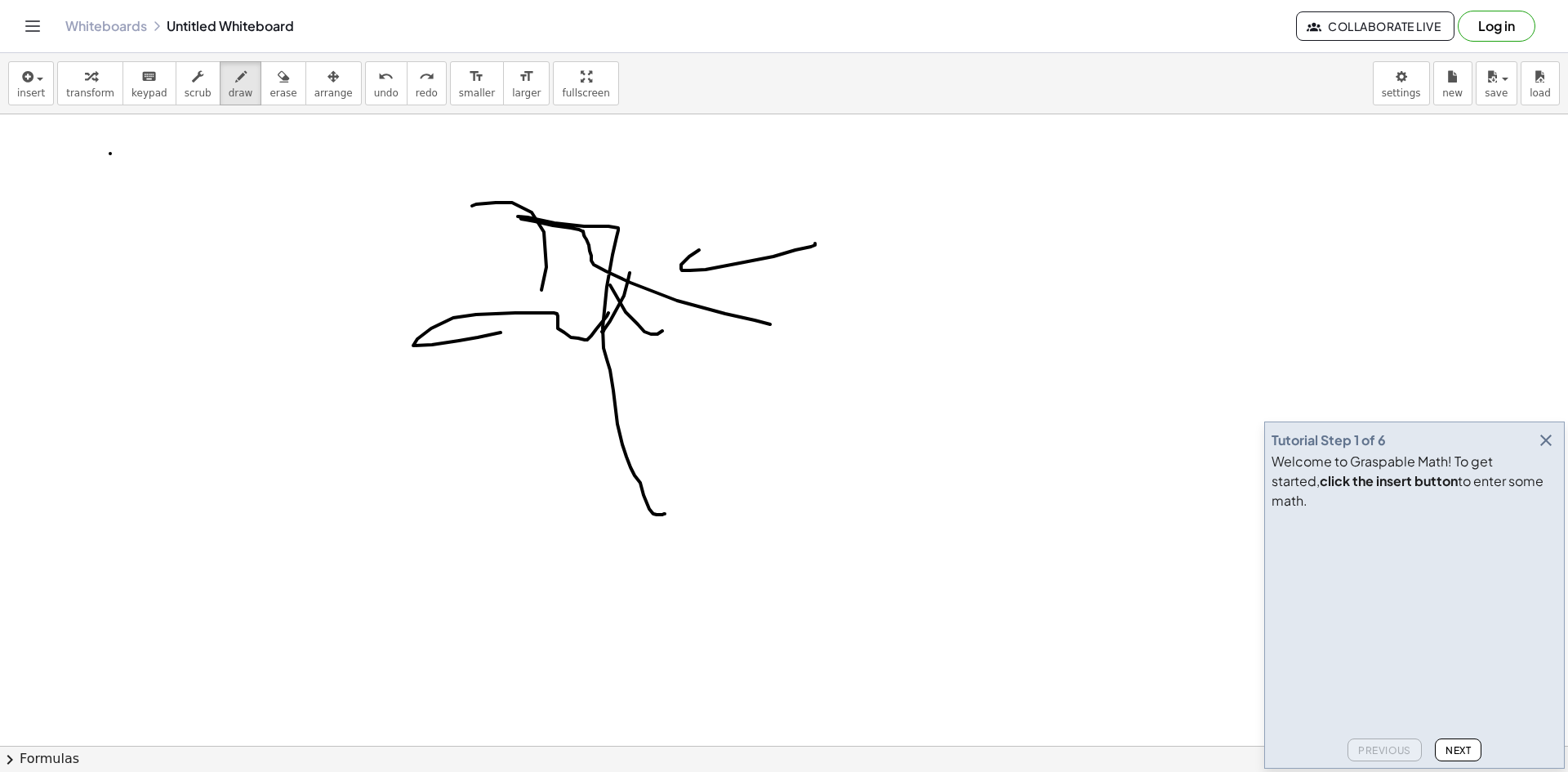
drag, startPoint x: 594, startPoint y: 264, endPoint x: 698, endPoint y: 479, distance: 238.8
click at [273, 97] on button "erase" at bounding box center [283, 82] width 45 height 44
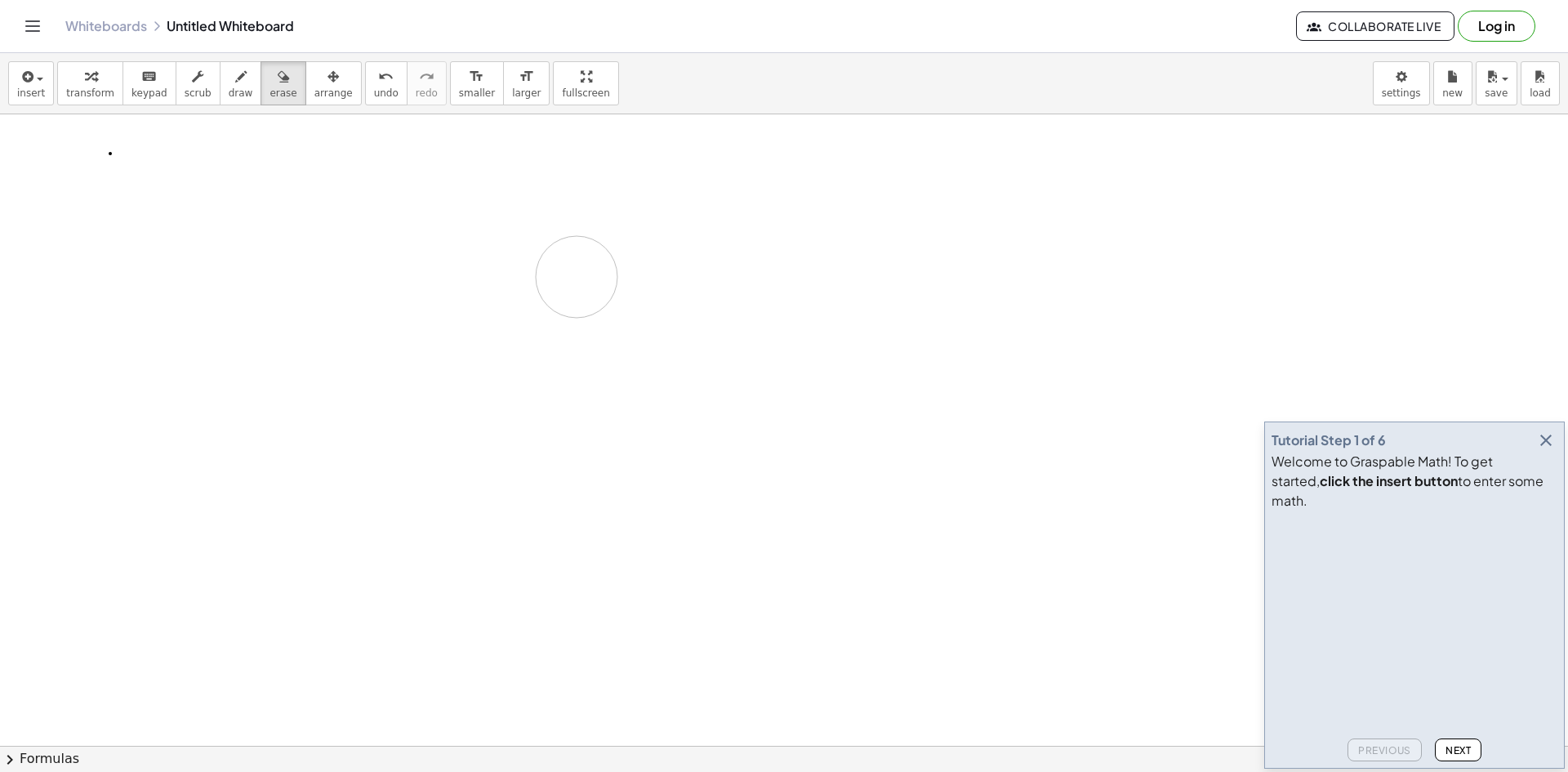
drag, startPoint x: 439, startPoint y: 212, endPoint x: 564, endPoint y: 289, distance: 146.8
drag, startPoint x: 121, startPoint y: 149, endPoint x: 133, endPoint y: 169, distance: 23.3
click at [1505, 105] on button "save" at bounding box center [1496, 82] width 42 height 44
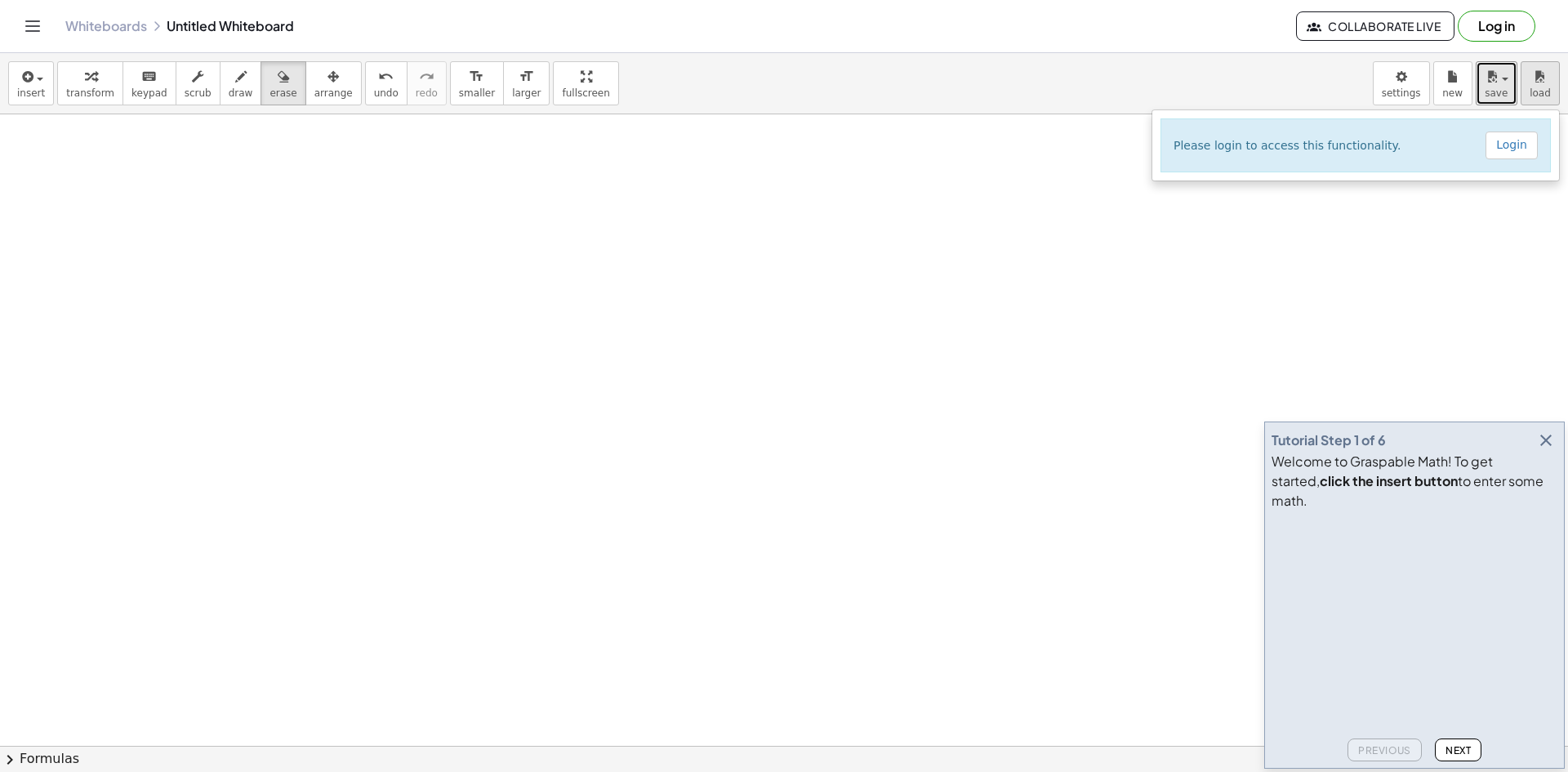
click at [1525, 76] on button "load" at bounding box center [1540, 82] width 39 height 44
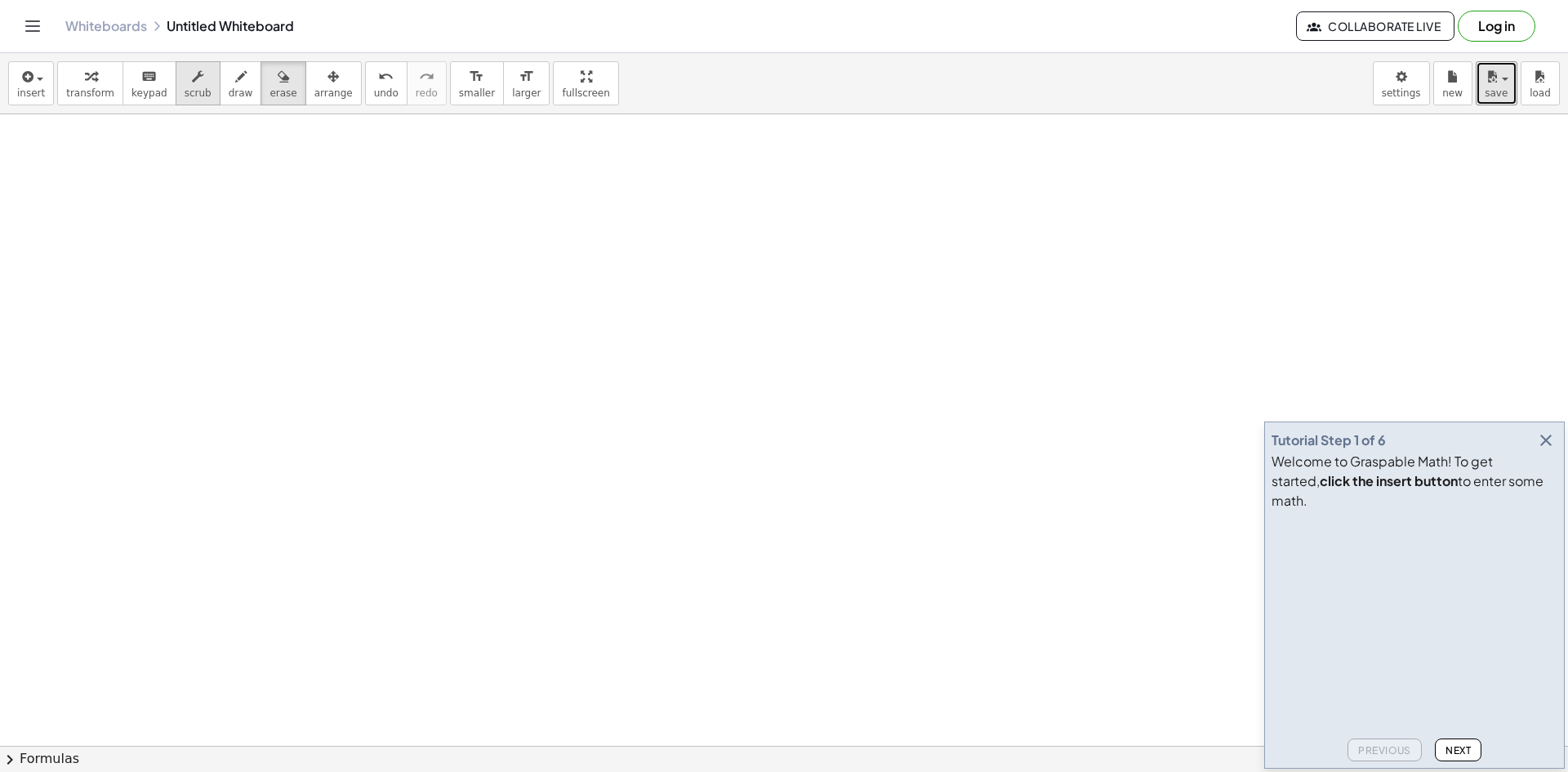
click at [184, 92] on span "scrub" at bounding box center [198, 93] width 27 height 12
click at [143, 93] on span "keypad" at bounding box center [150, 93] width 36 height 12
click at [83, 94] on span "transform" at bounding box center [90, 93] width 48 height 12
click at [32, 95] on span "insert" at bounding box center [30, 93] width 28 height 12
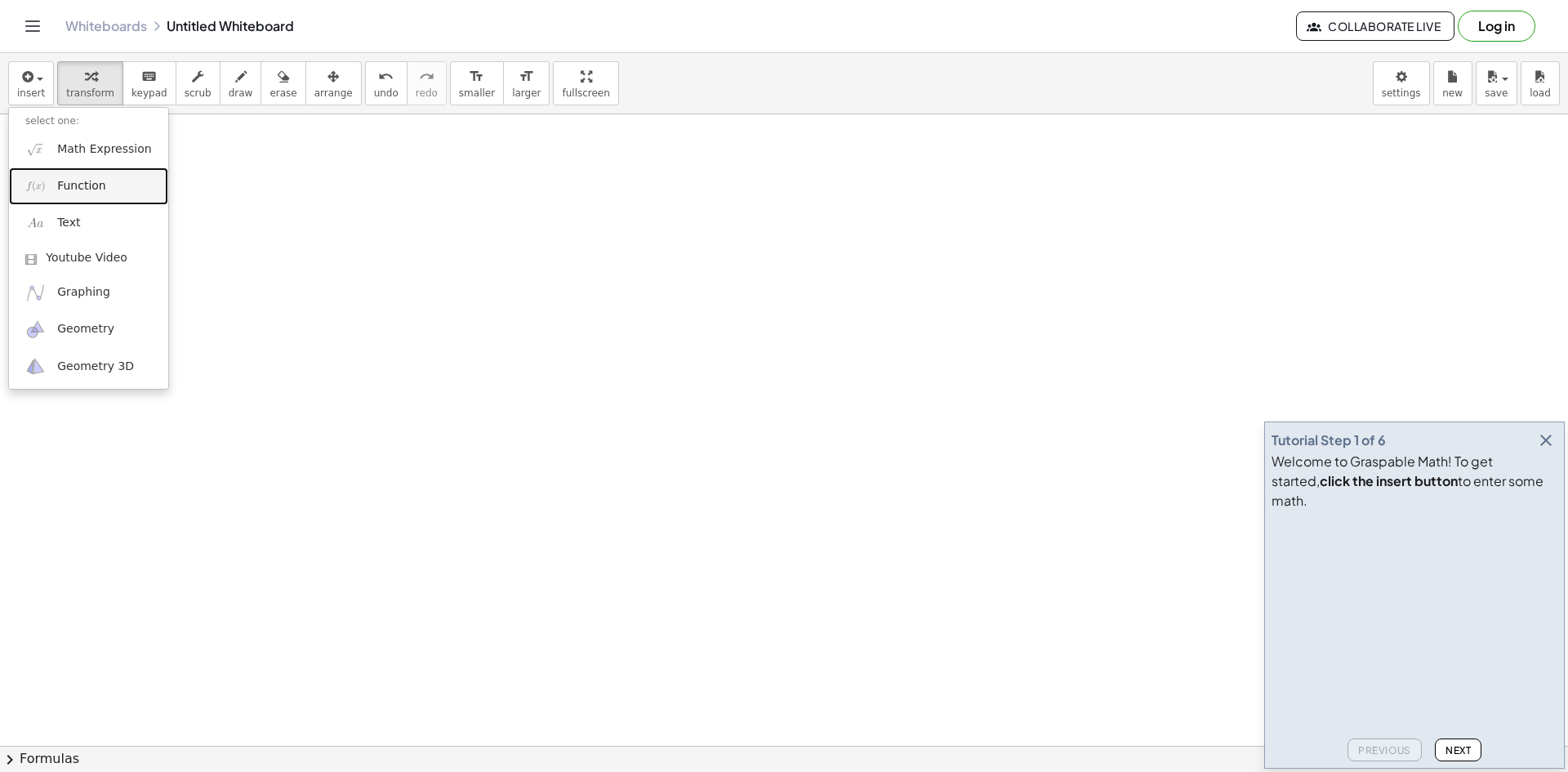
click at [76, 178] on span "Function" at bounding box center [81, 186] width 49 height 16
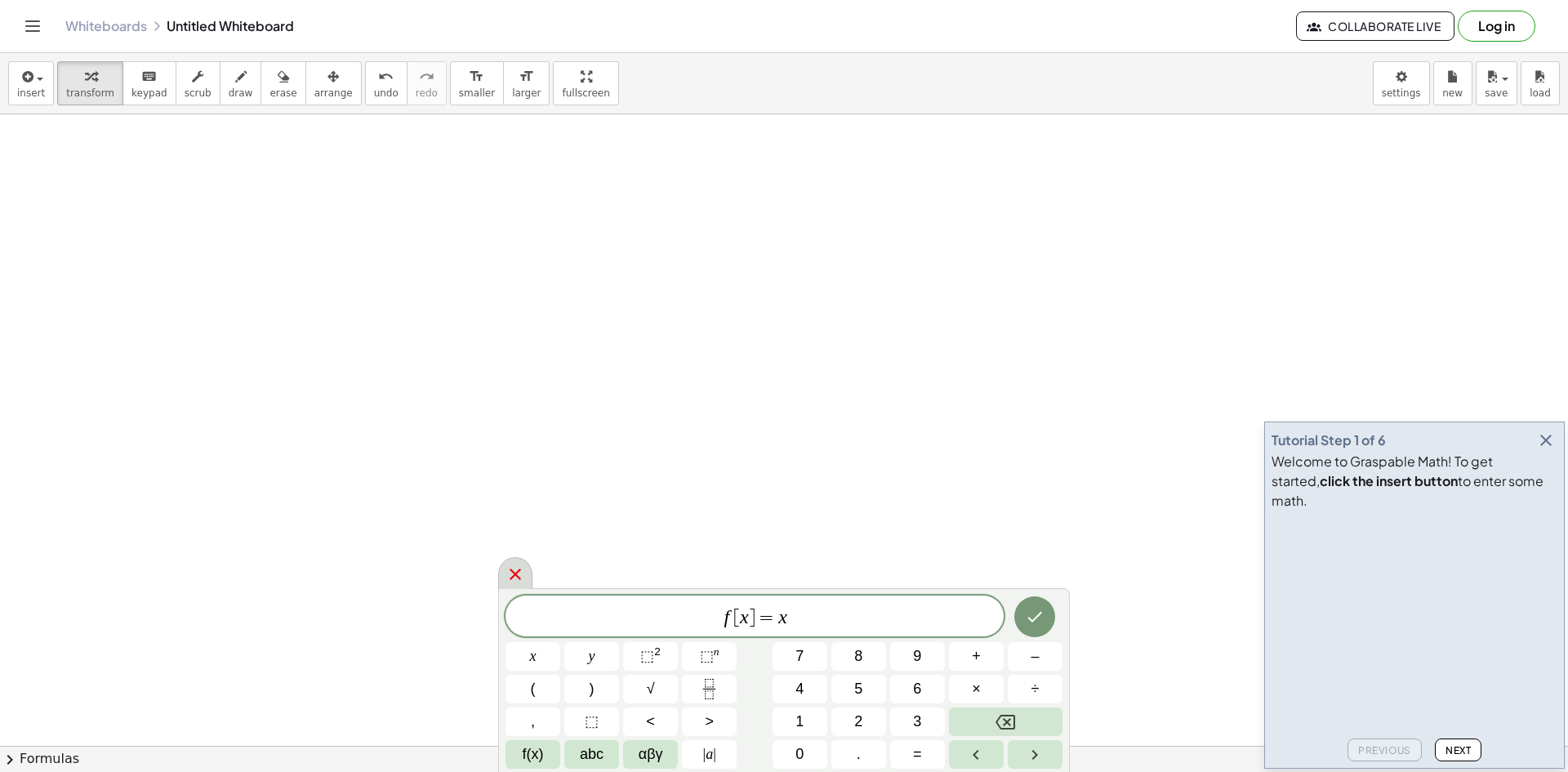
click at [521, 579] on icon at bounding box center [515, 574] width 20 height 20
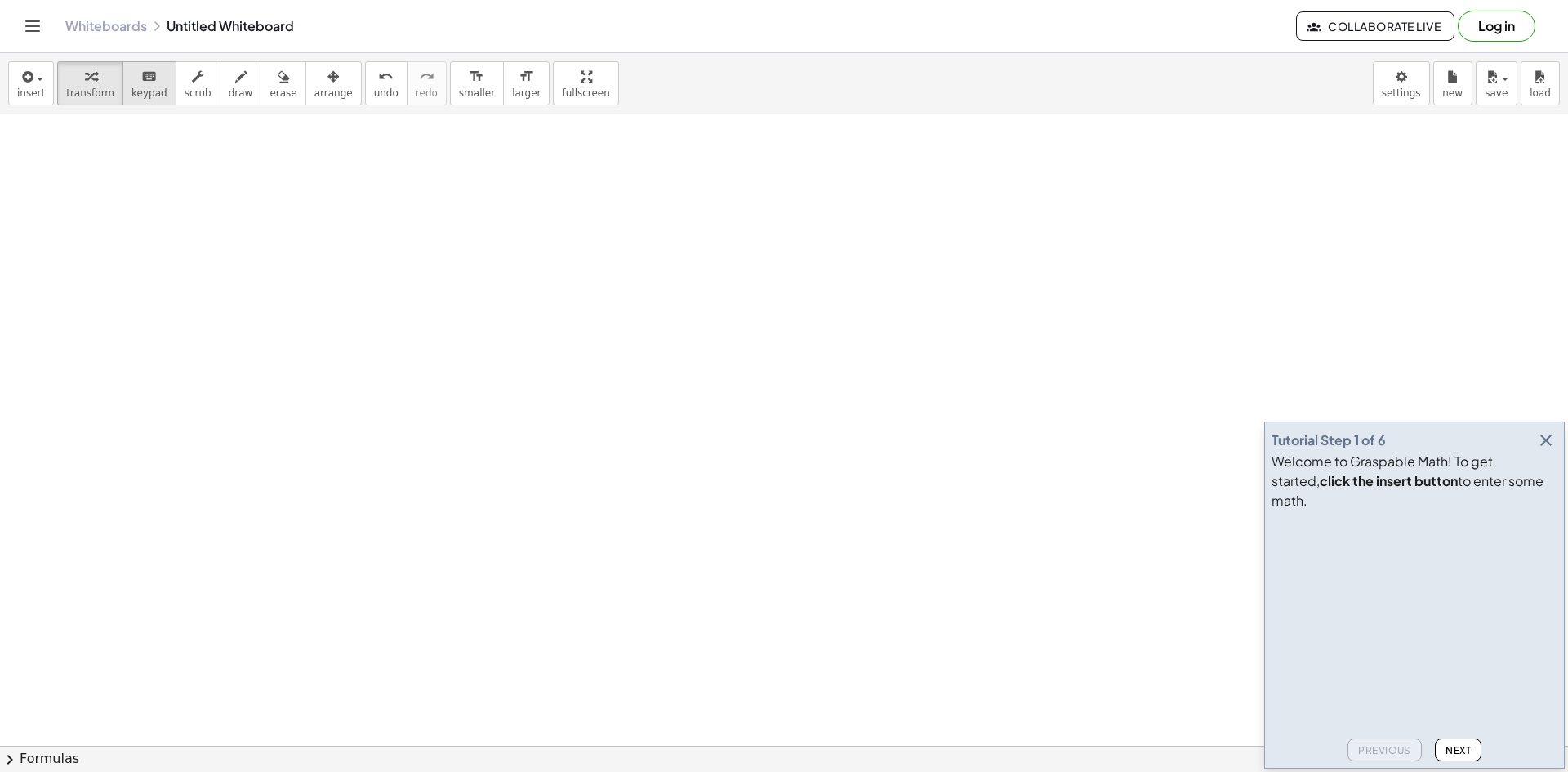
click at [132, 99] on span "keypad" at bounding box center [150, 93] width 36 height 12
